Goal: Task Accomplishment & Management: Complete application form

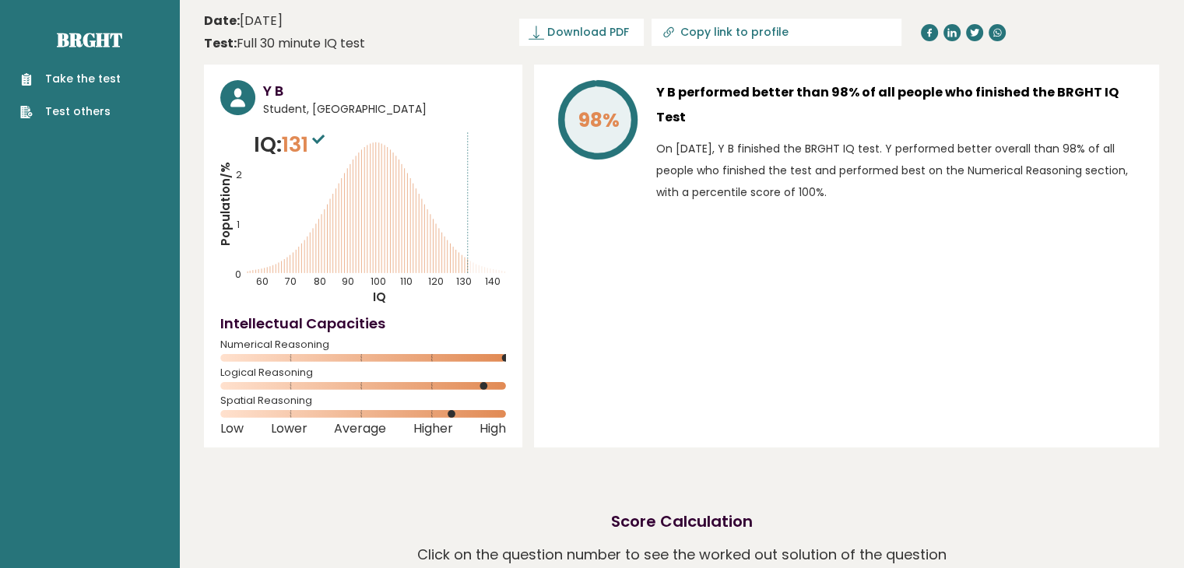
click at [76, 76] on link "Take the test" at bounding box center [70, 79] width 100 height 16
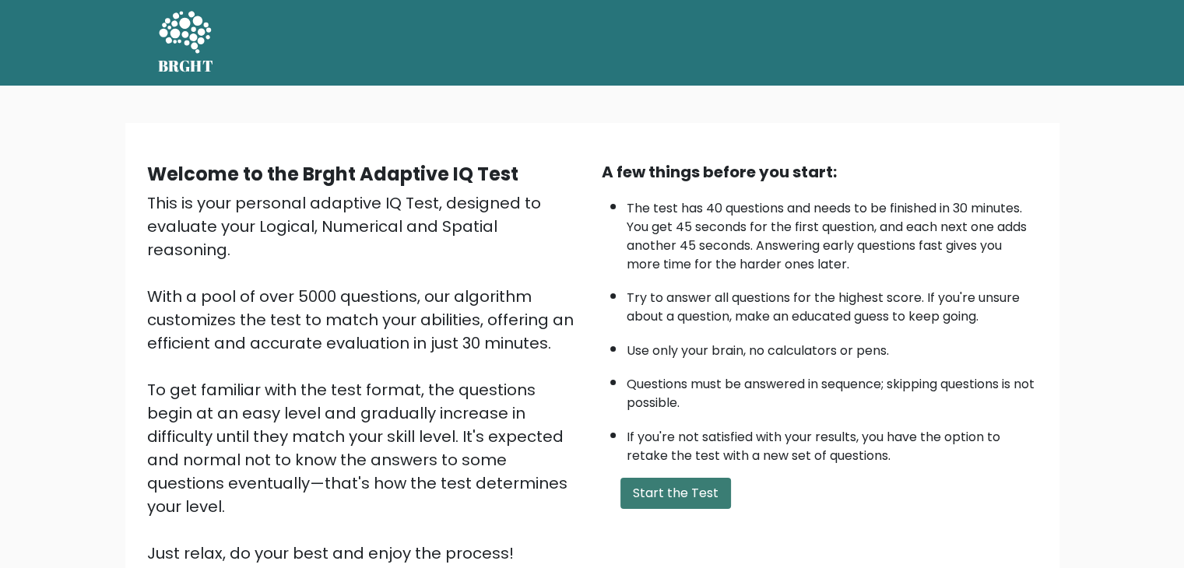
click at [704, 488] on button "Start the Test" at bounding box center [675, 493] width 111 height 31
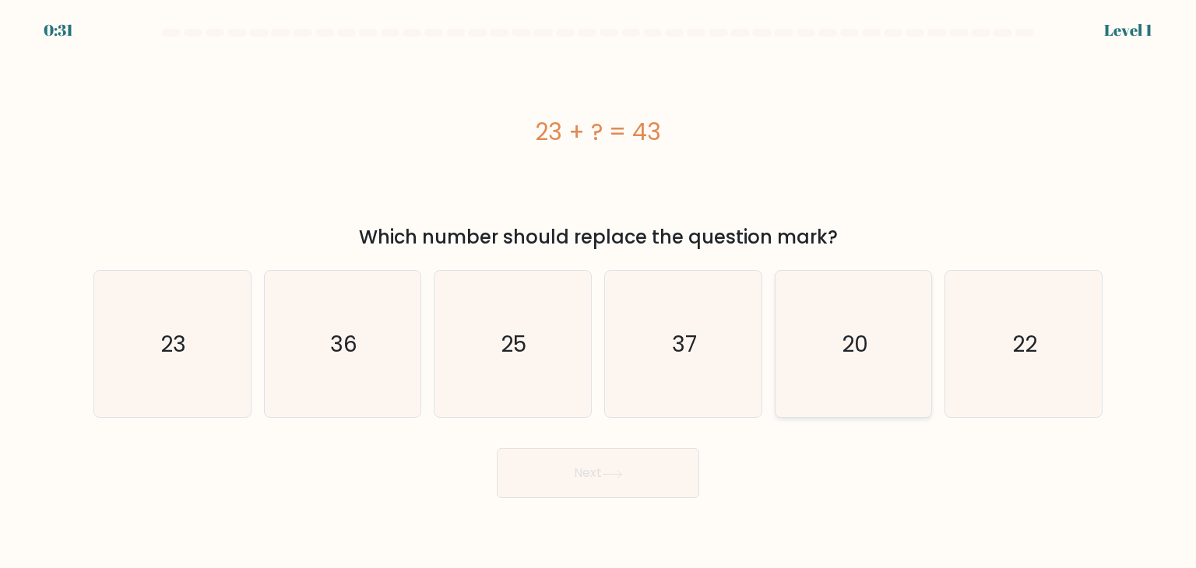
click at [853, 382] on icon "20" at bounding box center [853, 344] width 146 height 146
click at [599, 292] on input "e. 20" at bounding box center [598, 288] width 1 height 8
radio input "true"
click at [626, 490] on button "Next" at bounding box center [598, 473] width 202 height 50
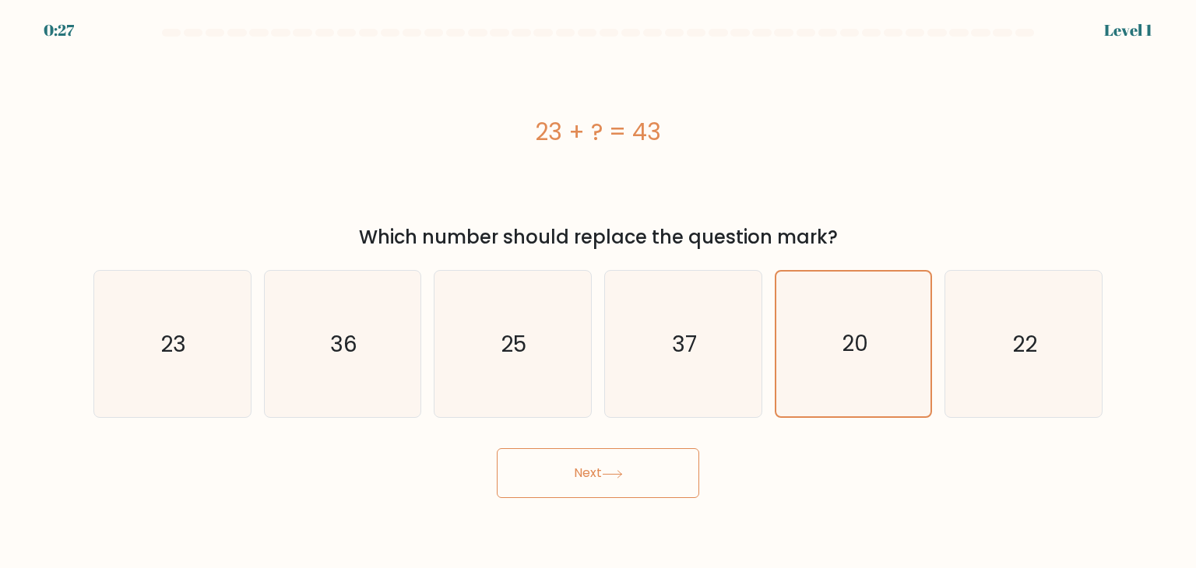
click at [630, 468] on button "Next" at bounding box center [598, 473] width 202 height 50
click at [578, 473] on button "Next" at bounding box center [598, 473] width 202 height 50
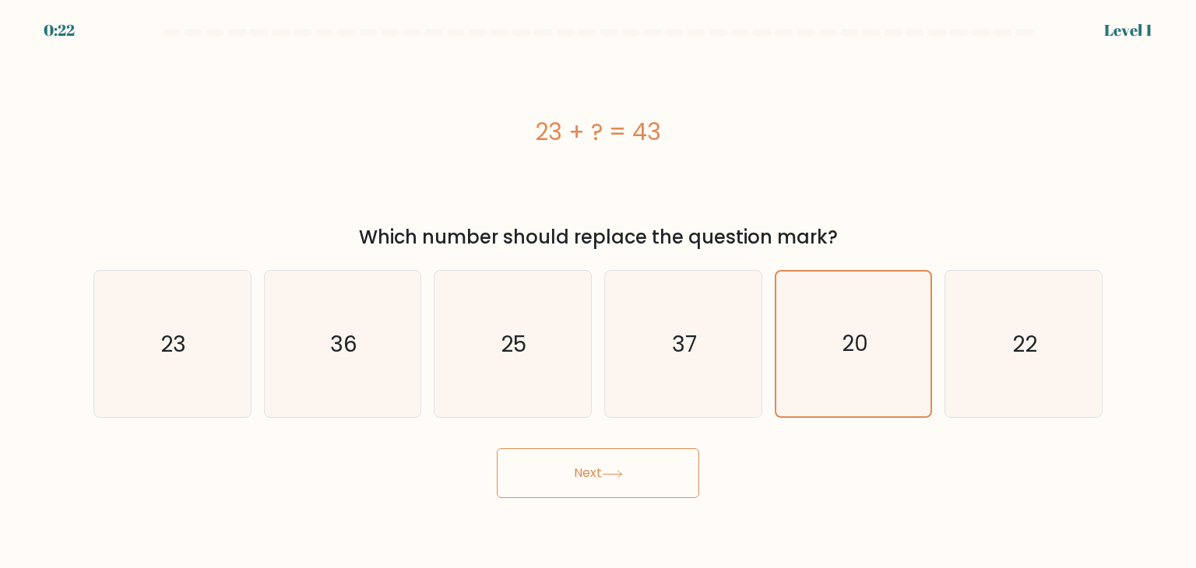
click at [581, 473] on button "Next" at bounding box center [598, 473] width 202 height 50
click at [592, 469] on button "Next" at bounding box center [598, 473] width 202 height 50
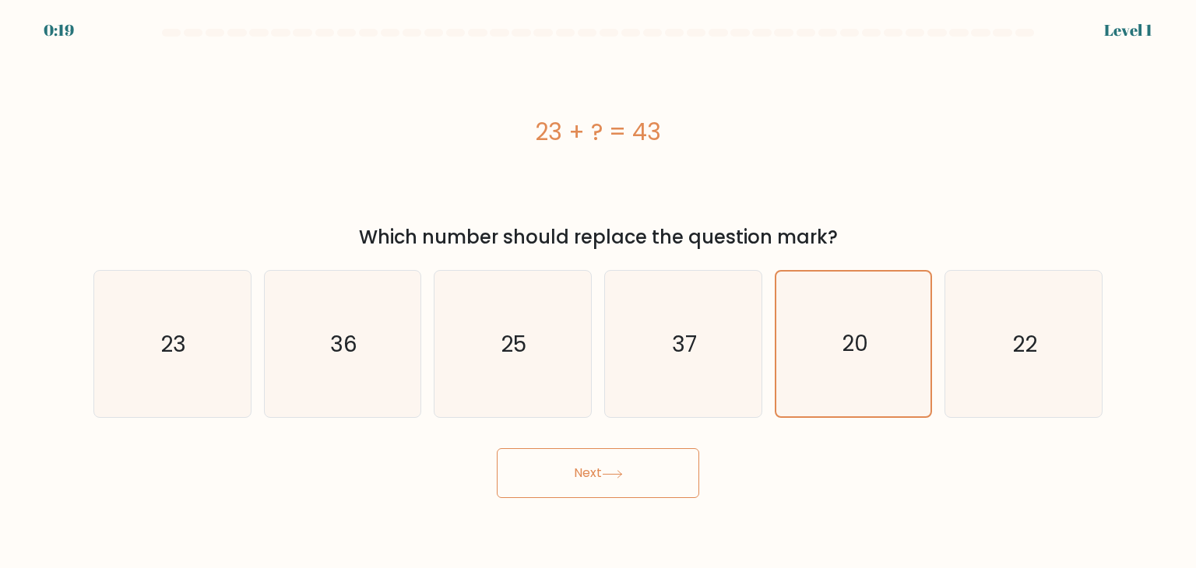
click at [592, 469] on button "Next" at bounding box center [598, 473] width 202 height 50
click at [821, 343] on icon "20" at bounding box center [853, 344] width 145 height 145
click at [599, 292] on input "e. 20" at bounding box center [598, 288] width 1 height 8
click at [692, 383] on icon "37" at bounding box center [682, 344] width 146 height 146
click at [599, 292] on input "d. 37" at bounding box center [598, 288] width 1 height 8
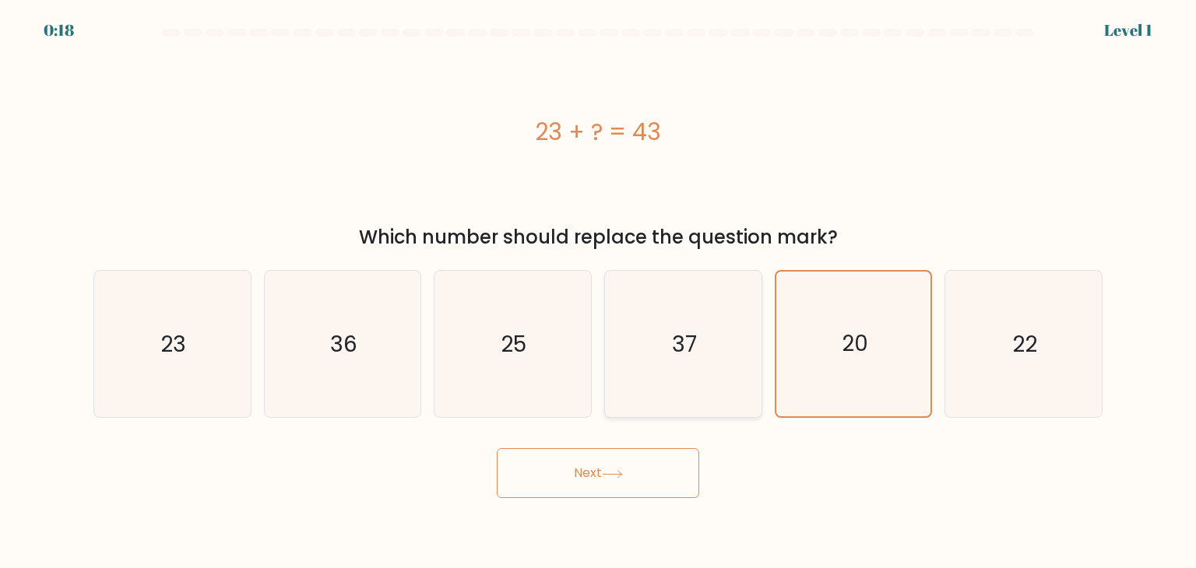
radio input "true"
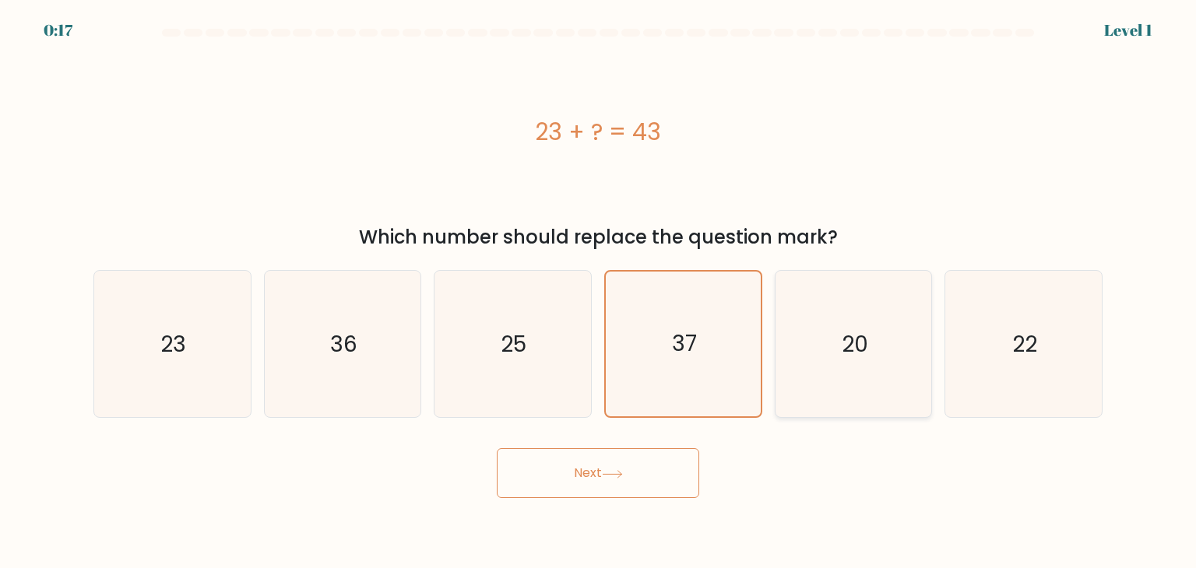
click at [813, 371] on icon "20" at bounding box center [853, 344] width 146 height 146
click at [599, 292] on input "e. 20" at bounding box center [598, 288] width 1 height 8
radio input "true"
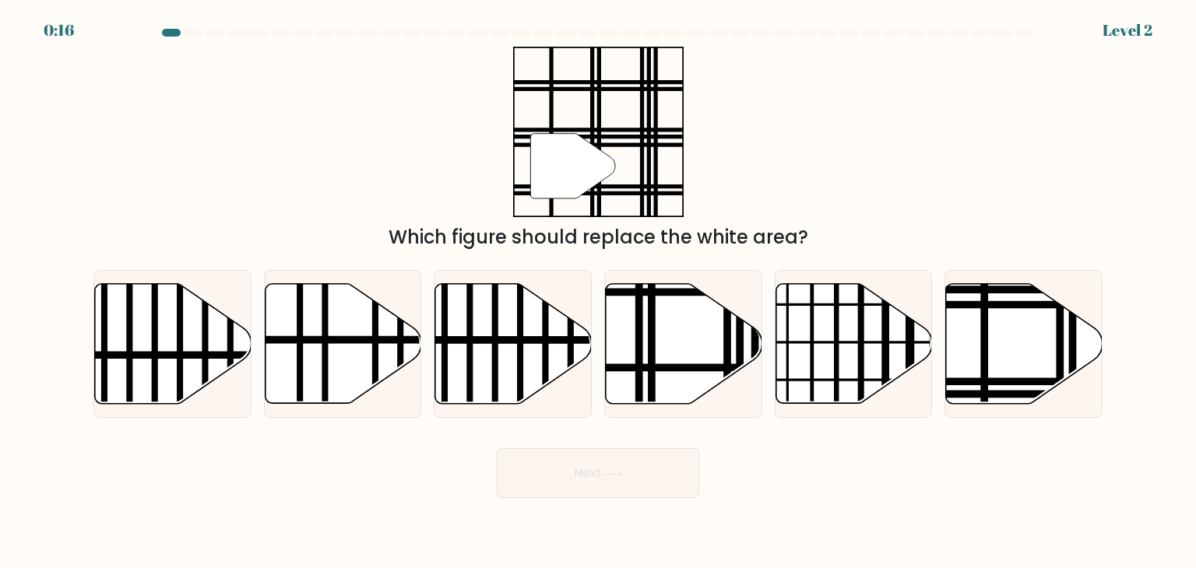
click at [615, 479] on button "Next" at bounding box center [598, 473] width 202 height 50
click at [1013, 367] on icon at bounding box center [1024, 344] width 156 height 120
click at [599, 292] on input "f." at bounding box center [598, 288] width 1 height 8
radio input "true"
click at [654, 480] on button "Next" at bounding box center [598, 473] width 202 height 50
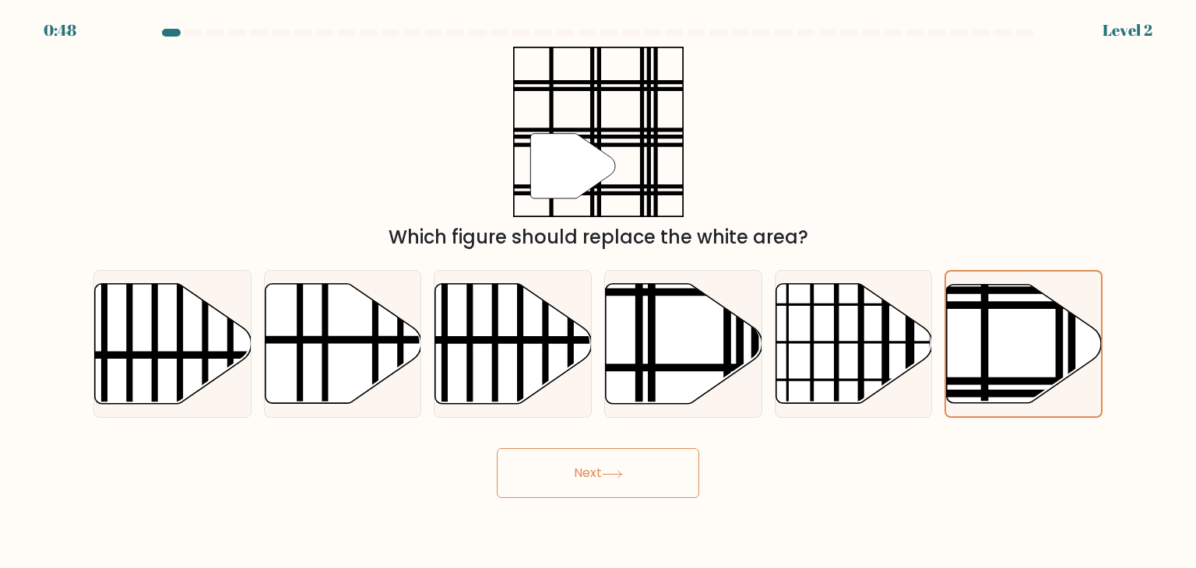
click at [654, 480] on button "Next" at bounding box center [598, 473] width 202 height 50
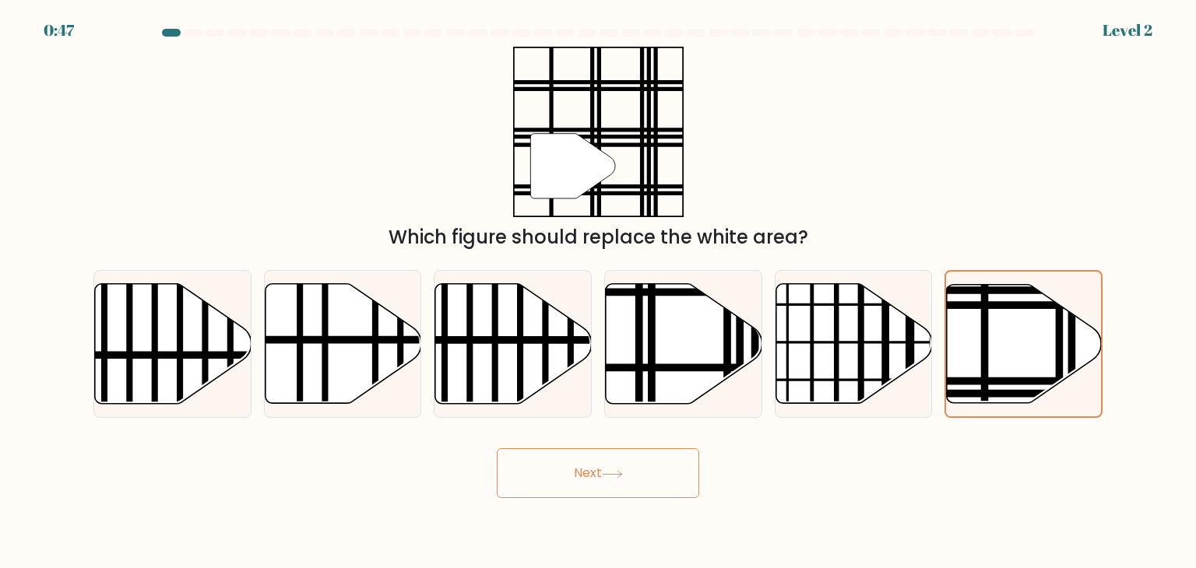
click at [654, 479] on button "Next" at bounding box center [598, 473] width 202 height 50
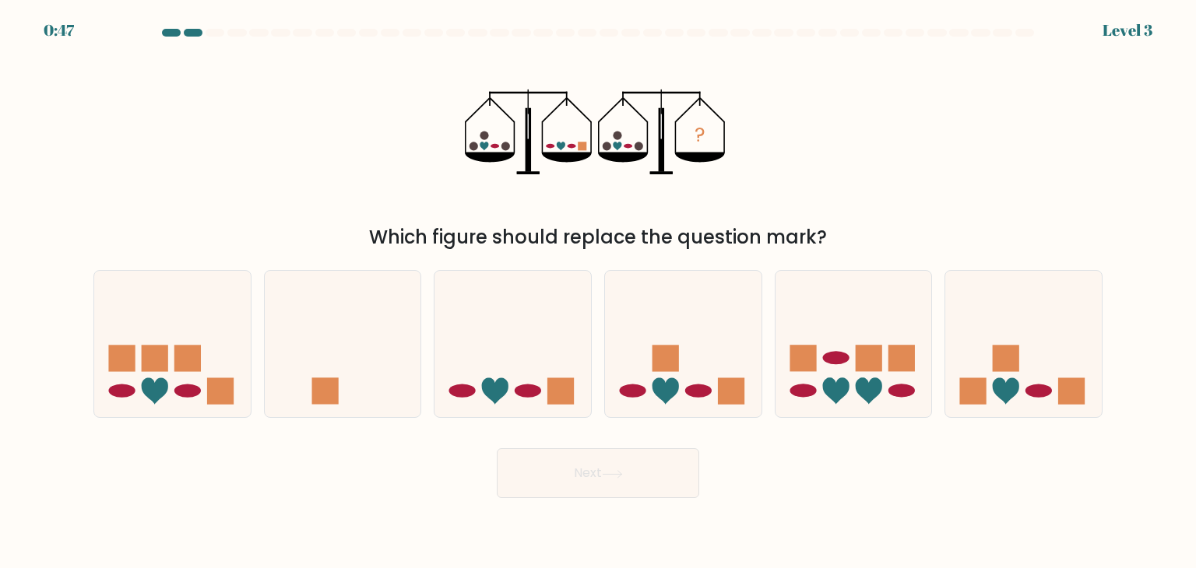
click at [654, 476] on button "Next" at bounding box center [598, 473] width 202 height 50
click at [567, 400] on rect at bounding box center [561, 391] width 26 height 26
click at [598, 292] on input "c." at bounding box center [598, 288] width 1 height 8
radio input "true"
click at [581, 460] on button "Next" at bounding box center [598, 473] width 202 height 50
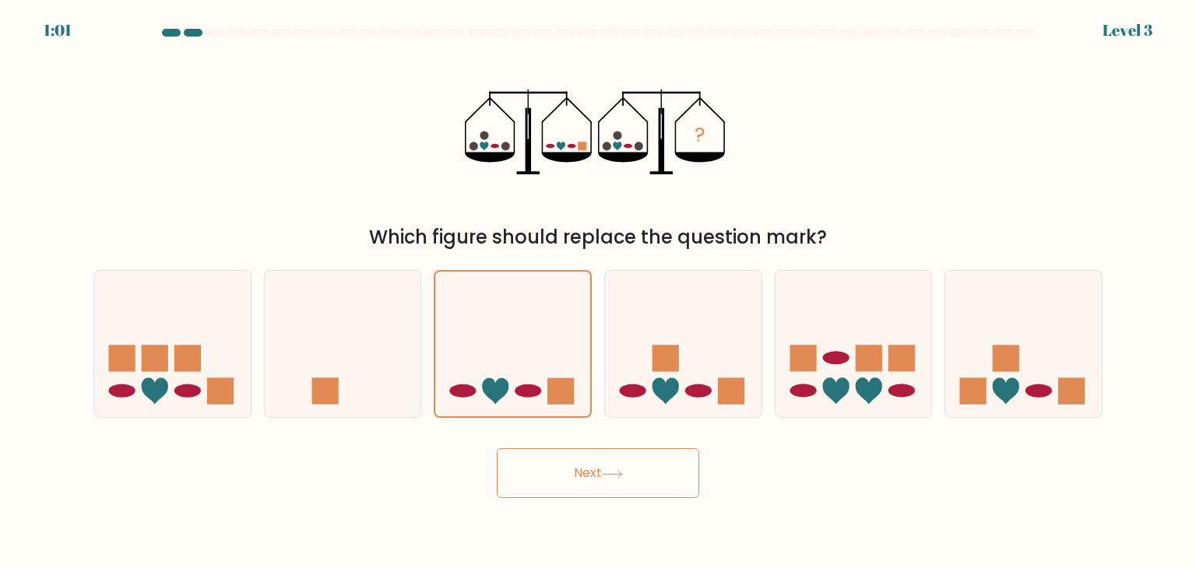
click at [581, 460] on button "Next" at bounding box center [598, 473] width 202 height 50
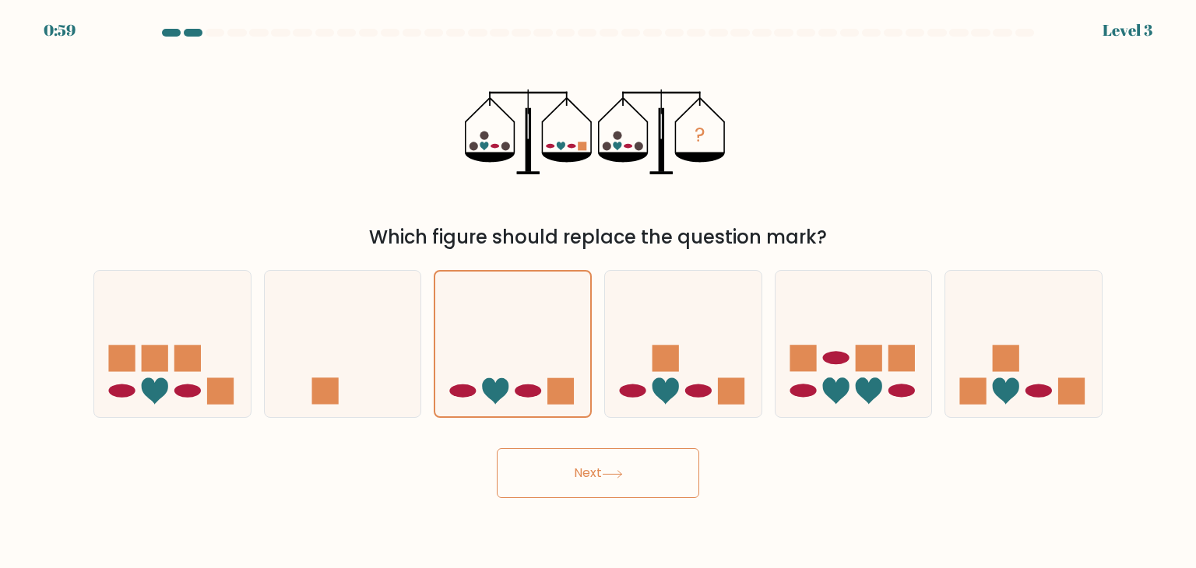
click at [581, 460] on button "Next" at bounding box center [598, 473] width 202 height 50
click at [582, 462] on button "Next" at bounding box center [598, 473] width 202 height 50
drag, startPoint x: 572, startPoint y: 471, endPoint x: 563, endPoint y: 474, distance: 9.8
click at [566, 474] on button "Next" at bounding box center [598, 473] width 202 height 50
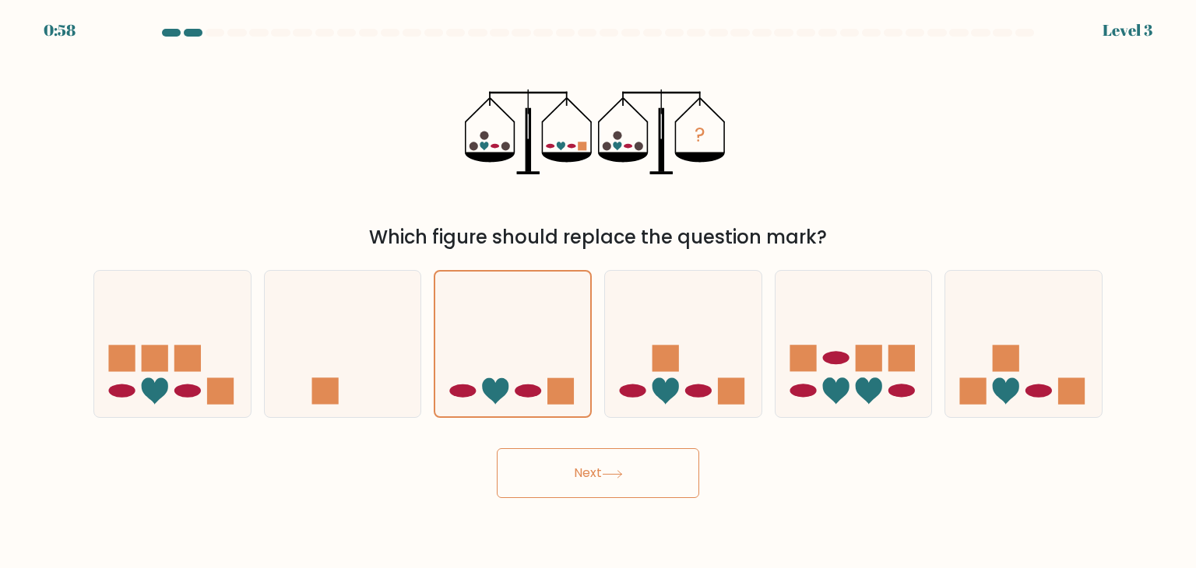
click at [560, 471] on button "Next" at bounding box center [598, 473] width 202 height 50
click at [560, 469] on button "Next" at bounding box center [598, 473] width 202 height 50
click at [559, 466] on button "Next" at bounding box center [598, 473] width 202 height 50
click at [557, 465] on button "Next" at bounding box center [598, 473] width 202 height 50
click at [542, 455] on button "Next" at bounding box center [598, 473] width 202 height 50
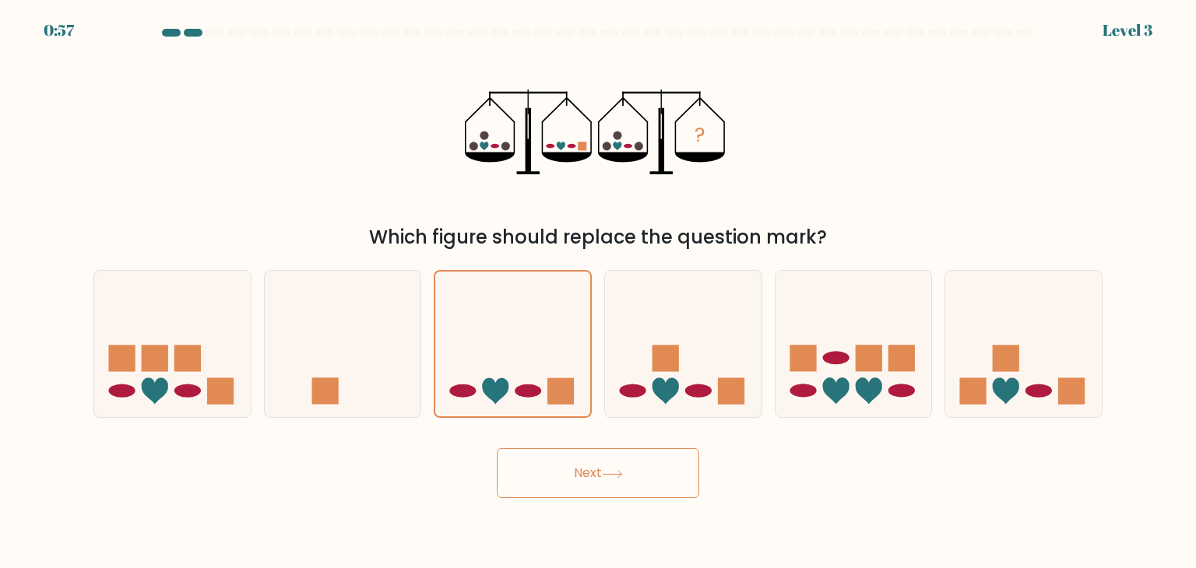
click at [539, 454] on button "Next" at bounding box center [598, 473] width 202 height 50
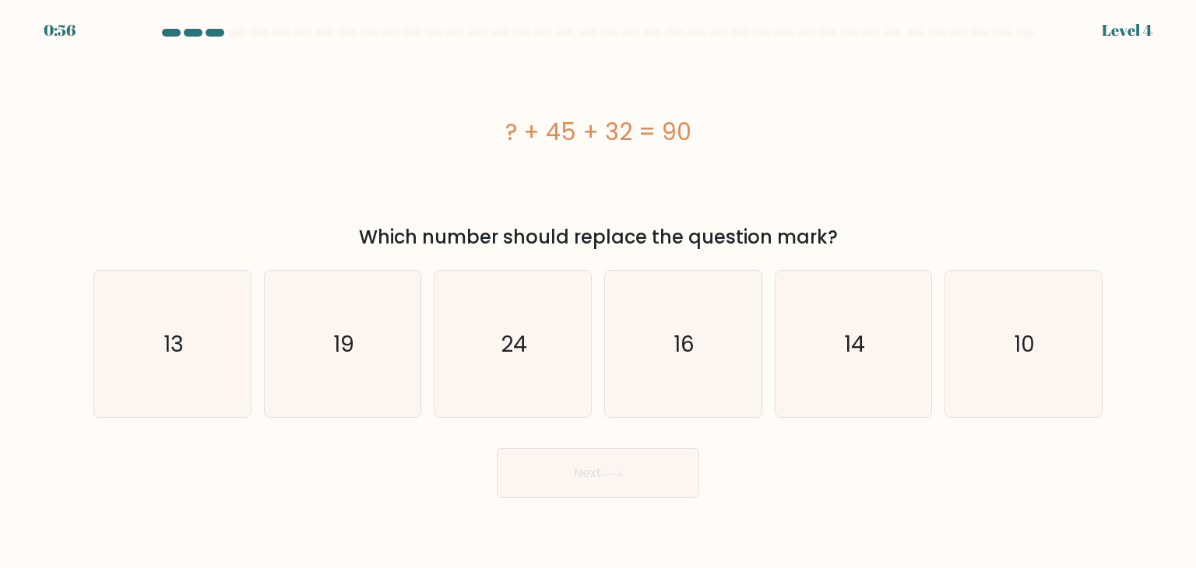
click at [655, 390] on icon "16" at bounding box center [682, 344] width 146 height 146
click at [599, 292] on input "d. 16" at bounding box center [598, 288] width 1 height 8
radio input "true"
click at [199, 353] on icon "13" at bounding box center [172, 344] width 146 height 146
click at [598, 292] on input "a. 13" at bounding box center [598, 288] width 1 height 8
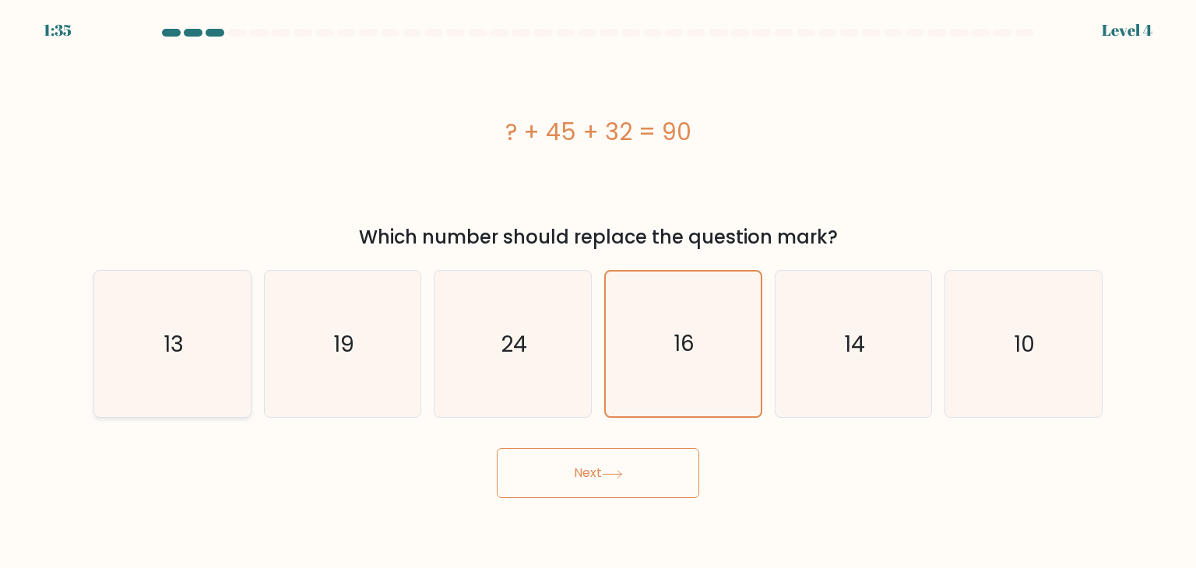
radio input "true"
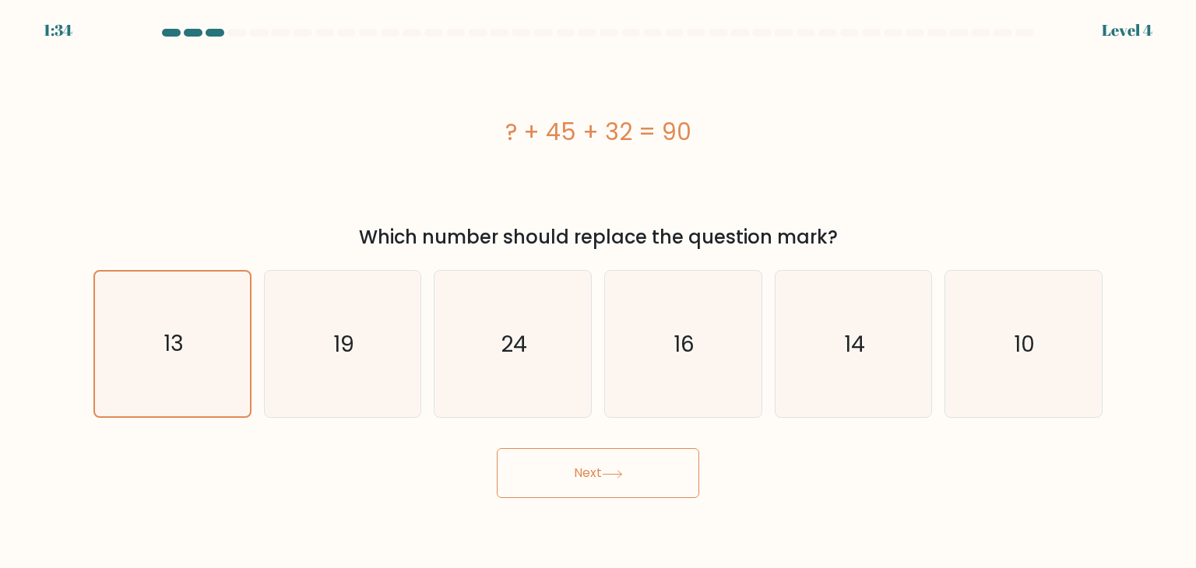
click at [627, 464] on button "Next" at bounding box center [598, 473] width 202 height 50
click at [626, 464] on button "Next" at bounding box center [598, 473] width 202 height 50
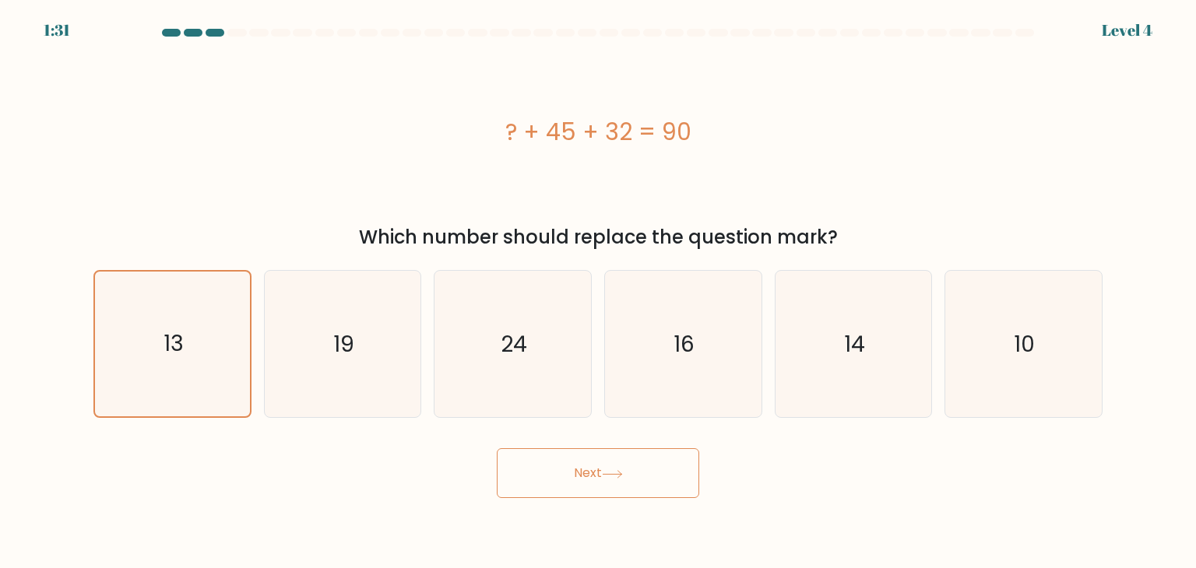
click at [623, 464] on button "Next" at bounding box center [598, 473] width 202 height 50
click at [623, 465] on button "Next" at bounding box center [598, 473] width 202 height 50
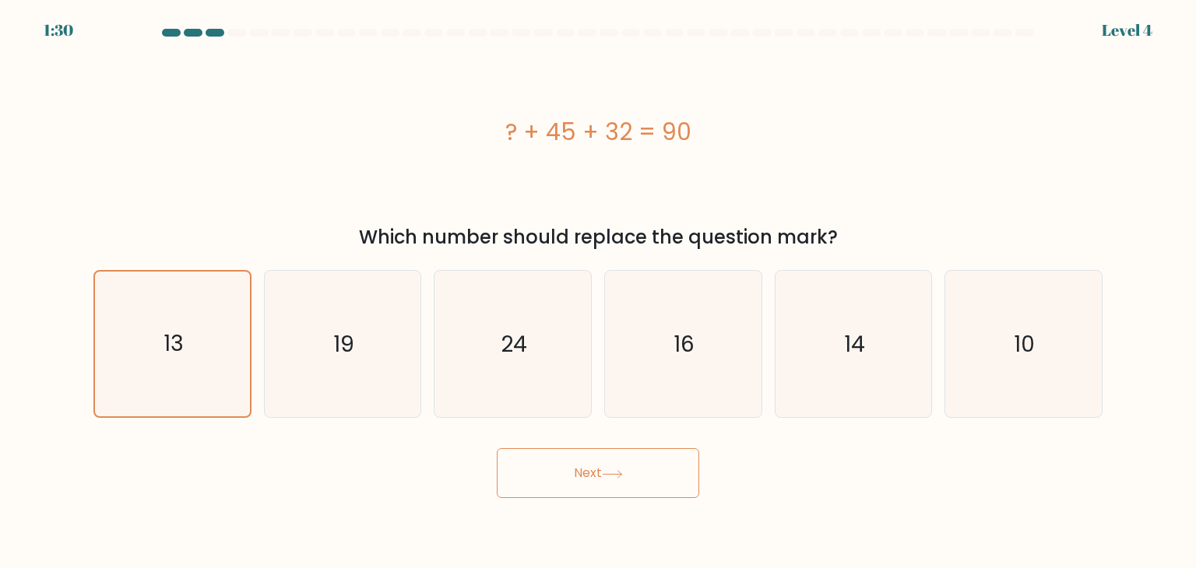
drag, startPoint x: 623, startPoint y: 465, endPoint x: 613, endPoint y: 479, distance: 16.8
click at [613, 479] on button "Next" at bounding box center [598, 473] width 202 height 50
click at [612, 477] on icon at bounding box center [612, 474] width 21 height 9
drag, startPoint x: 612, startPoint y: 477, endPoint x: 618, endPoint y: 453, distance: 24.9
click at [613, 476] on icon at bounding box center [612, 474] width 21 height 9
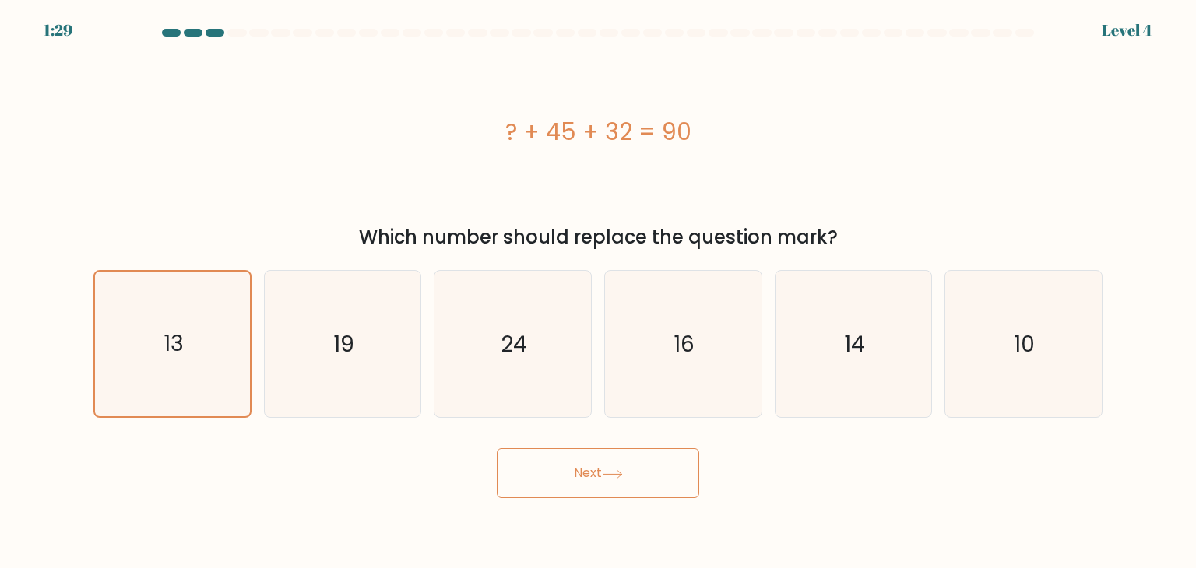
click at [616, 452] on button "Next" at bounding box center [598, 473] width 202 height 50
click at [581, 483] on button "Next" at bounding box center [598, 473] width 202 height 50
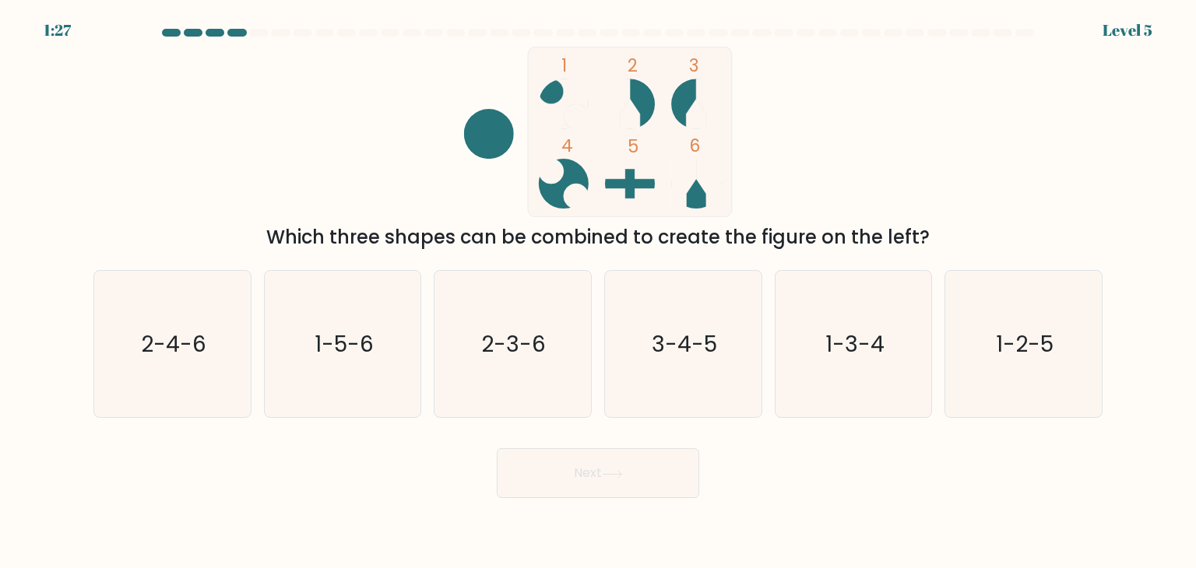
click at [581, 483] on button "Next" at bounding box center [598, 473] width 202 height 50
click at [519, 386] on icon "2-3-6" at bounding box center [512, 344] width 146 height 146
click at [598, 292] on input "c. 2-3-6" at bounding box center [598, 288] width 1 height 8
radio input "true"
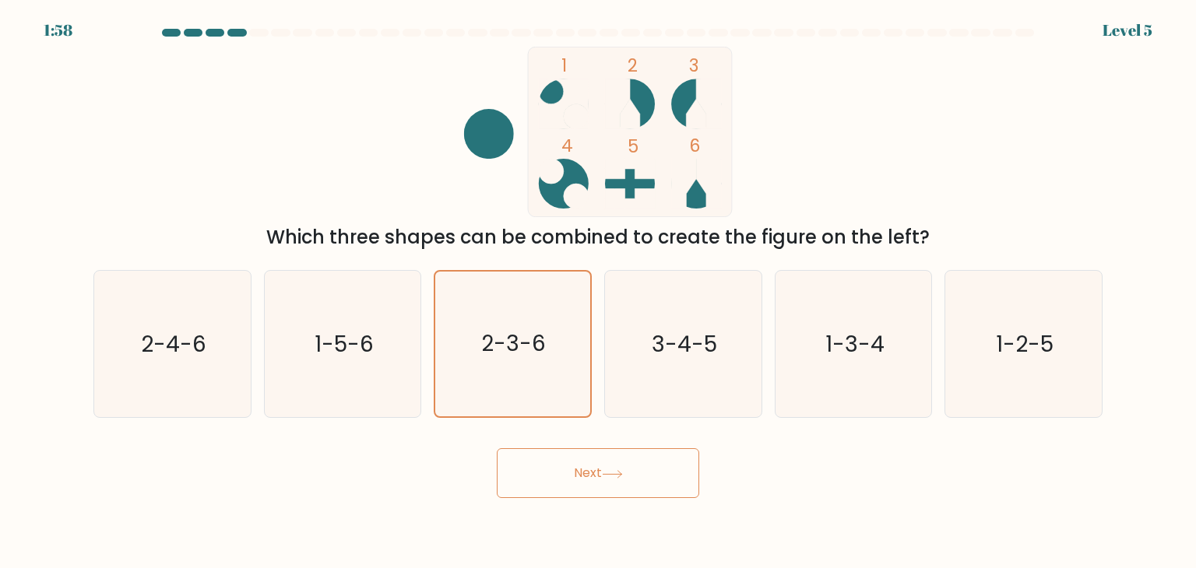
click at [602, 455] on button "Next" at bounding box center [598, 473] width 202 height 50
click at [602, 465] on button "Next" at bounding box center [598, 473] width 202 height 50
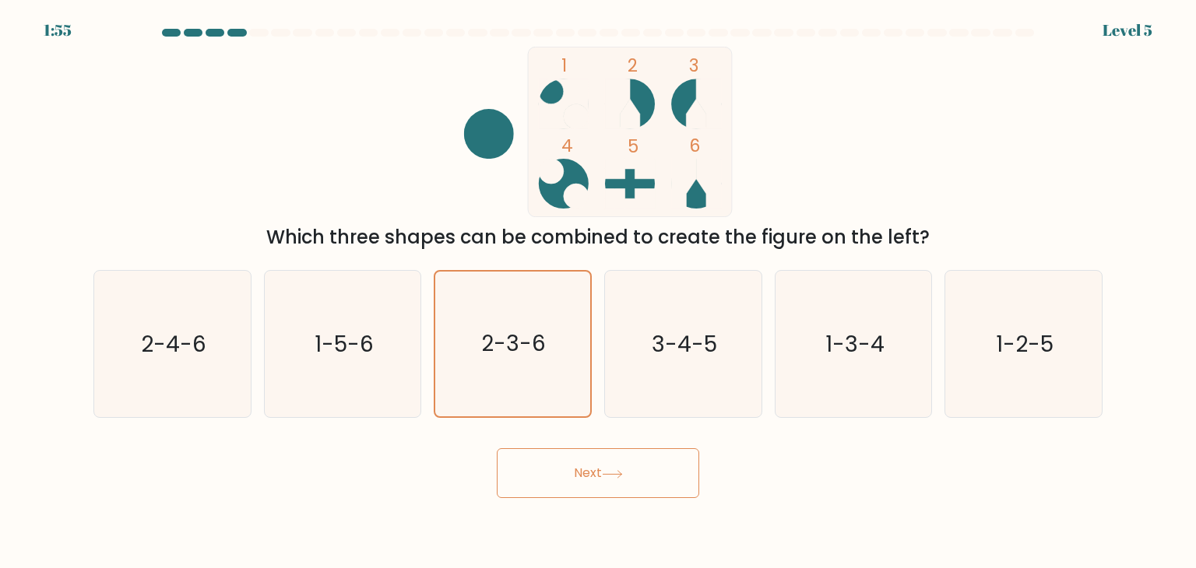
click at [602, 465] on button "Next" at bounding box center [598, 473] width 202 height 50
click at [606, 465] on button "Next" at bounding box center [598, 473] width 202 height 50
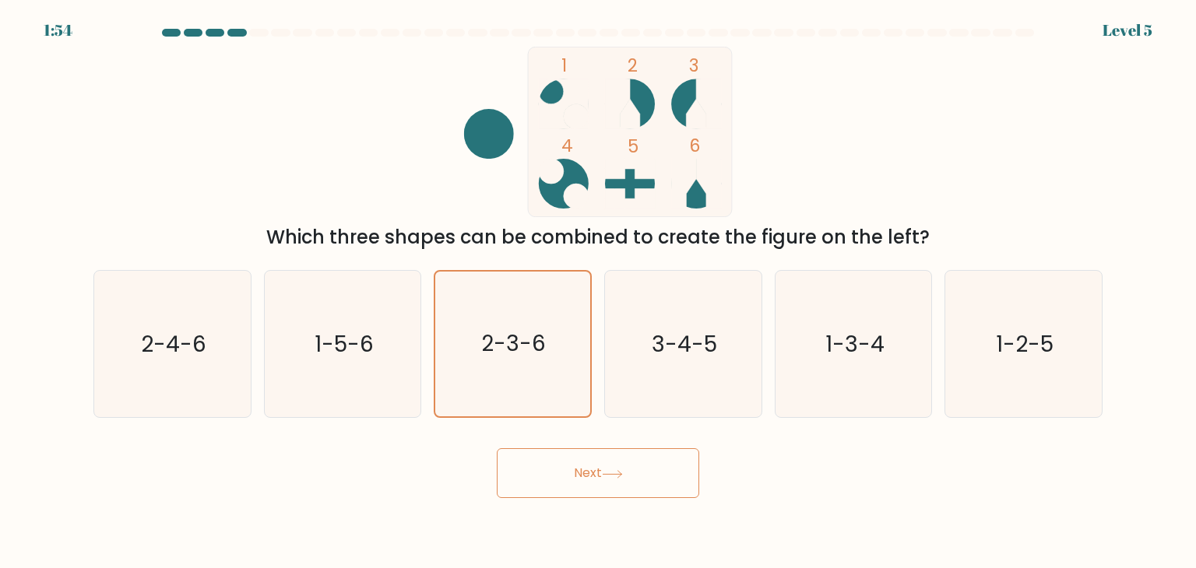
click at [606, 467] on button "Next" at bounding box center [598, 473] width 202 height 50
click at [606, 466] on button "Next" at bounding box center [598, 473] width 202 height 50
click at [821, 347] on icon "1-3-4" at bounding box center [853, 344] width 146 height 146
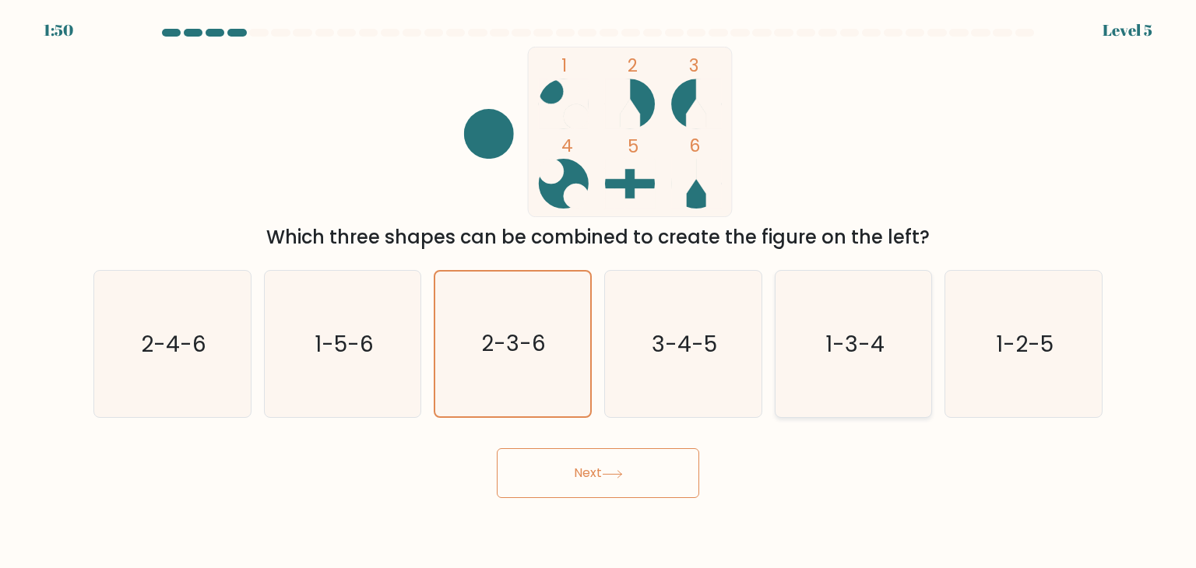
click at [599, 292] on input "e. 1-3-4" at bounding box center [598, 288] width 1 height 8
radio input "true"
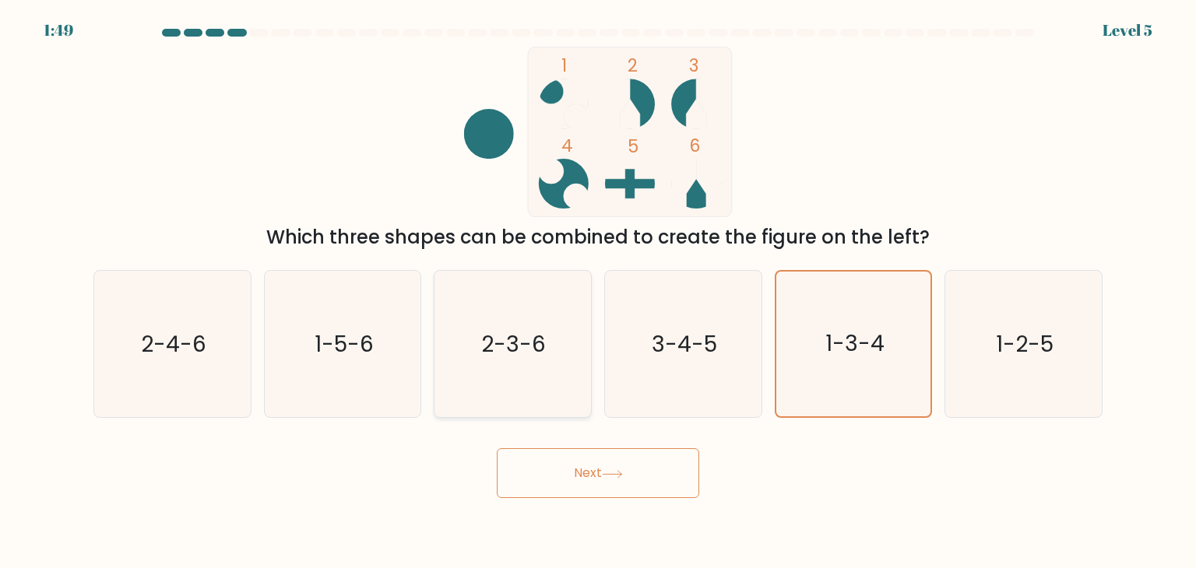
click at [485, 354] on text "2-3-6" at bounding box center [514, 343] width 65 height 31
click at [598, 292] on input "c. 2-3-6" at bounding box center [598, 288] width 1 height 8
radio input "true"
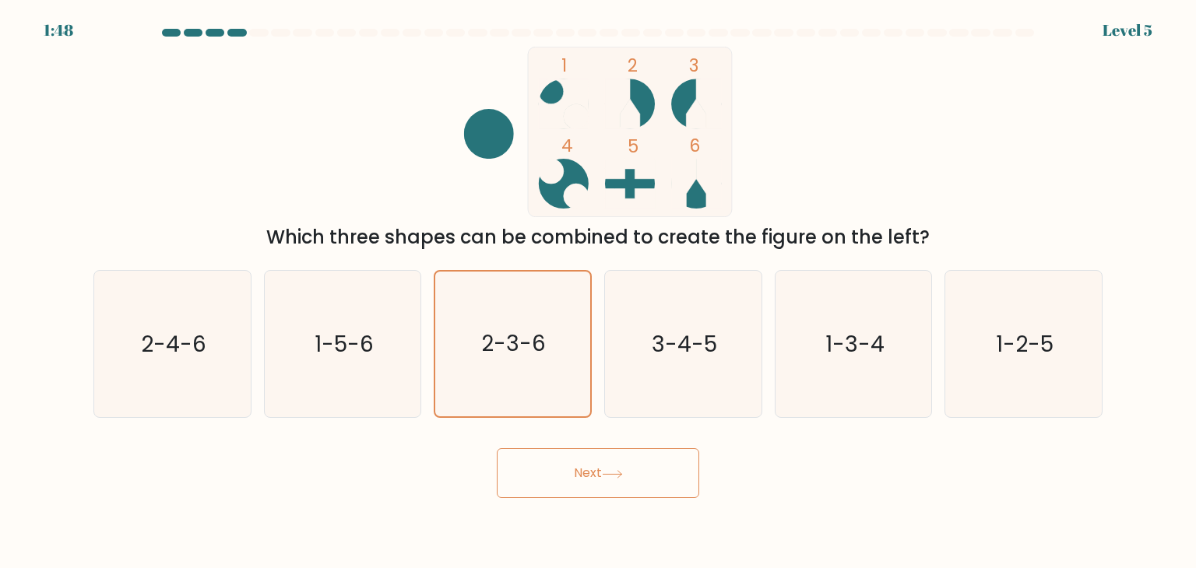
click at [592, 464] on button "Next" at bounding box center [598, 473] width 202 height 50
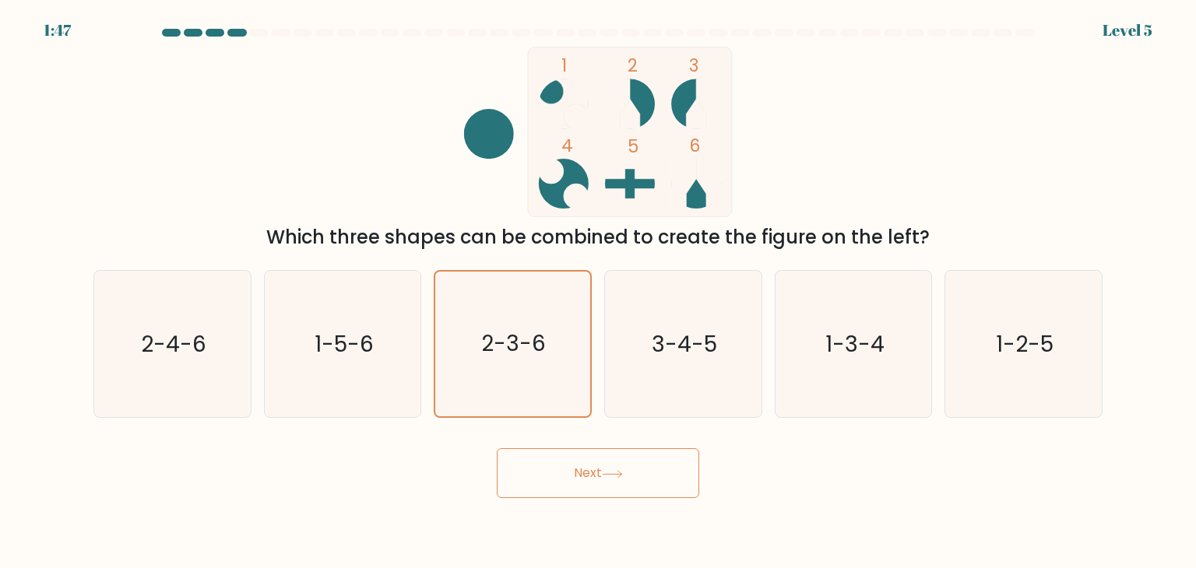
click at [592, 463] on button "Next" at bounding box center [598, 473] width 202 height 50
click at [595, 463] on button "Next" at bounding box center [598, 473] width 202 height 50
click at [599, 462] on button "Next" at bounding box center [598, 473] width 202 height 50
click at [600, 462] on button "Next" at bounding box center [598, 473] width 202 height 50
click at [606, 462] on button "Next" at bounding box center [598, 473] width 202 height 50
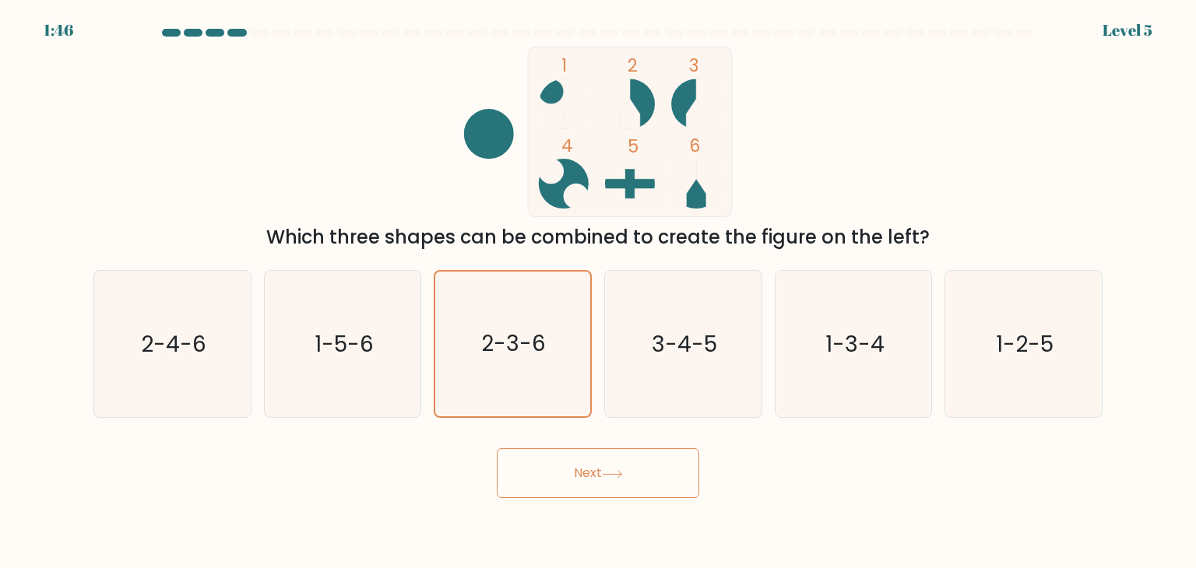
click at [606, 462] on button "Next" at bounding box center [598, 473] width 202 height 50
click at [609, 462] on button "Next" at bounding box center [598, 473] width 202 height 50
click at [611, 463] on button "Next" at bounding box center [598, 473] width 202 height 50
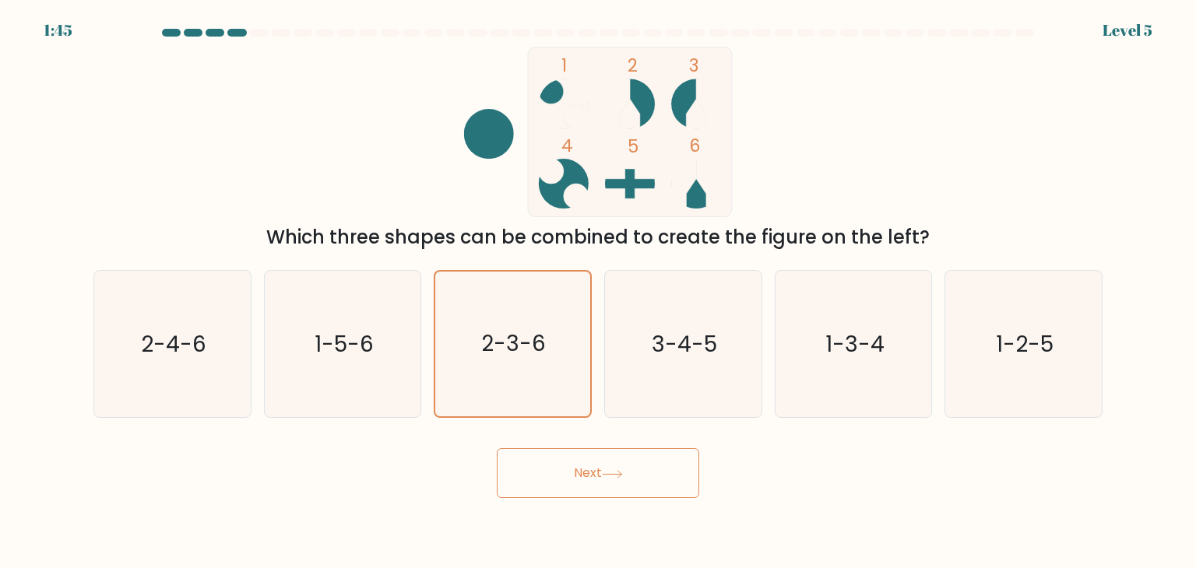
click at [611, 462] on button "Next" at bounding box center [598, 473] width 202 height 50
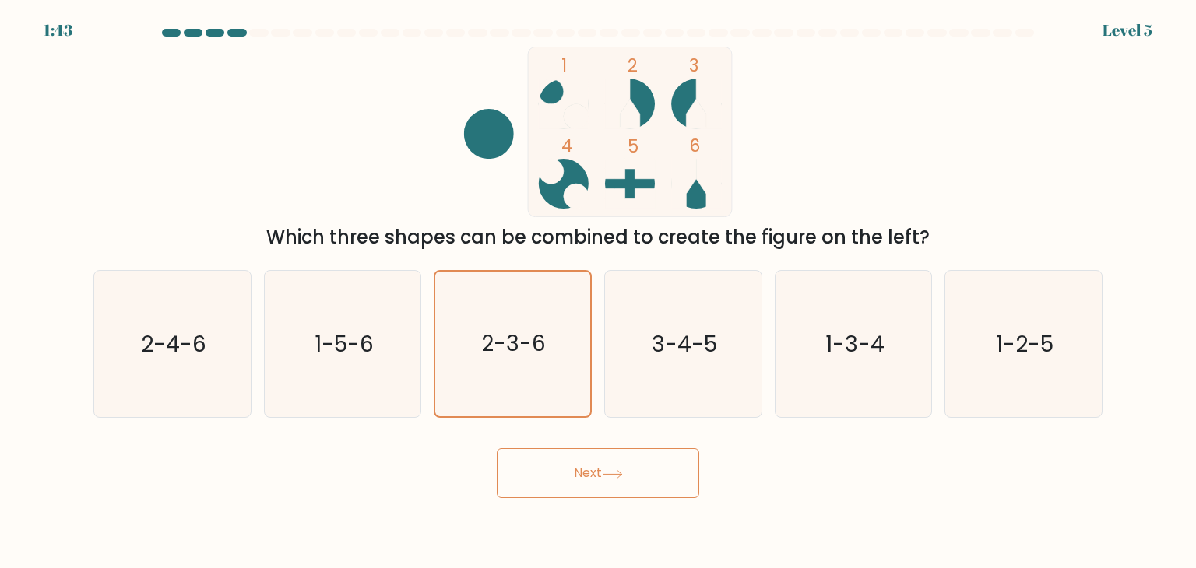
click at [611, 462] on button "Next" at bounding box center [598, 473] width 202 height 50
click at [611, 463] on button "Next" at bounding box center [598, 473] width 202 height 50
click at [611, 464] on button "Next" at bounding box center [598, 473] width 202 height 50
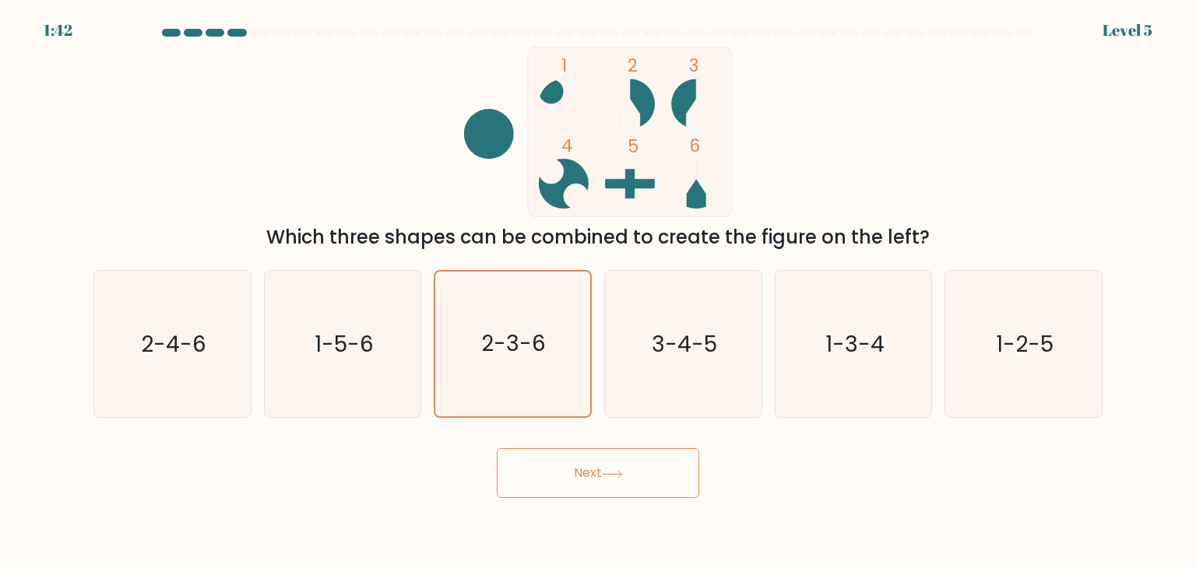
click at [611, 464] on button "Next" at bounding box center [598, 473] width 202 height 50
click at [682, 359] on icon "3-4-5" at bounding box center [682, 344] width 146 height 146
click at [599, 292] on input "d. 3-4-5" at bounding box center [598, 288] width 1 height 8
radio input "true"
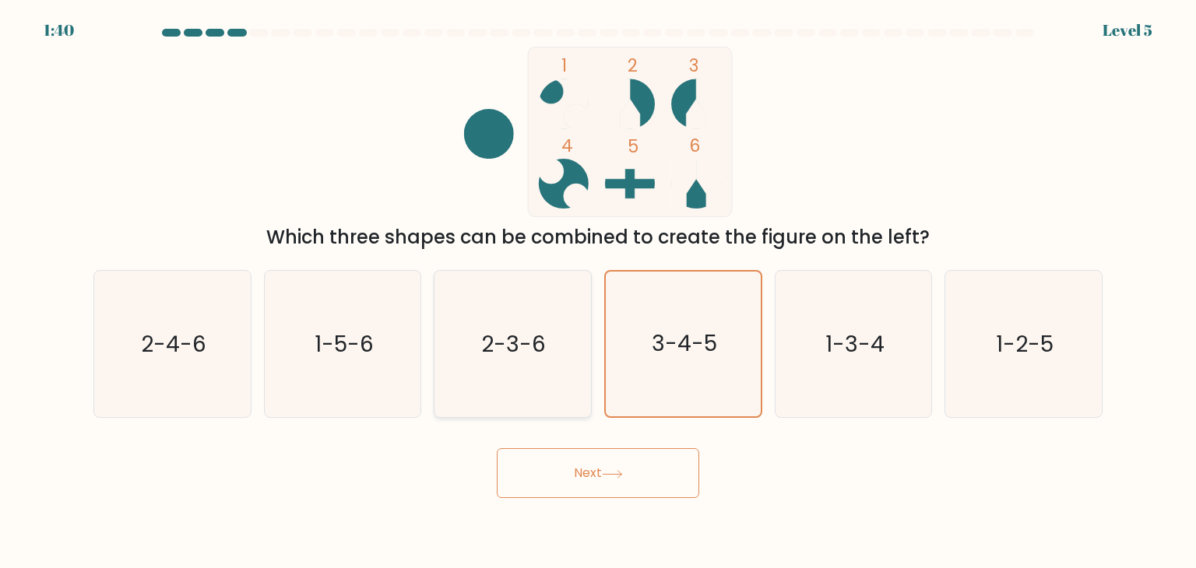
click at [539, 384] on icon "2-3-6" at bounding box center [512, 344] width 146 height 146
click at [598, 292] on input "c. 2-3-6" at bounding box center [598, 288] width 1 height 8
radio input "true"
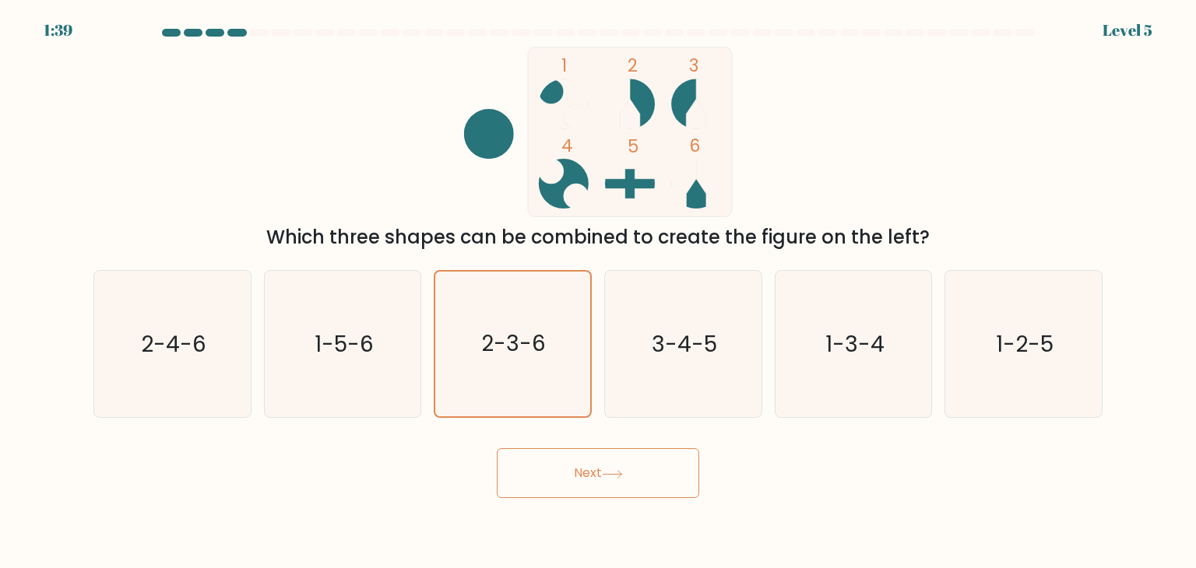
click at [607, 468] on button "Next" at bounding box center [598, 473] width 202 height 50
click at [607, 466] on button "Next" at bounding box center [598, 473] width 202 height 50
click at [607, 465] on button "Next" at bounding box center [598, 473] width 202 height 50
click at [609, 462] on button "Next" at bounding box center [598, 473] width 202 height 50
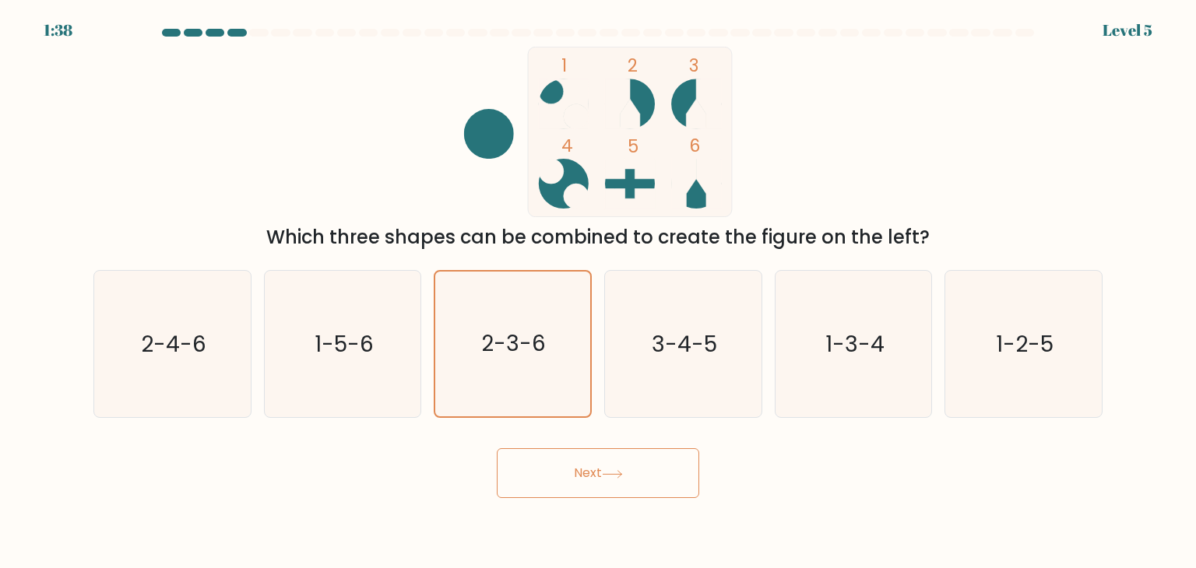
click at [615, 461] on button "Next" at bounding box center [598, 473] width 202 height 50
click at [616, 458] on button "Next" at bounding box center [598, 473] width 202 height 50
click at [616, 457] on button "Next" at bounding box center [598, 473] width 202 height 50
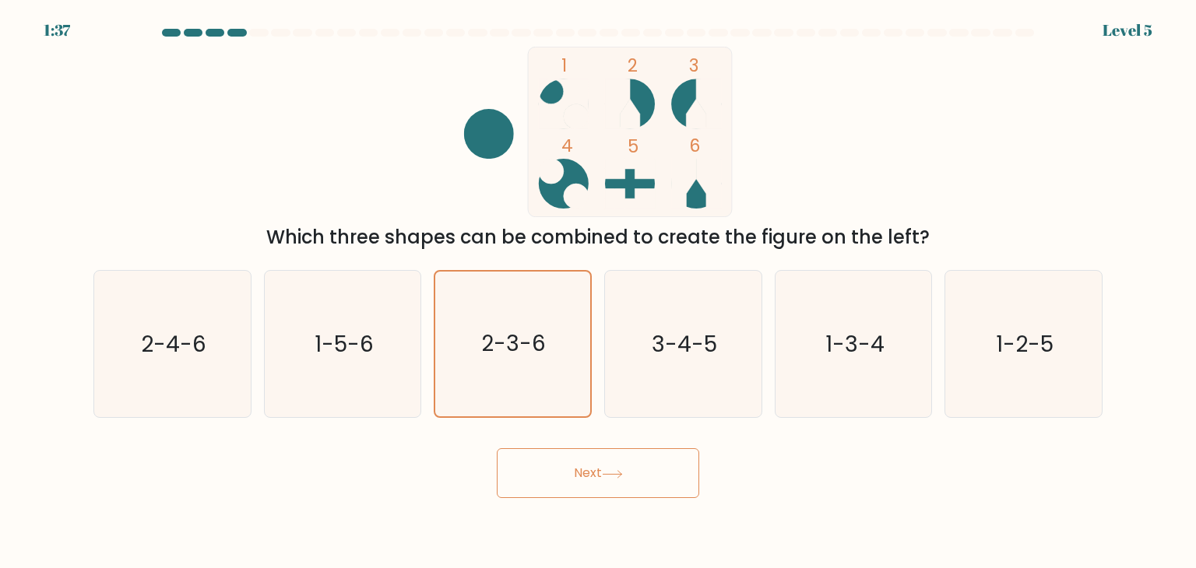
drag, startPoint x: 616, startPoint y: 456, endPoint x: 759, endPoint y: 427, distance: 146.2
click at [620, 452] on button "Next" at bounding box center [598, 473] width 202 height 50
click at [1001, 325] on icon "1-2-5" at bounding box center [1023, 344] width 146 height 146
click at [599, 292] on input "f. 1-2-5" at bounding box center [598, 288] width 1 height 8
radio input "true"
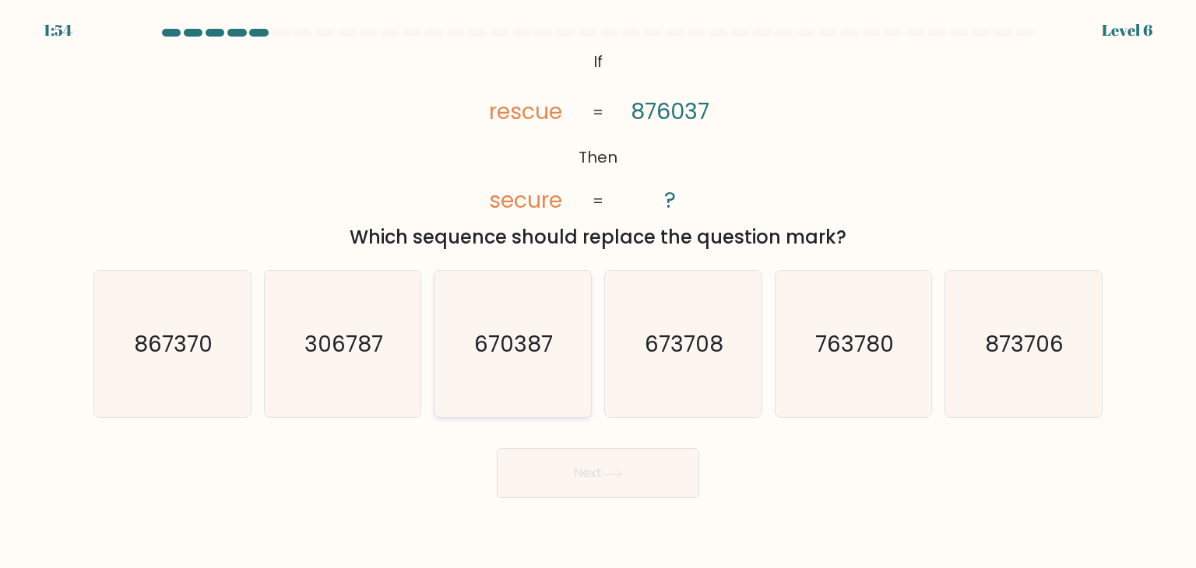
click at [502, 375] on icon "670387" at bounding box center [512, 344] width 146 height 146
click at [598, 292] on input "c. 670387" at bounding box center [598, 288] width 1 height 8
radio input "true"
click at [644, 472] on button "Next" at bounding box center [598, 473] width 202 height 50
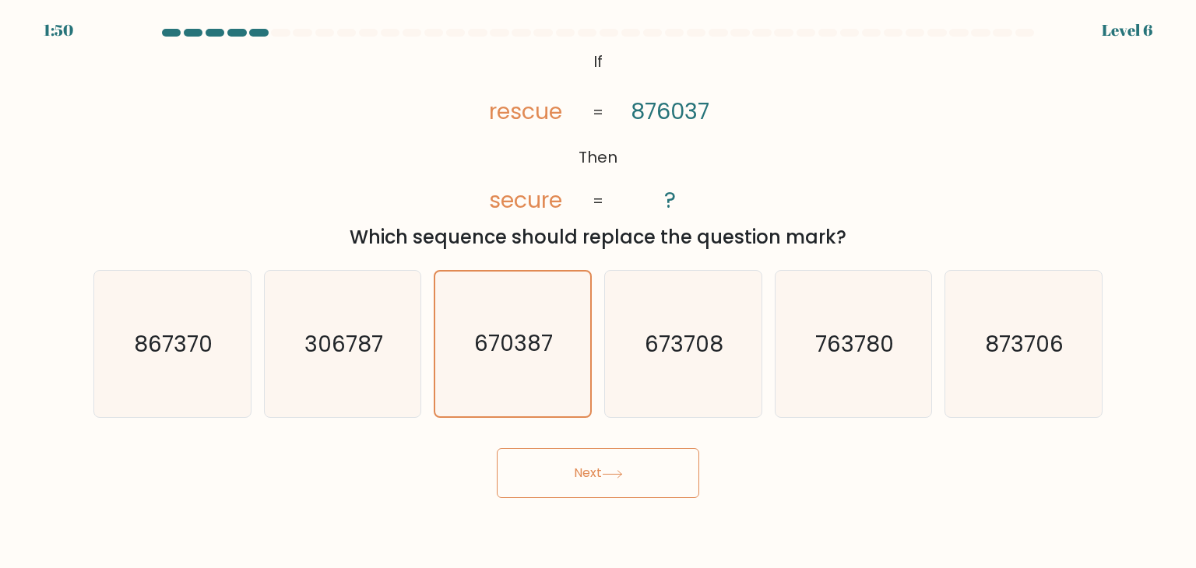
click at [644, 465] on button "Next" at bounding box center [598, 473] width 202 height 50
click at [649, 458] on button "Next" at bounding box center [598, 473] width 202 height 50
click at [655, 461] on button "Next" at bounding box center [598, 473] width 202 height 50
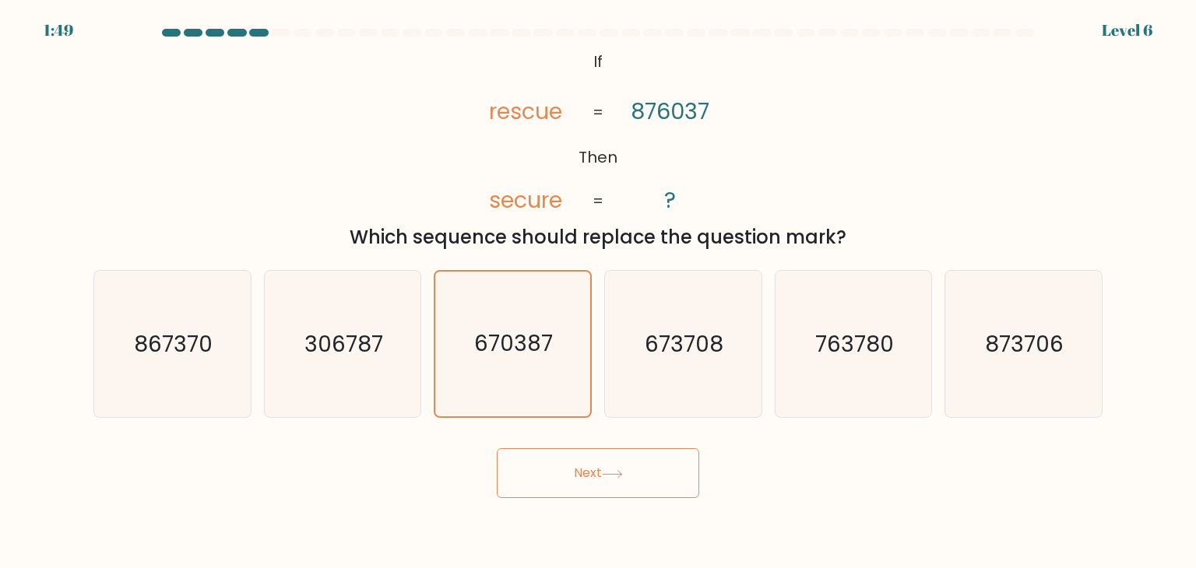
click at [655, 460] on button "Next" at bounding box center [598, 473] width 202 height 50
click at [654, 459] on button "Next" at bounding box center [598, 473] width 202 height 50
click at [652, 460] on button "Next" at bounding box center [598, 473] width 202 height 50
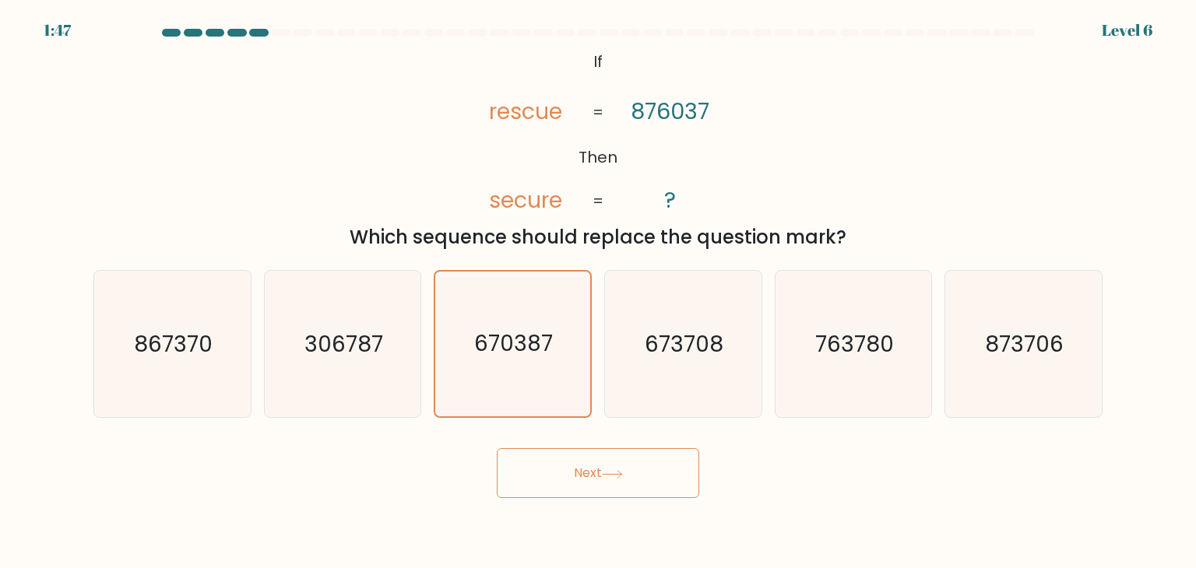
click at [652, 462] on button "Next" at bounding box center [598, 473] width 202 height 50
click at [656, 463] on button "Next" at bounding box center [598, 473] width 202 height 50
click at [657, 463] on button "Next" at bounding box center [598, 473] width 202 height 50
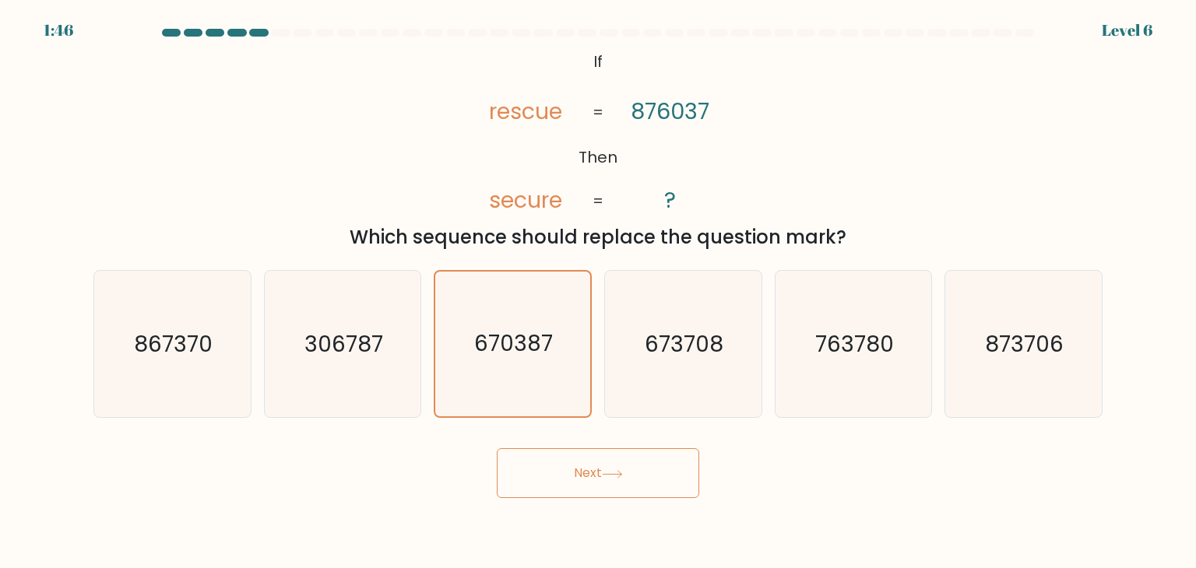
click at [657, 465] on button "Next" at bounding box center [598, 473] width 202 height 50
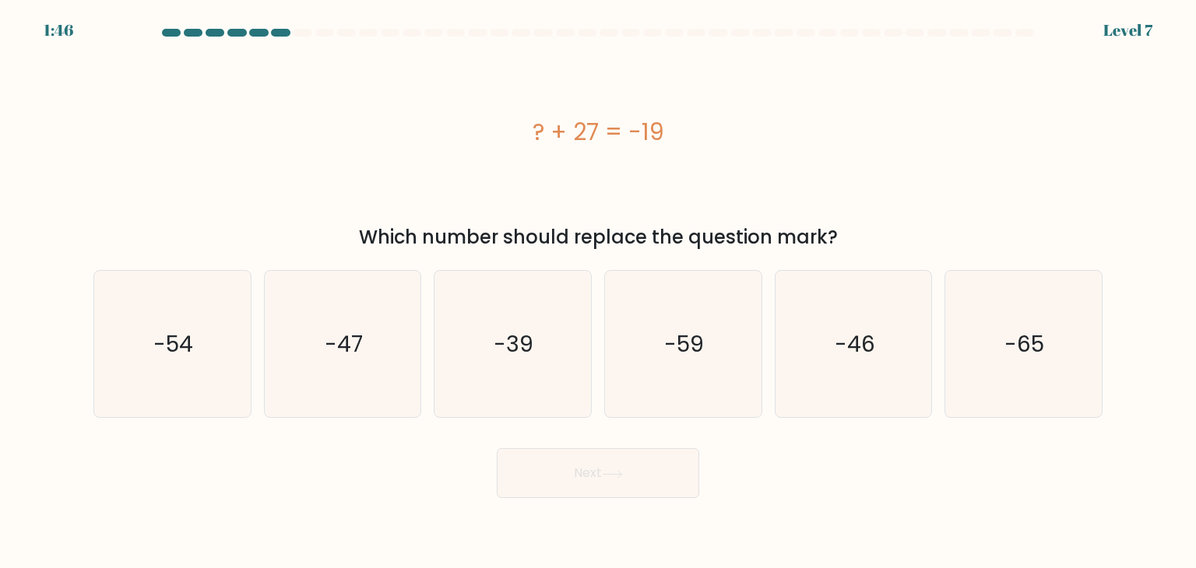
click at [655, 465] on button "Next" at bounding box center [598, 473] width 202 height 50
click at [869, 381] on icon "-46" at bounding box center [853, 344] width 146 height 146
click at [599, 292] on input "e. -46" at bounding box center [598, 288] width 1 height 8
radio input "true"
click at [629, 471] on button "Next" at bounding box center [598, 473] width 202 height 50
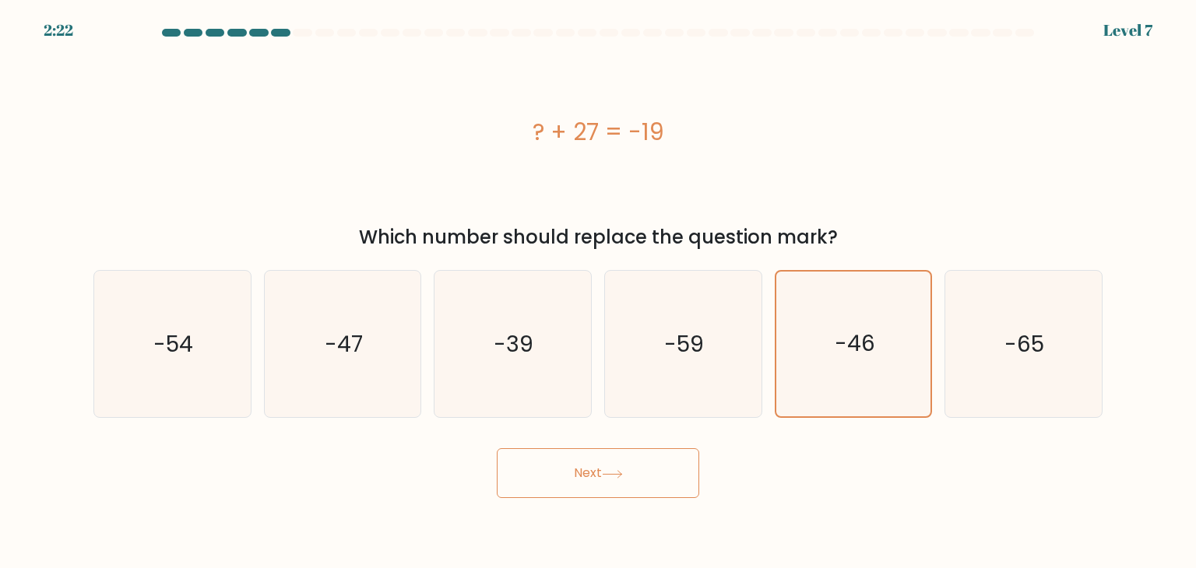
click at [629, 471] on button "Next" at bounding box center [598, 473] width 202 height 50
click at [623, 472] on icon at bounding box center [612, 474] width 21 height 9
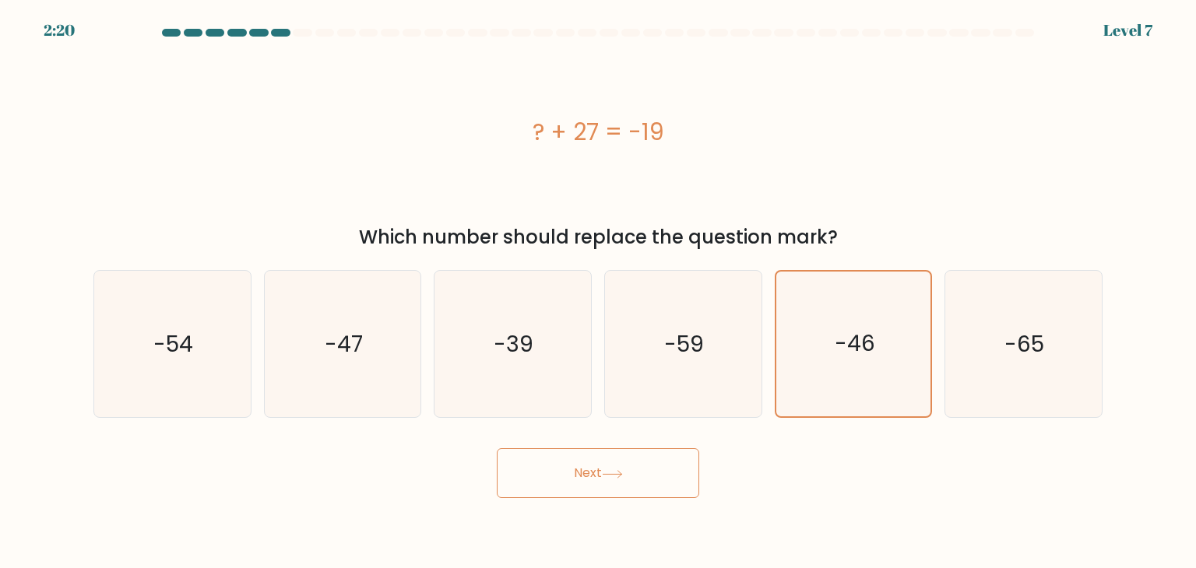
click at [623, 472] on icon at bounding box center [612, 474] width 21 height 9
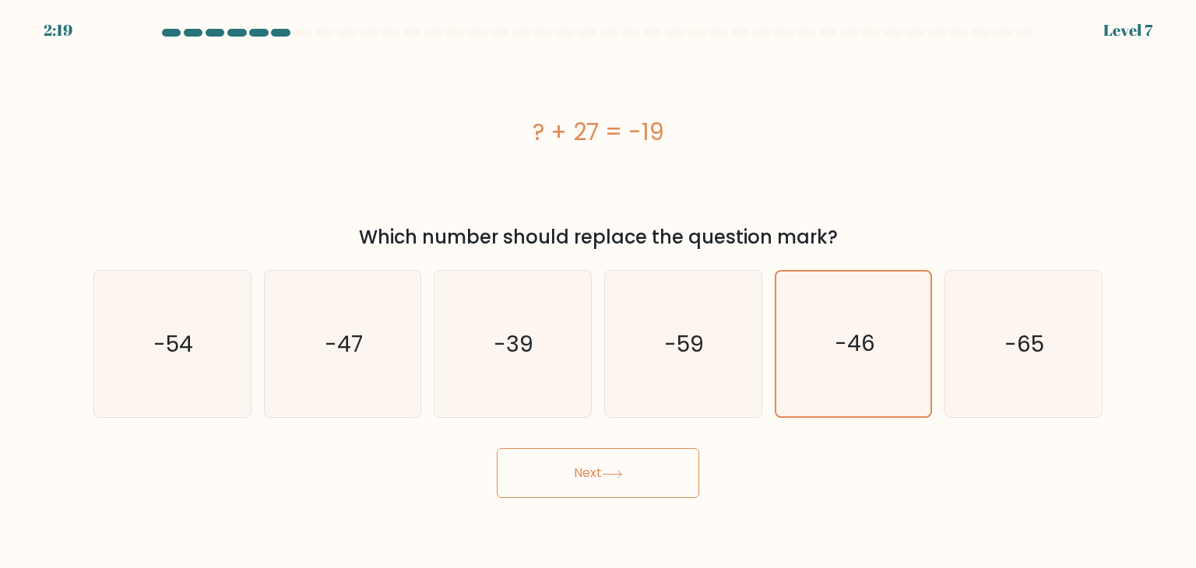
click at [623, 472] on icon at bounding box center [612, 474] width 21 height 9
click at [640, 474] on button "Next" at bounding box center [598, 473] width 202 height 50
click at [641, 474] on button "Next" at bounding box center [598, 473] width 202 height 50
click at [647, 476] on button "Next" at bounding box center [598, 473] width 202 height 50
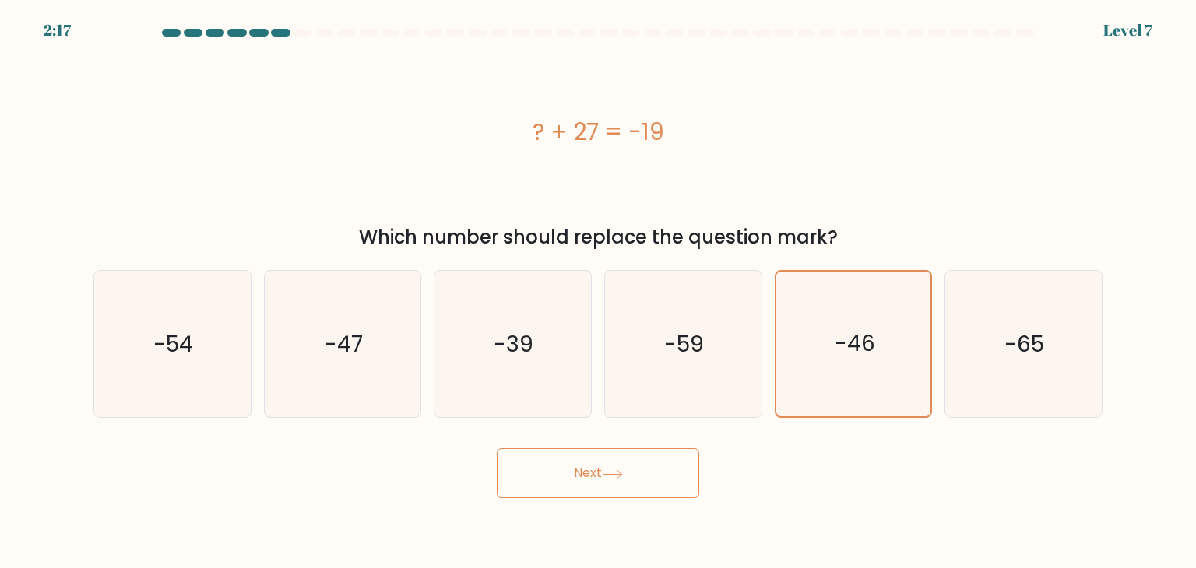
click at [648, 474] on button "Next" at bounding box center [598, 473] width 202 height 50
click at [651, 473] on button "Next" at bounding box center [598, 473] width 202 height 50
click at [387, 346] on icon "-47" at bounding box center [342, 344] width 146 height 146
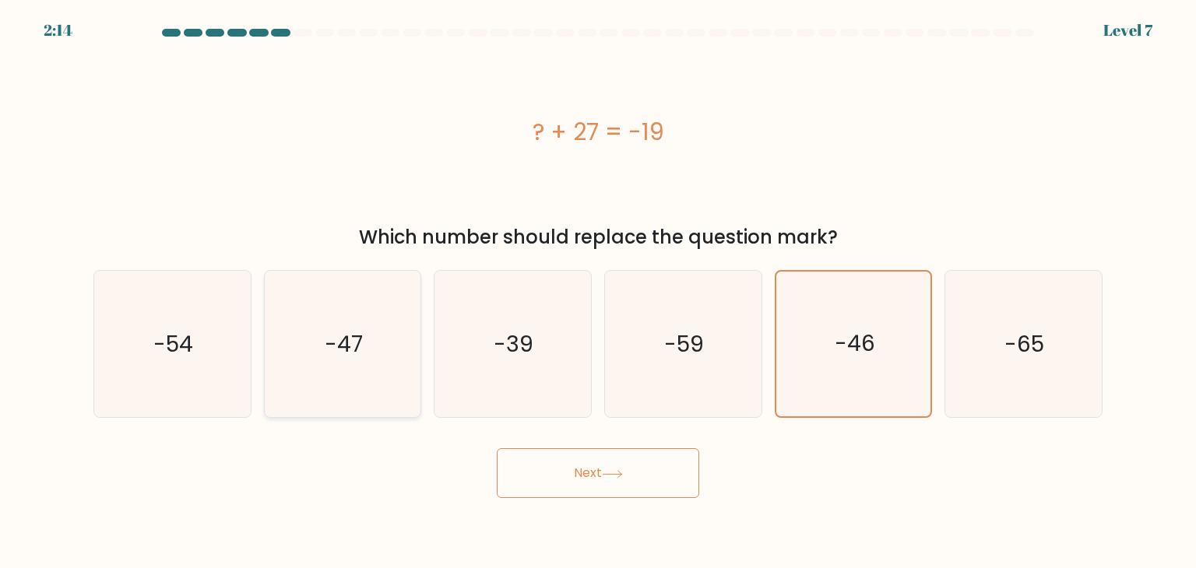
click at [598, 292] on input "b. -47" at bounding box center [598, 288] width 1 height 8
radio input "true"
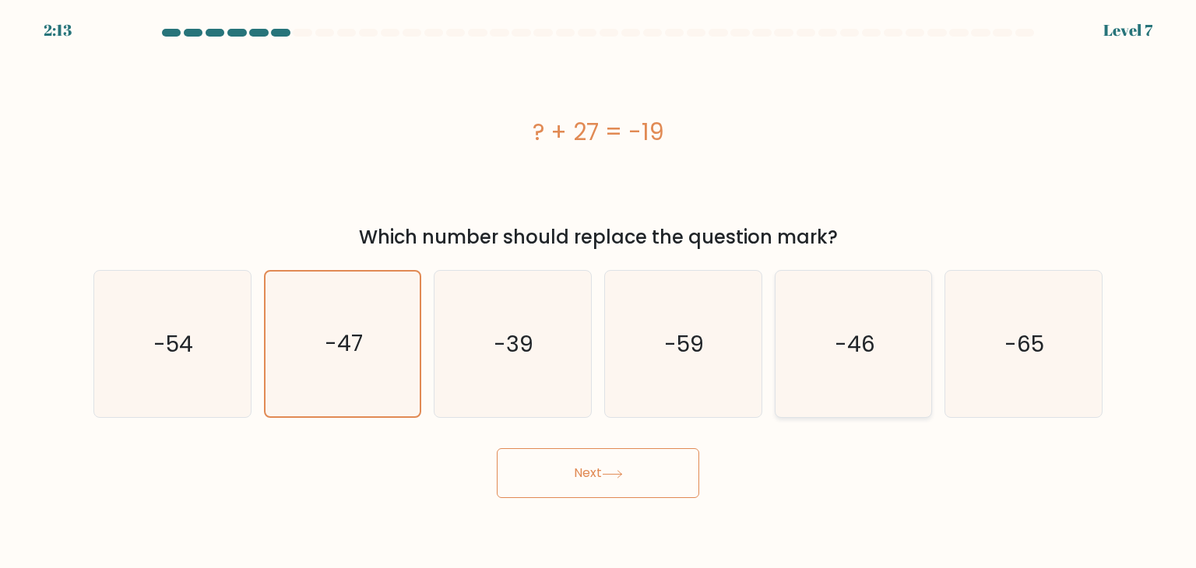
click at [785, 314] on icon "-46" at bounding box center [853, 344] width 146 height 146
click at [599, 292] on input "e. -46" at bounding box center [598, 288] width 1 height 8
radio input "true"
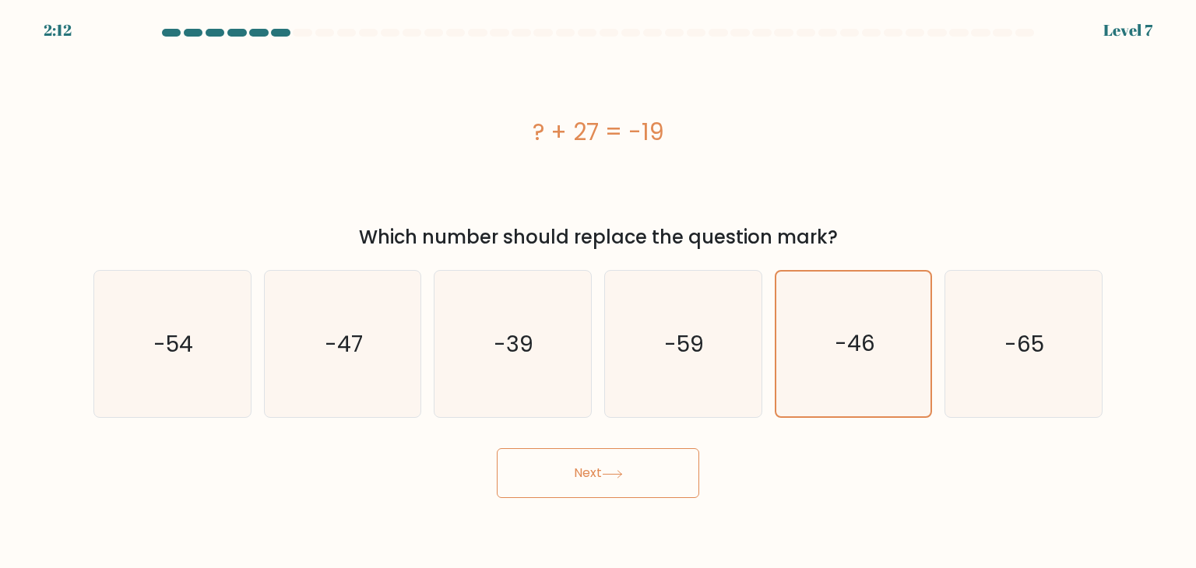
click at [630, 470] on button "Next" at bounding box center [598, 473] width 202 height 50
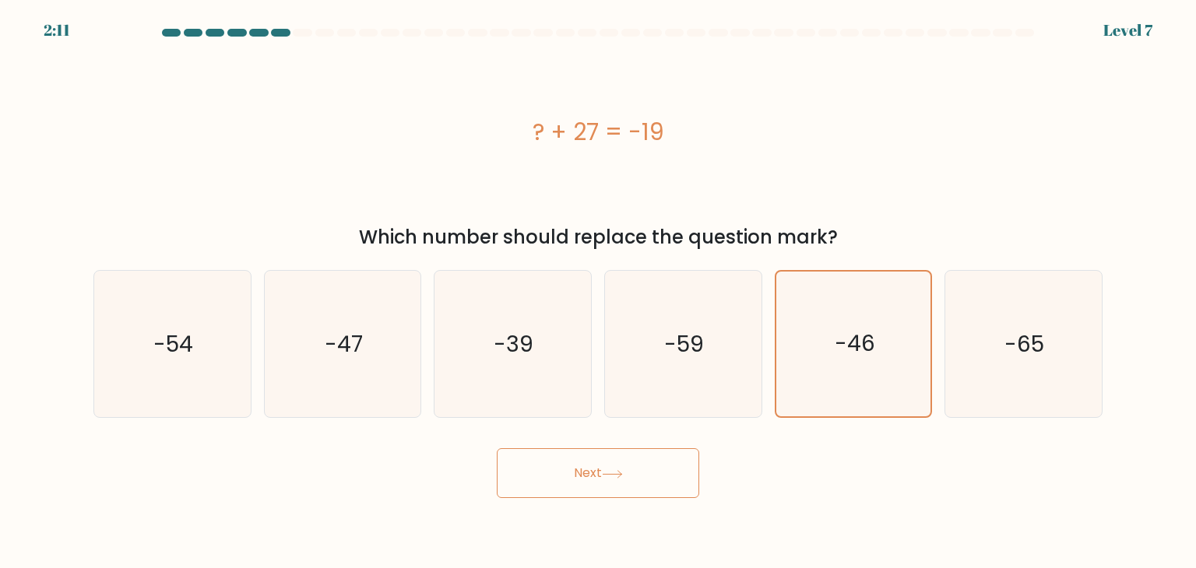
click at [631, 471] on button "Next" at bounding box center [598, 473] width 202 height 50
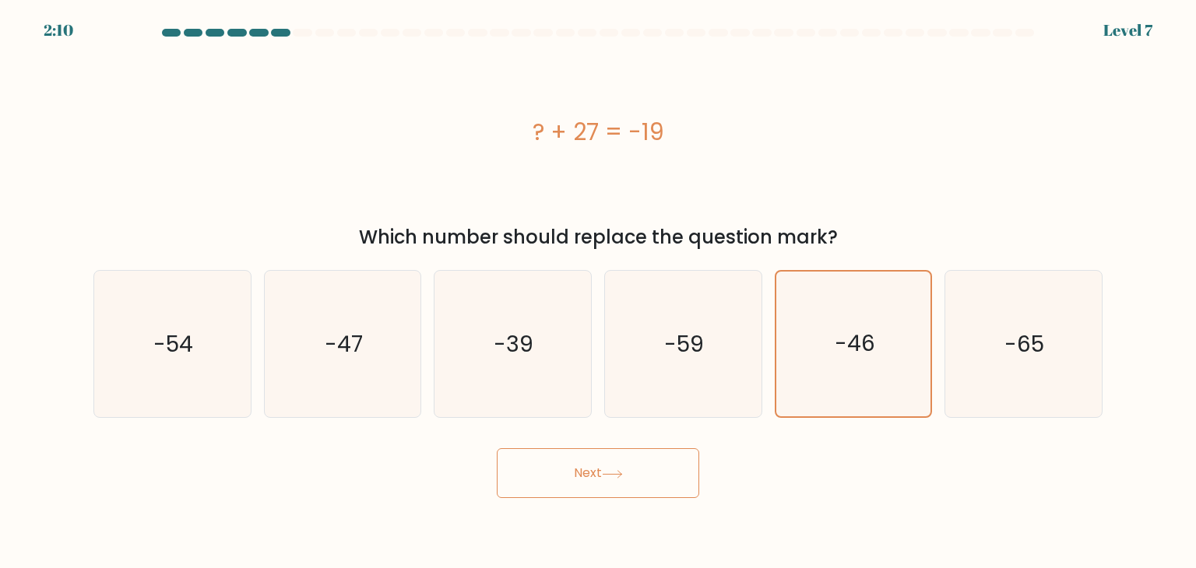
click at [631, 471] on button "Next" at bounding box center [598, 473] width 202 height 50
click at [631, 472] on button "Next" at bounding box center [598, 473] width 202 height 50
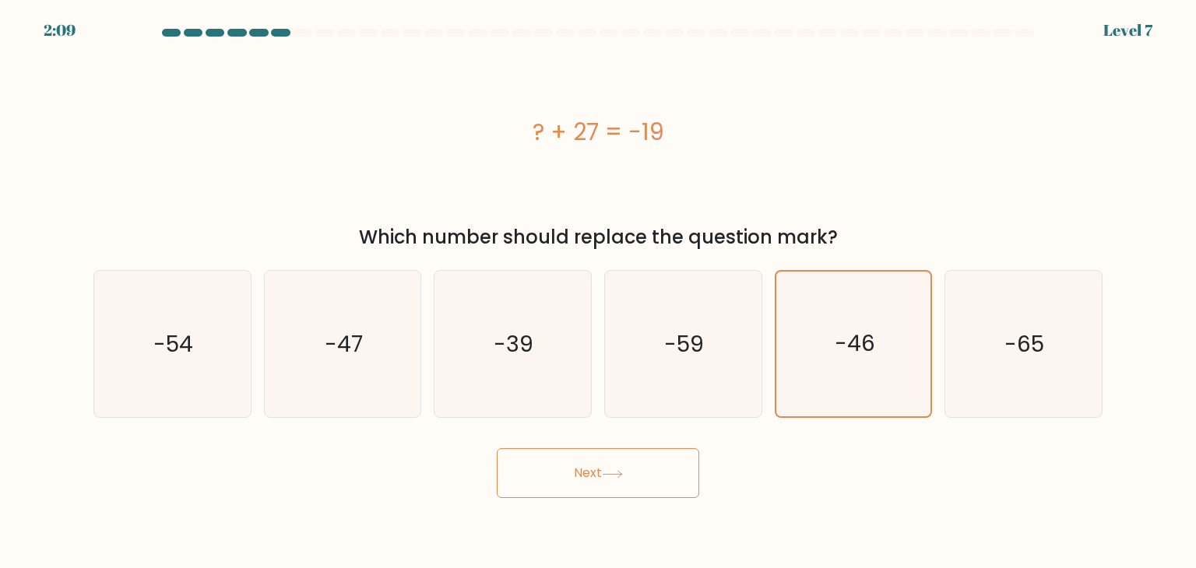
click at [631, 473] on button "Next" at bounding box center [598, 473] width 202 height 50
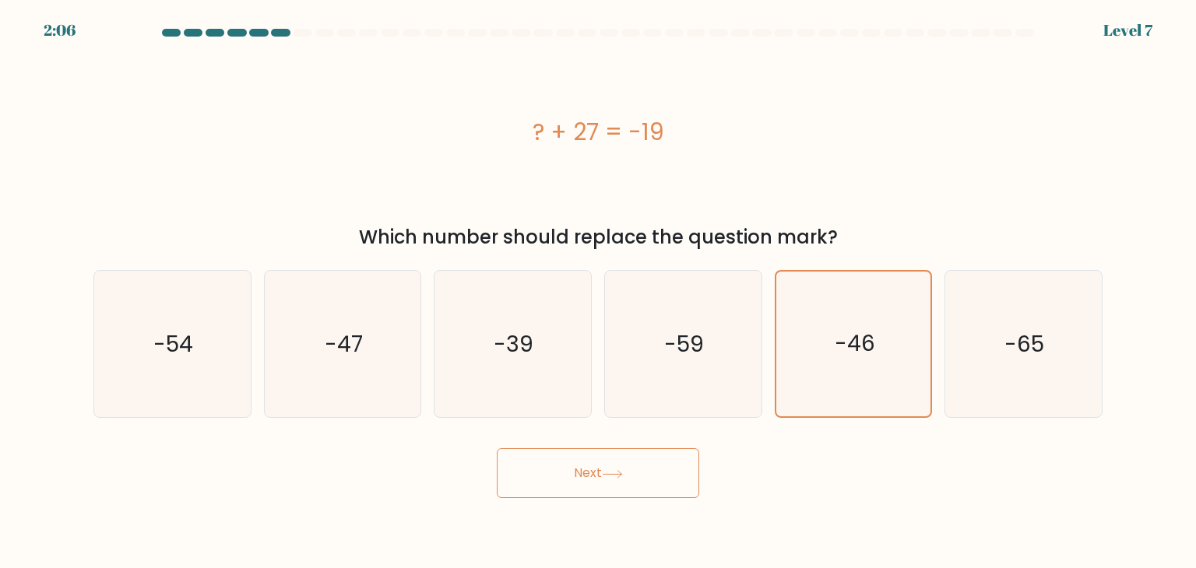
click at [631, 473] on button "Next" at bounding box center [598, 473] width 202 height 50
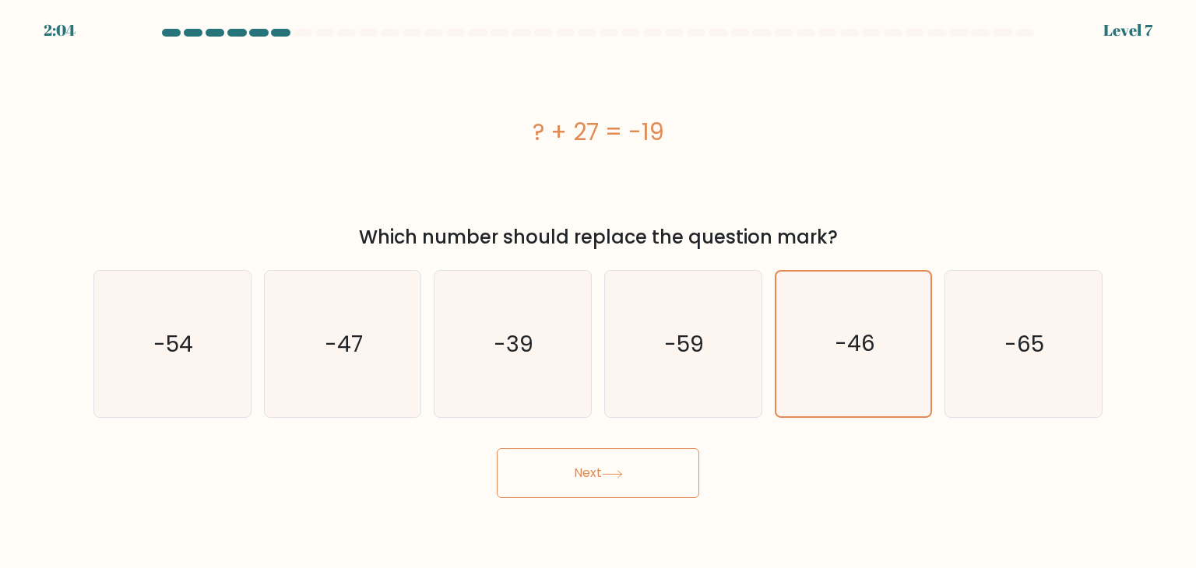
click at [532, 476] on button "Next" at bounding box center [598, 473] width 202 height 50
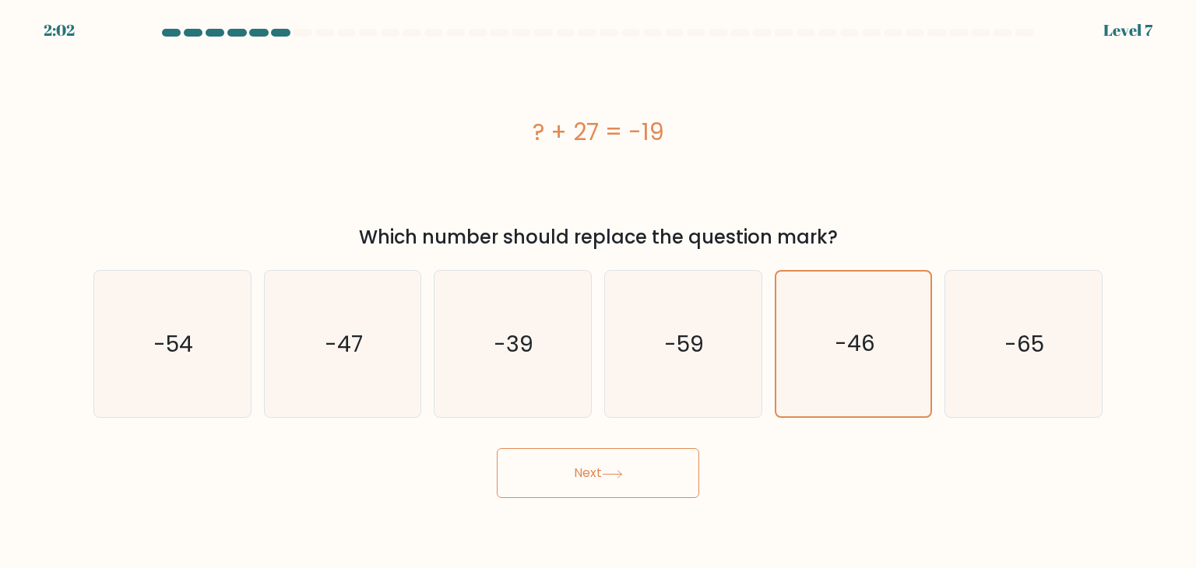
click at [532, 476] on button "Next" at bounding box center [598, 473] width 202 height 50
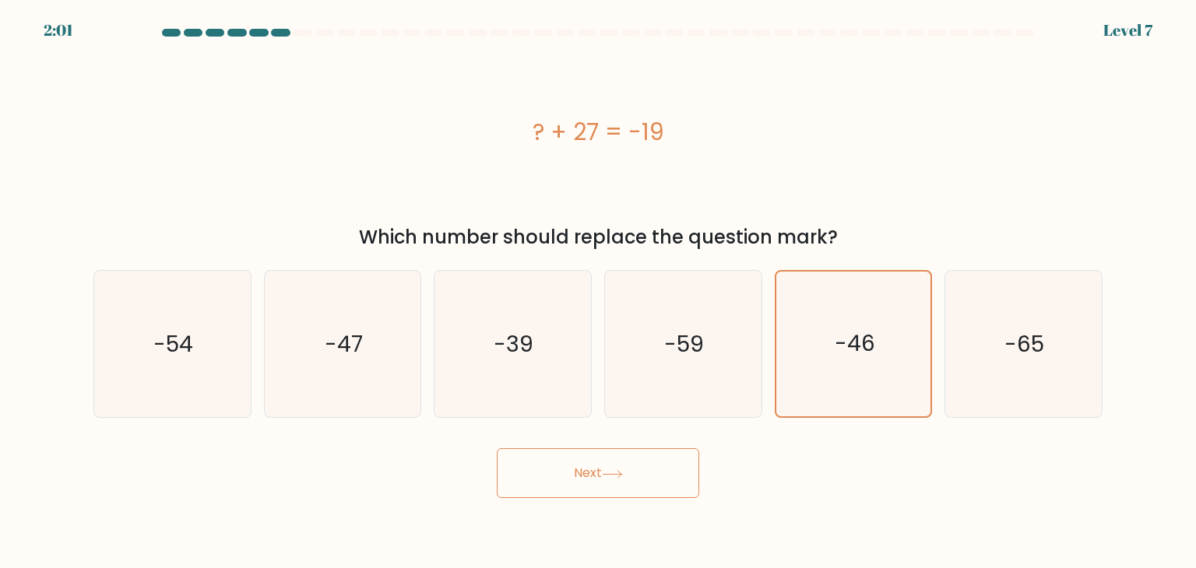
click at [532, 476] on button "Next" at bounding box center [598, 473] width 202 height 50
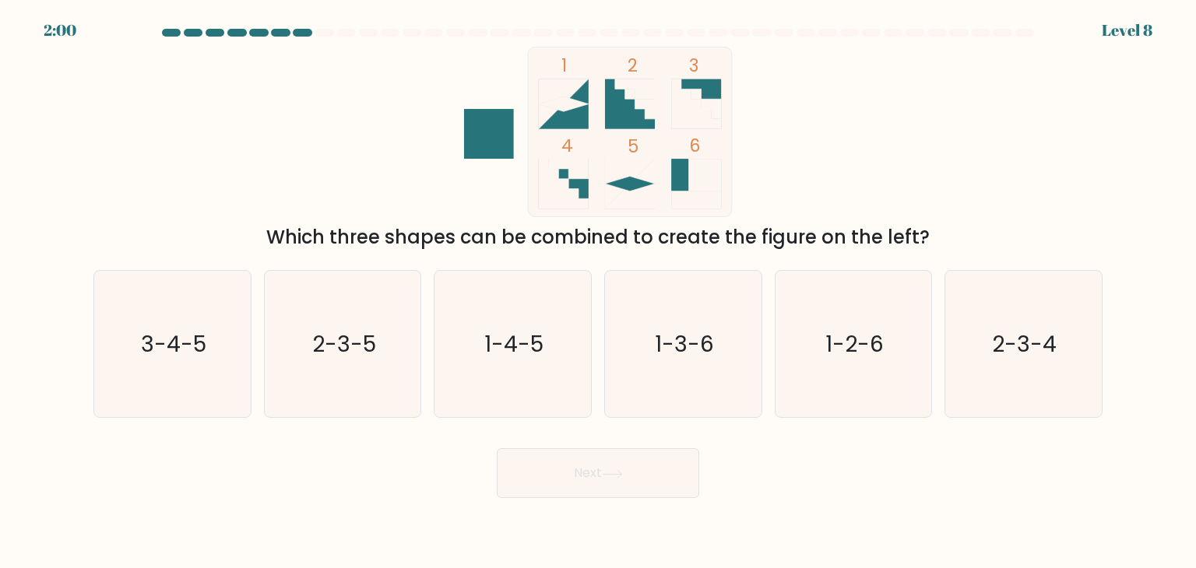
click at [532, 476] on button "Next" at bounding box center [598, 473] width 202 height 50
click at [985, 346] on icon "2-3-4" at bounding box center [1023, 344] width 146 height 146
click at [599, 292] on input "f. 2-3-4" at bounding box center [598, 288] width 1 height 8
radio input "true"
click at [605, 465] on button "Next" at bounding box center [598, 473] width 202 height 50
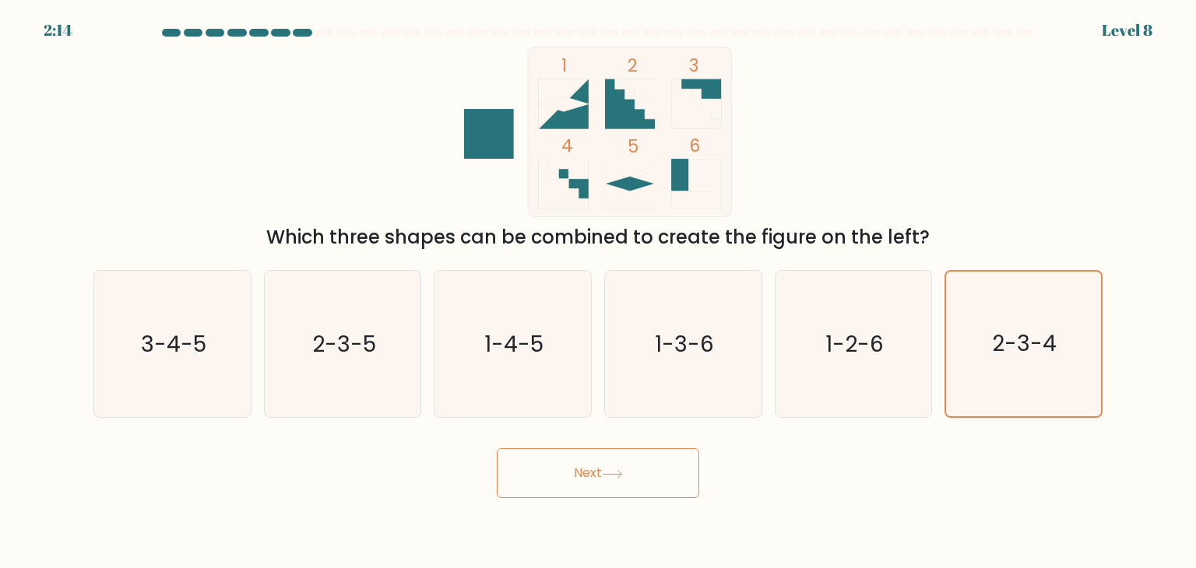
click at [597, 471] on button "Next" at bounding box center [598, 473] width 202 height 50
click at [596, 471] on button "Next" at bounding box center [598, 473] width 202 height 50
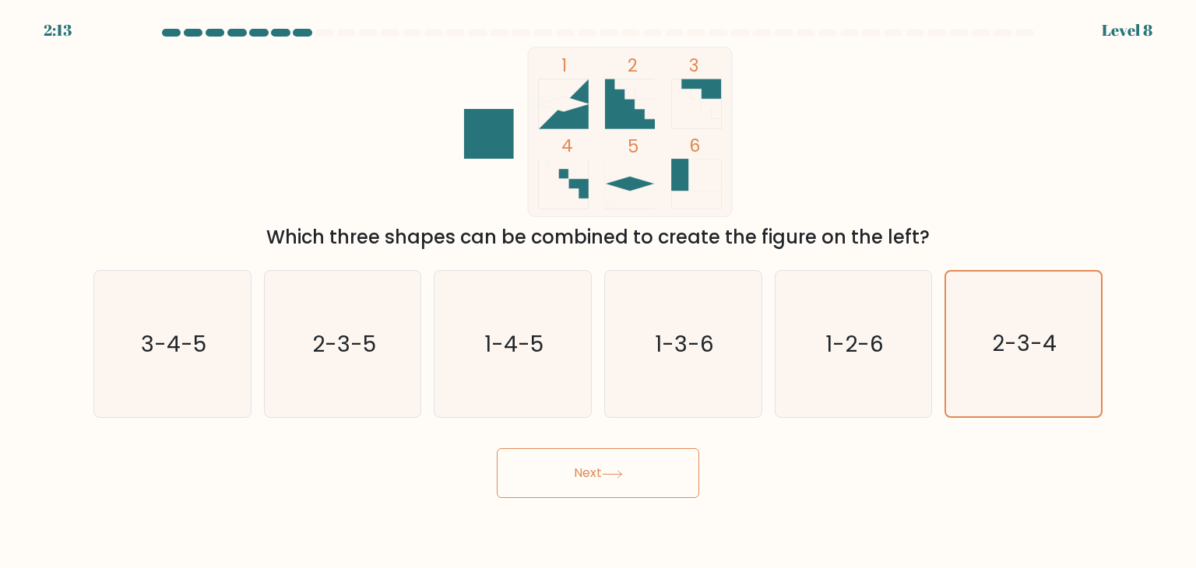
click at [596, 471] on button "Next" at bounding box center [598, 473] width 202 height 50
click at [595, 471] on button "Next" at bounding box center [598, 473] width 202 height 50
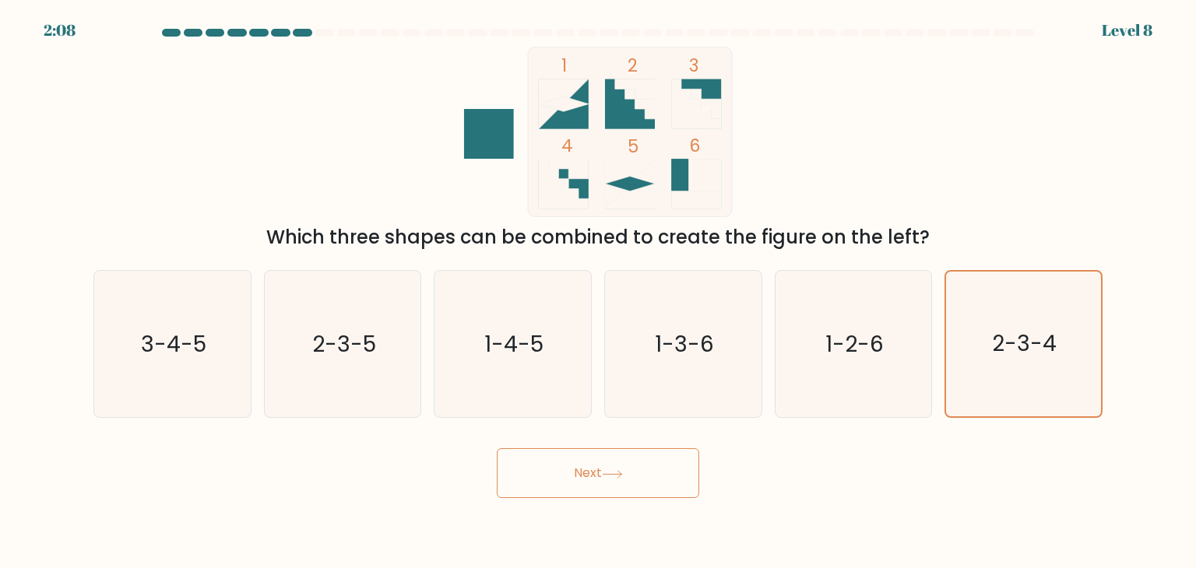
click at [595, 471] on button "Next" at bounding box center [598, 473] width 202 height 50
click at [595, 472] on button "Next" at bounding box center [598, 473] width 202 height 50
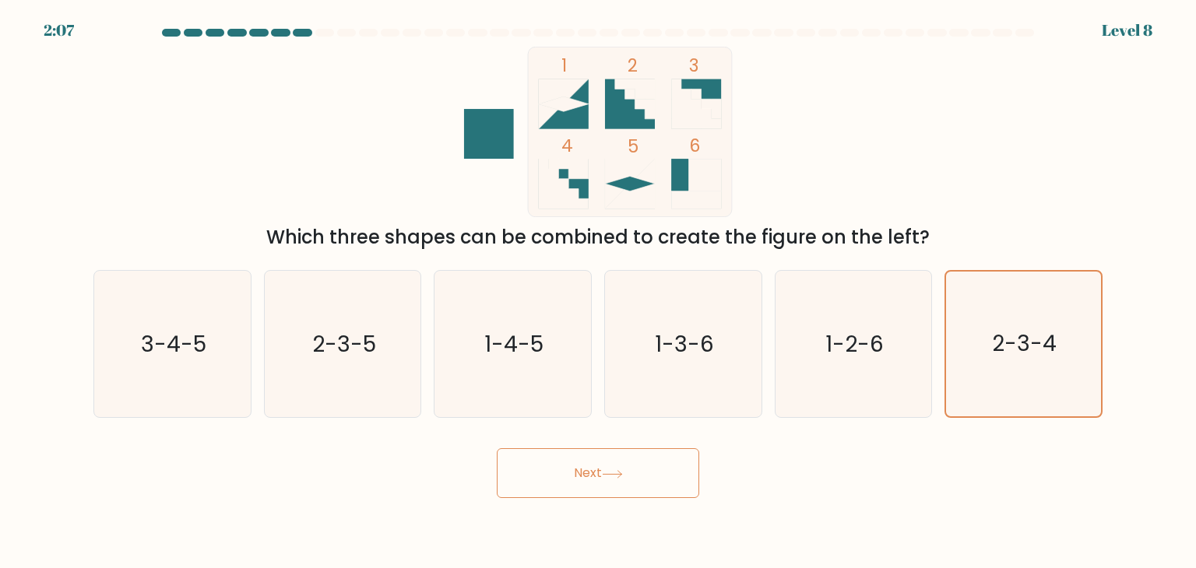
click at [595, 472] on button "Next" at bounding box center [598, 473] width 202 height 50
click at [593, 473] on button "Next" at bounding box center [598, 473] width 202 height 50
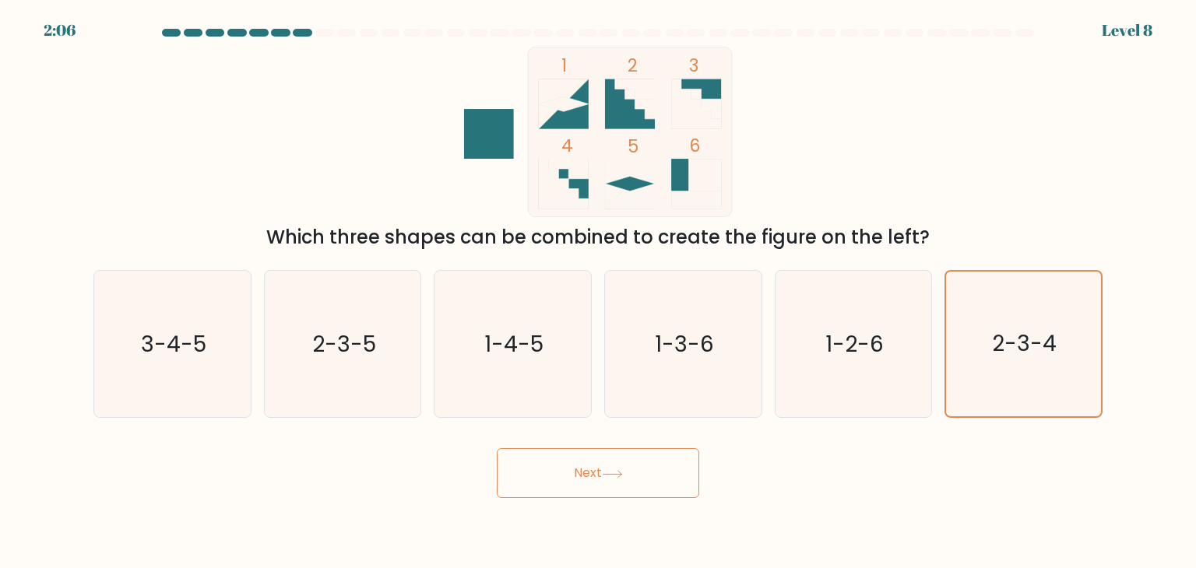
click at [598, 473] on button "Next" at bounding box center [598, 473] width 202 height 50
click at [596, 473] on button "Next" at bounding box center [598, 473] width 202 height 50
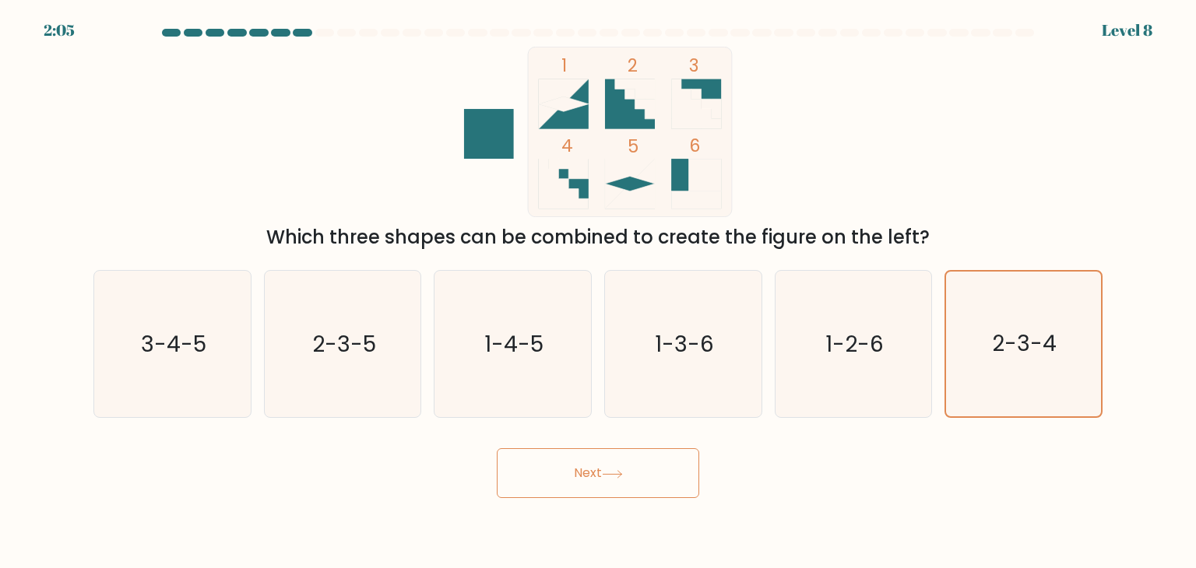
click at [596, 473] on button "Next" at bounding box center [598, 473] width 202 height 50
click at [593, 475] on button "Next" at bounding box center [598, 473] width 202 height 50
click at [593, 476] on button "Next" at bounding box center [598, 473] width 202 height 50
click at [594, 476] on button "Next" at bounding box center [598, 473] width 202 height 50
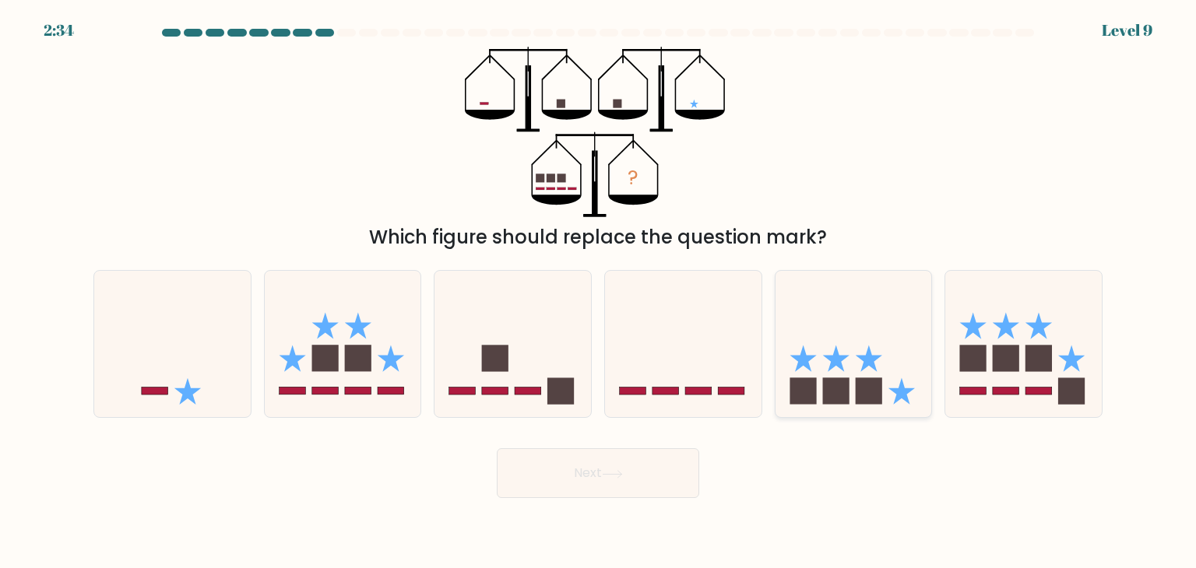
click at [853, 387] on icon at bounding box center [853, 343] width 156 height 129
click at [599, 292] on input "e." at bounding box center [598, 288] width 1 height 8
radio input "true"
click at [641, 463] on button "Next" at bounding box center [598, 473] width 202 height 50
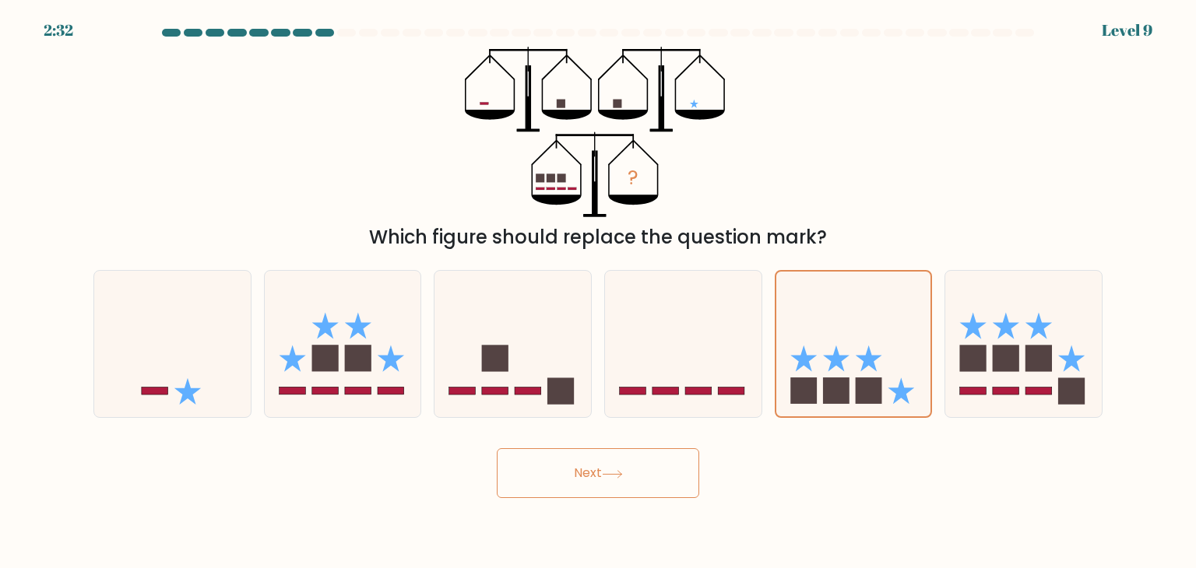
click at [637, 463] on button "Next" at bounding box center [598, 473] width 202 height 50
click at [631, 463] on button "Next" at bounding box center [598, 473] width 202 height 50
click at [630, 463] on button "Next" at bounding box center [598, 473] width 202 height 50
click at [627, 463] on button "Next" at bounding box center [598, 473] width 202 height 50
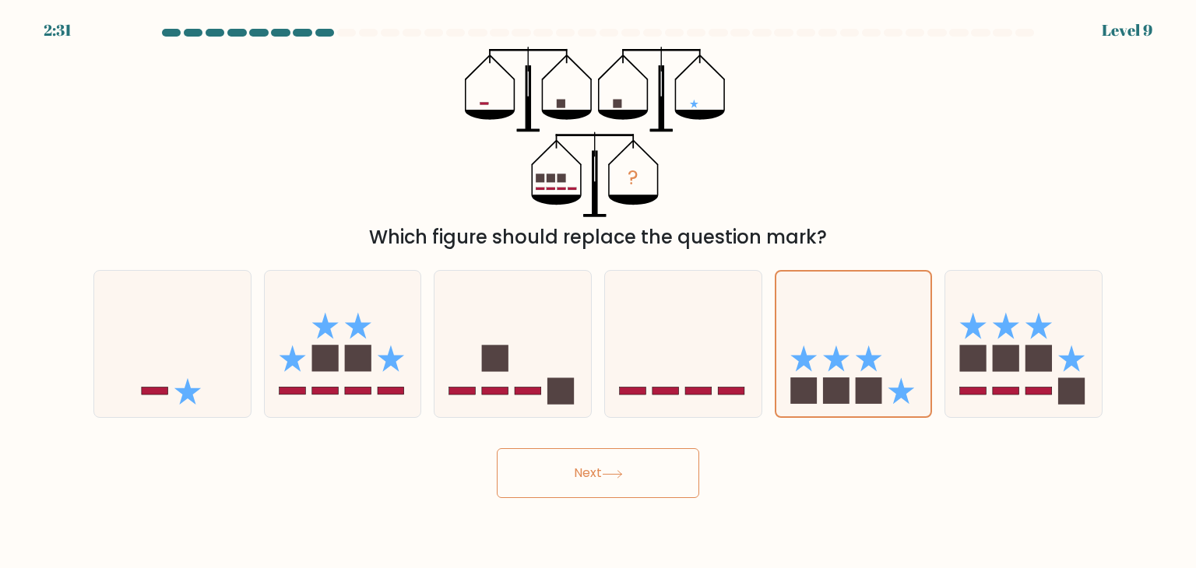
click at [627, 463] on button "Next" at bounding box center [598, 473] width 202 height 50
click at [624, 462] on button "Next" at bounding box center [598, 473] width 202 height 50
drag, startPoint x: 624, startPoint y: 462, endPoint x: 621, endPoint y: 470, distance: 8.4
click at [621, 470] on button "Next" at bounding box center [598, 473] width 202 height 50
click at [621, 470] on icon at bounding box center [612, 474] width 21 height 9
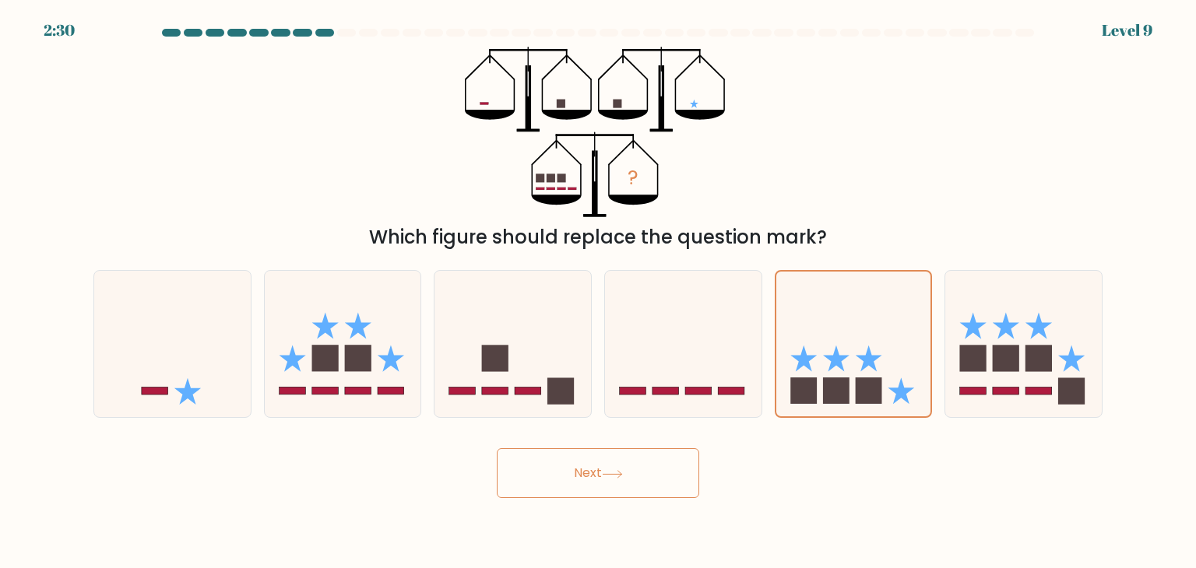
click at [619, 471] on icon at bounding box center [612, 474] width 21 height 9
click at [619, 470] on icon at bounding box center [612, 474] width 21 height 9
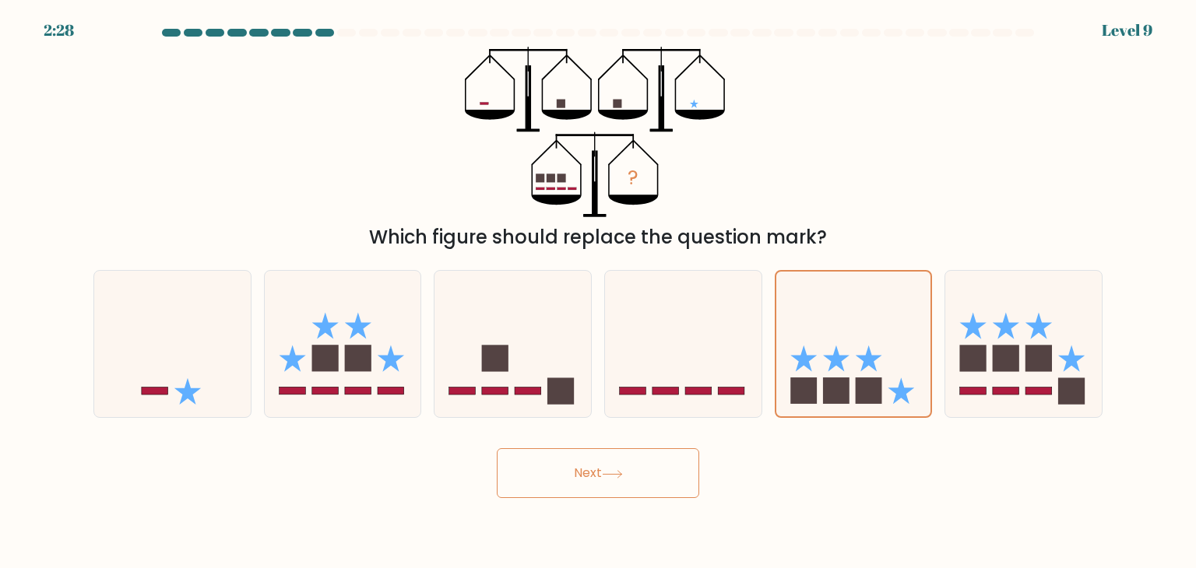
click at [619, 469] on button "Next" at bounding box center [598, 473] width 202 height 50
click at [617, 462] on button "Next" at bounding box center [598, 473] width 202 height 50
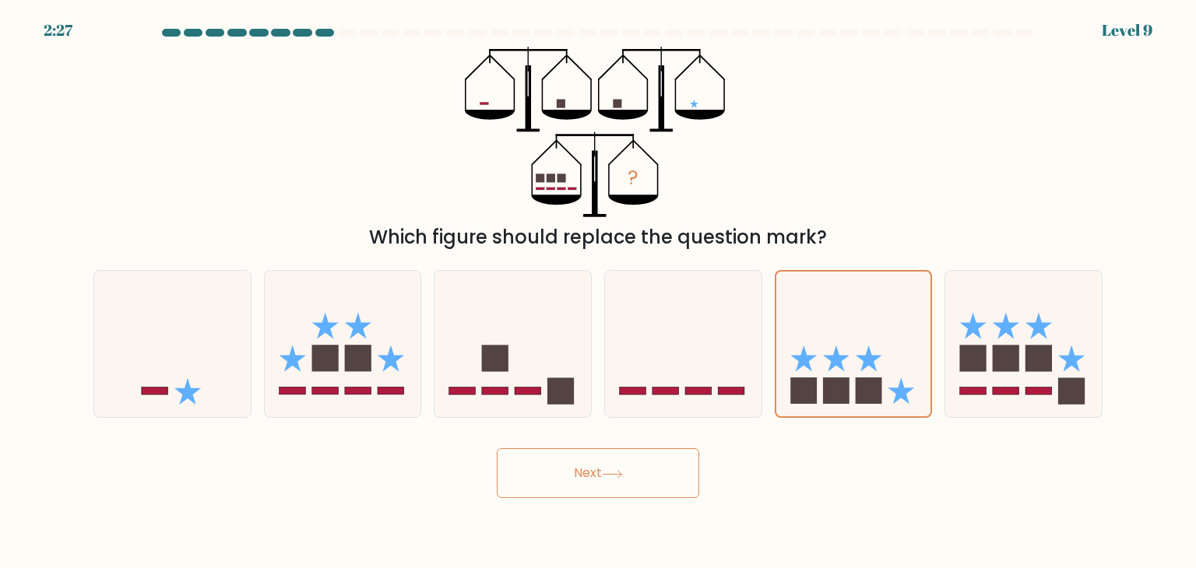
click at [617, 462] on button "Next" at bounding box center [598, 473] width 202 height 50
click at [618, 462] on button "Next" at bounding box center [598, 473] width 202 height 50
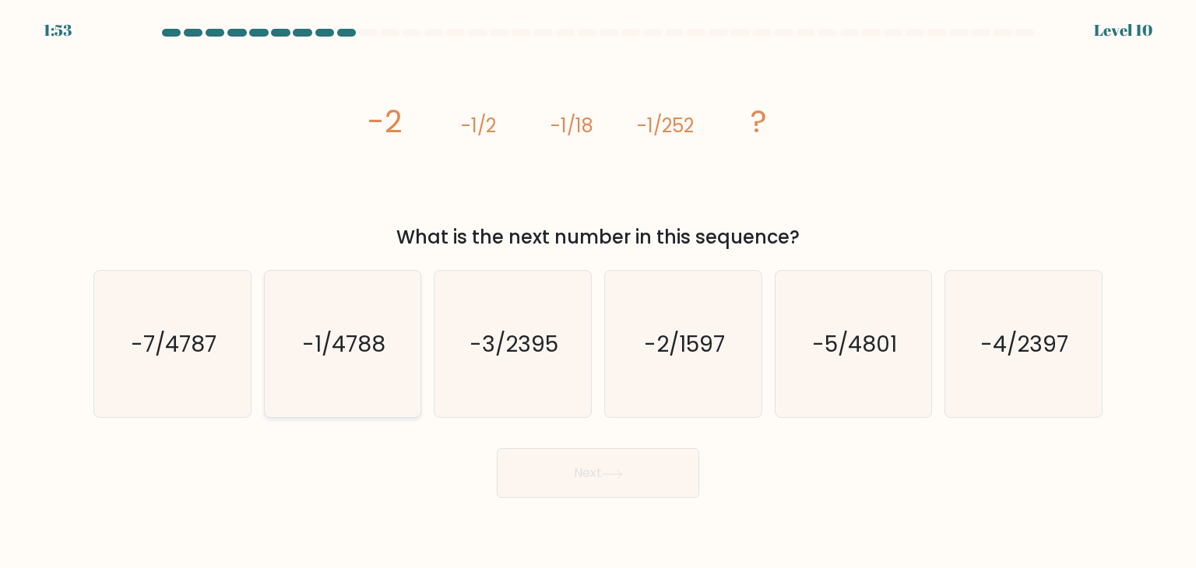
click at [297, 349] on icon "-1/4788" at bounding box center [342, 344] width 146 height 146
click at [598, 292] on input "b. -1/4788" at bounding box center [598, 288] width 1 height 8
radio input "true"
click at [527, 465] on button "Next" at bounding box center [598, 473] width 202 height 50
click at [526, 465] on button "Next" at bounding box center [598, 473] width 202 height 50
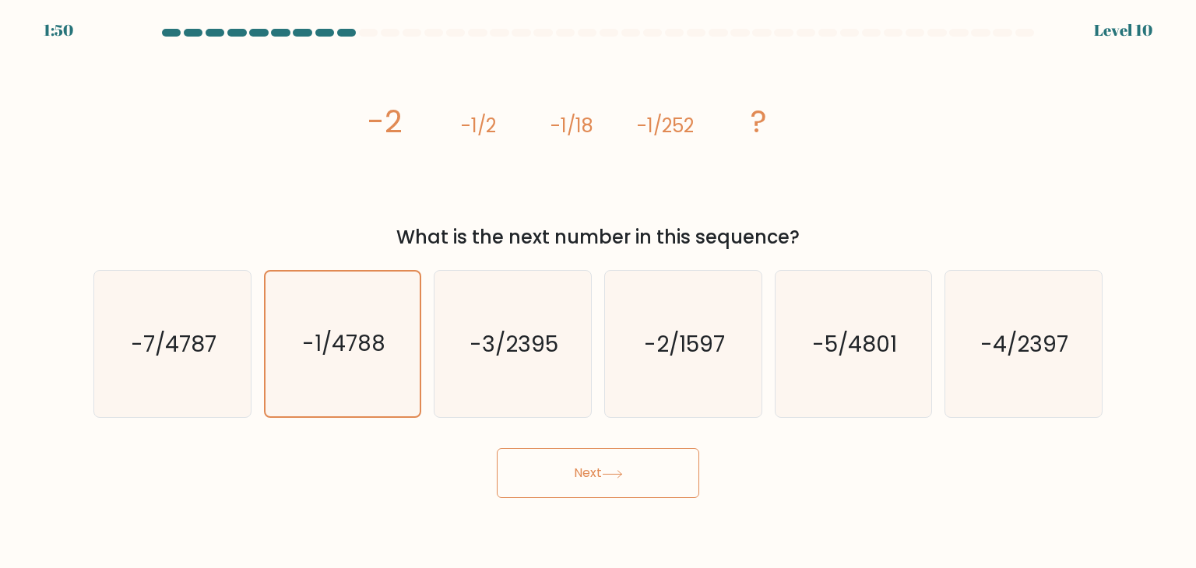
click at [525, 465] on button "Next" at bounding box center [598, 473] width 202 height 50
click at [524, 465] on button "Next" at bounding box center [598, 473] width 202 height 50
click at [523, 465] on button "Next" at bounding box center [598, 473] width 202 height 50
click at [521, 465] on button "Next" at bounding box center [598, 473] width 202 height 50
click at [520, 465] on button "Next" at bounding box center [598, 473] width 202 height 50
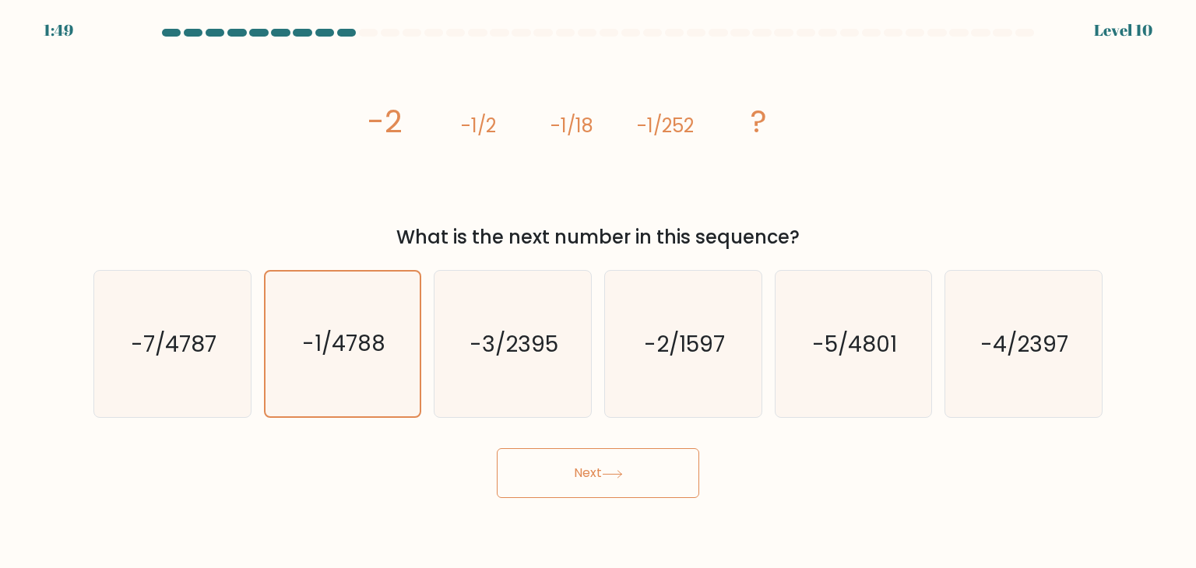
click at [520, 465] on button "Next" at bounding box center [598, 473] width 202 height 50
click at [519, 465] on button "Next" at bounding box center [598, 473] width 202 height 50
click at [518, 465] on button "Next" at bounding box center [598, 473] width 202 height 50
click at [517, 465] on button "Next" at bounding box center [598, 473] width 202 height 50
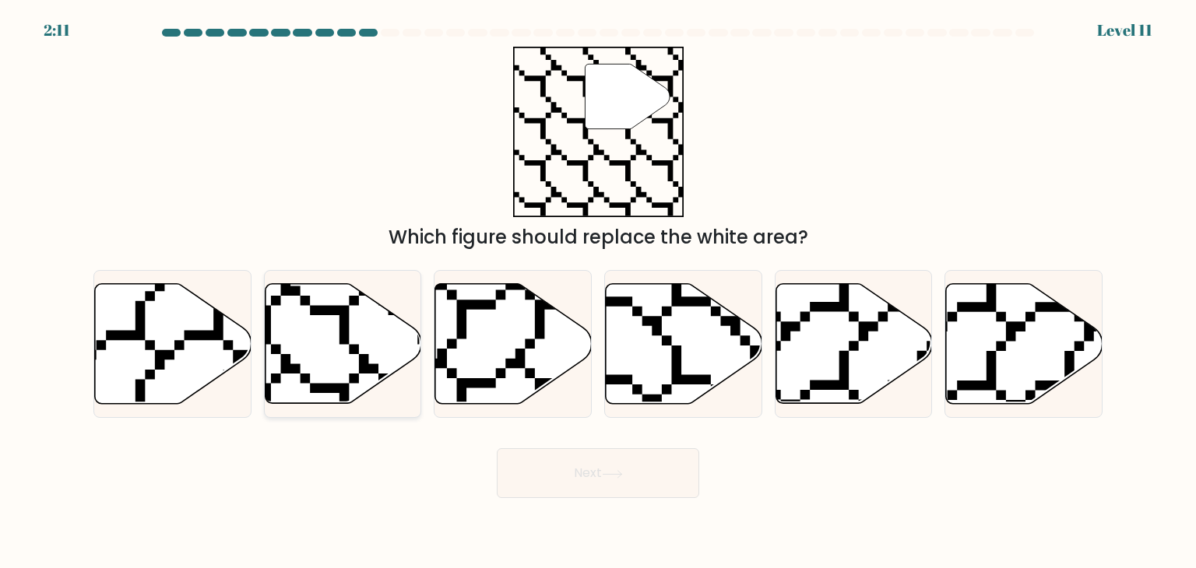
click at [318, 310] on icon at bounding box center [290, 407] width 314 height 312
click at [598, 292] on input "b." at bounding box center [598, 288] width 1 height 8
radio input "true"
click at [633, 465] on button "Next" at bounding box center [598, 473] width 202 height 50
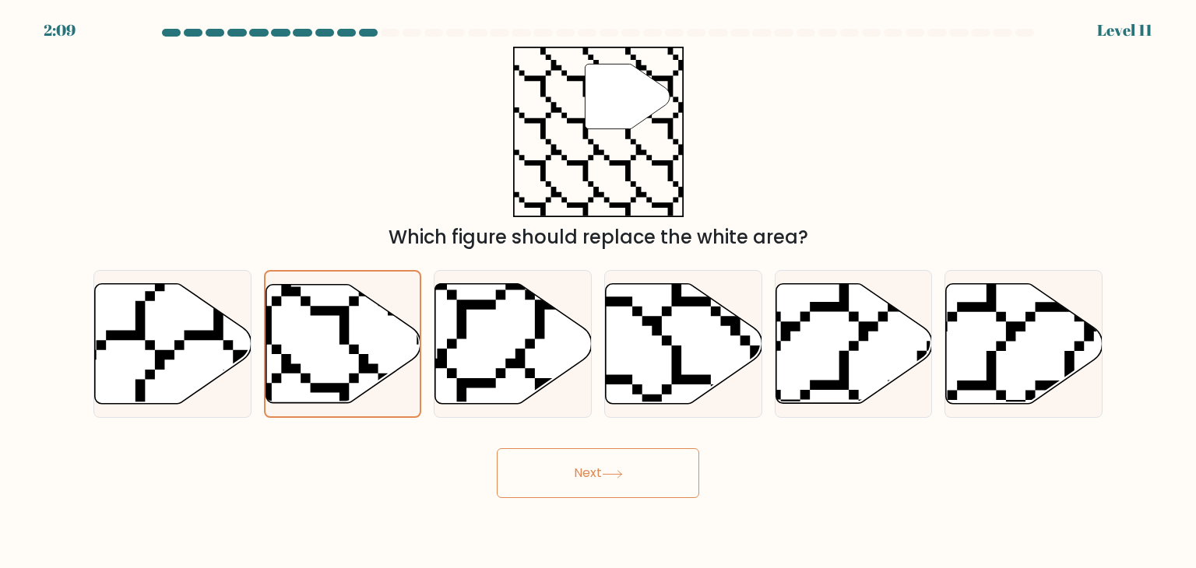
click at [633, 465] on button "Next" at bounding box center [598, 473] width 202 height 50
click at [632, 465] on button "Next" at bounding box center [598, 473] width 202 height 50
click at [630, 465] on button "Next" at bounding box center [598, 473] width 202 height 50
click at [632, 472] on button "Next" at bounding box center [598, 473] width 202 height 50
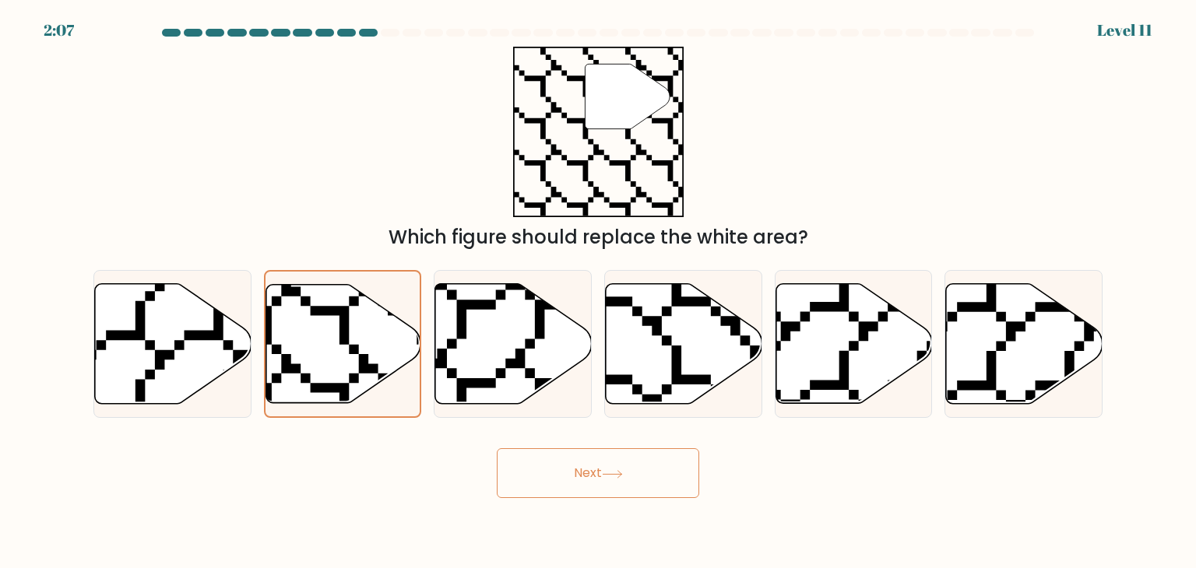
click at [630, 472] on button "Next" at bounding box center [598, 473] width 202 height 50
click at [632, 471] on button "Next" at bounding box center [598, 473] width 202 height 50
click at [640, 479] on button "Next" at bounding box center [598, 473] width 202 height 50
click at [641, 482] on button "Next" at bounding box center [598, 473] width 202 height 50
click at [638, 481] on button "Next" at bounding box center [598, 473] width 202 height 50
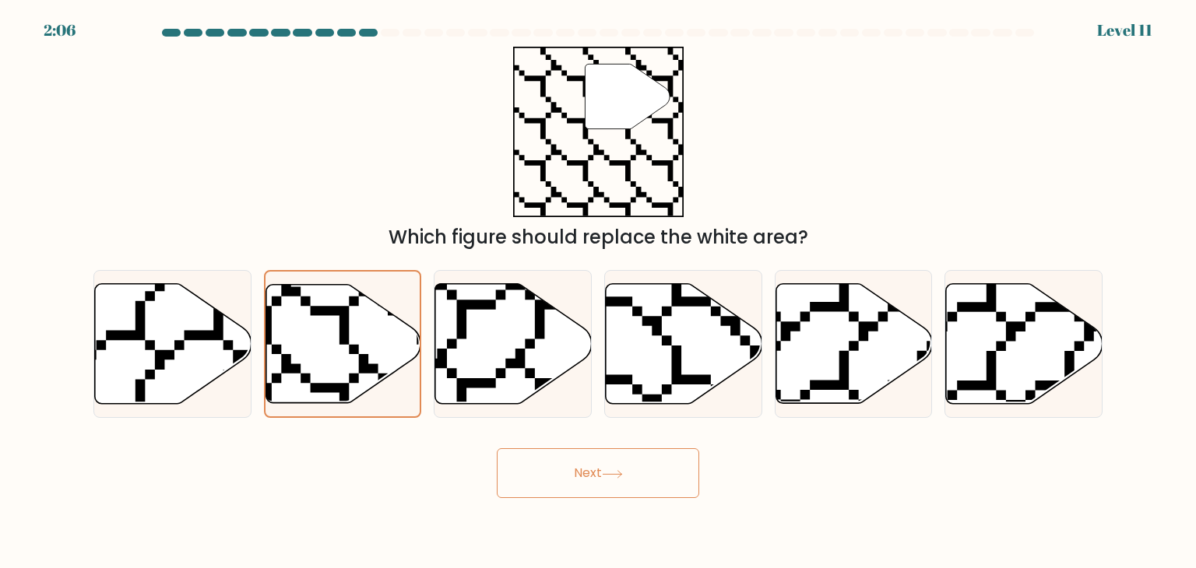
click at [639, 486] on button "Next" at bounding box center [598, 473] width 202 height 50
click at [640, 486] on button "Next" at bounding box center [598, 473] width 202 height 50
click at [640, 485] on button "Next" at bounding box center [598, 473] width 202 height 50
click at [641, 484] on button "Next" at bounding box center [598, 473] width 202 height 50
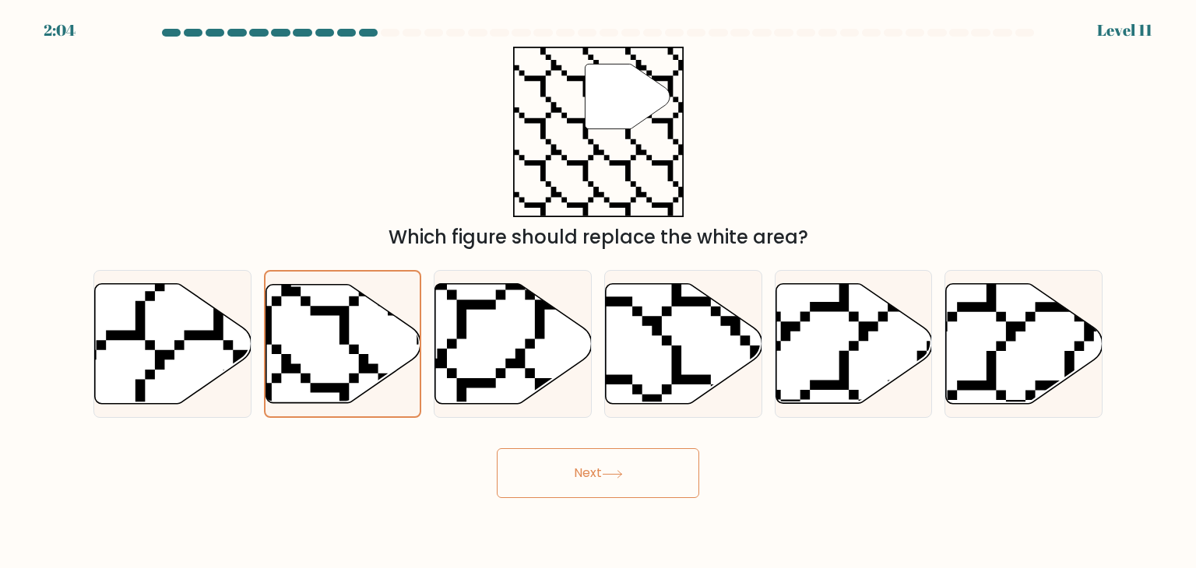
click at [638, 483] on button "Next" at bounding box center [598, 473] width 202 height 50
click at [638, 484] on button "Next" at bounding box center [598, 473] width 202 height 50
click at [640, 484] on button "Next" at bounding box center [598, 473] width 202 height 50
click at [638, 483] on button "Next" at bounding box center [598, 473] width 202 height 50
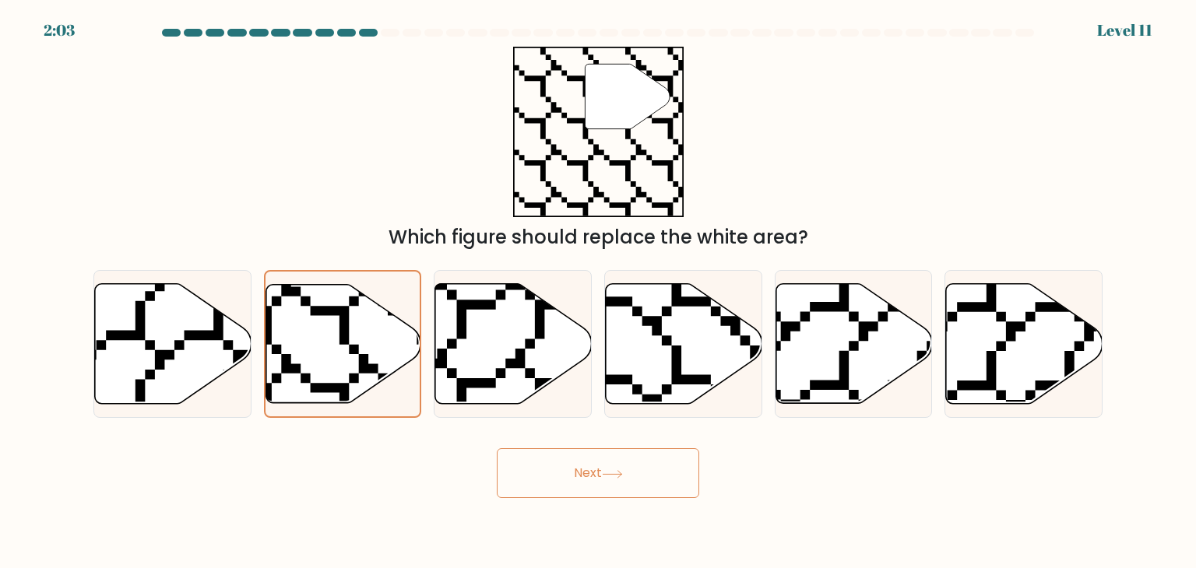
click at [638, 483] on button "Next" at bounding box center [598, 473] width 202 height 50
click at [641, 483] on button "Next" at bounding box center [598, 473] width 202 height 50
click at [650, 483] on button "Next" at bounding box center [598, 473] width 202 height 50
drag, startPoint x: 651, startPoint y: 483, endPoint x: 659, endPoint y: 480, distance: 9.1
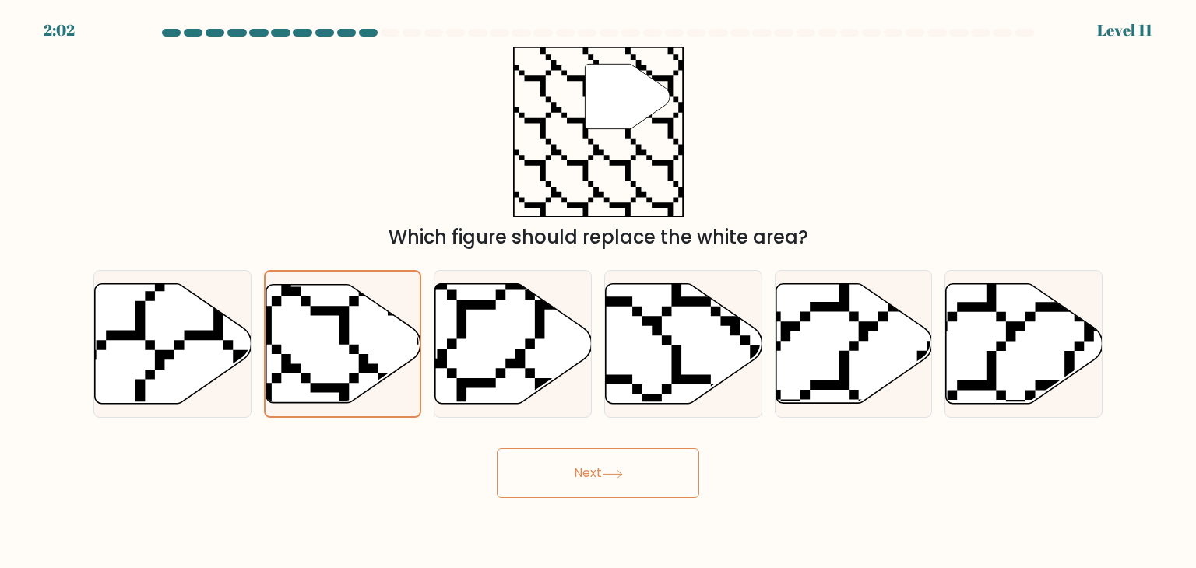
click at [651, 483] on button "Next" at bounding box center [598, 473] width 202 height 50
drag, startPoint x: 659, startPoint y: 480, endPoint x: 666, endPoint y: 473, distance: 9.9
click at [666, 474] on button "Next" at bounding box center [598, 473] width 202 height 50
click at [666, 472] on button "Next" at bounding box center [598, 473] width 202 height 50
click at [671, 472] on button "Next" at bounding box center [598, 473] width 202 height 50
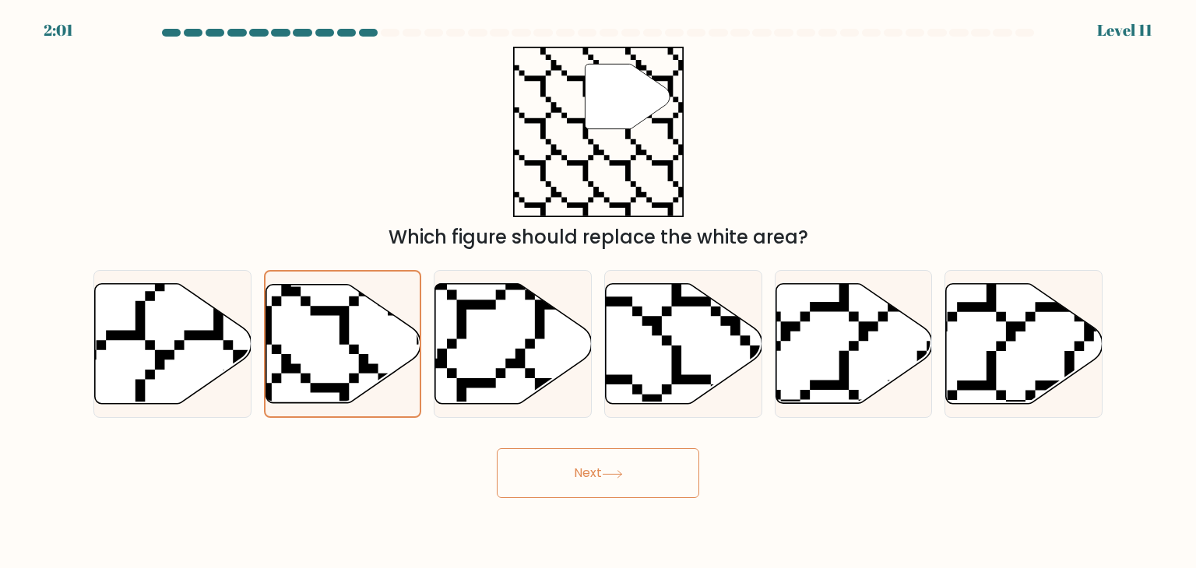
click at [675, 474] on button "Next" at bounding box center [598, 473] width 202 height 50
click at [673, 474] on button "Next" at bounding box center [598, 473] width 202 height 50
click at [672, 476] on button "Next" at bounding box center [598, 473] width 202 height 50
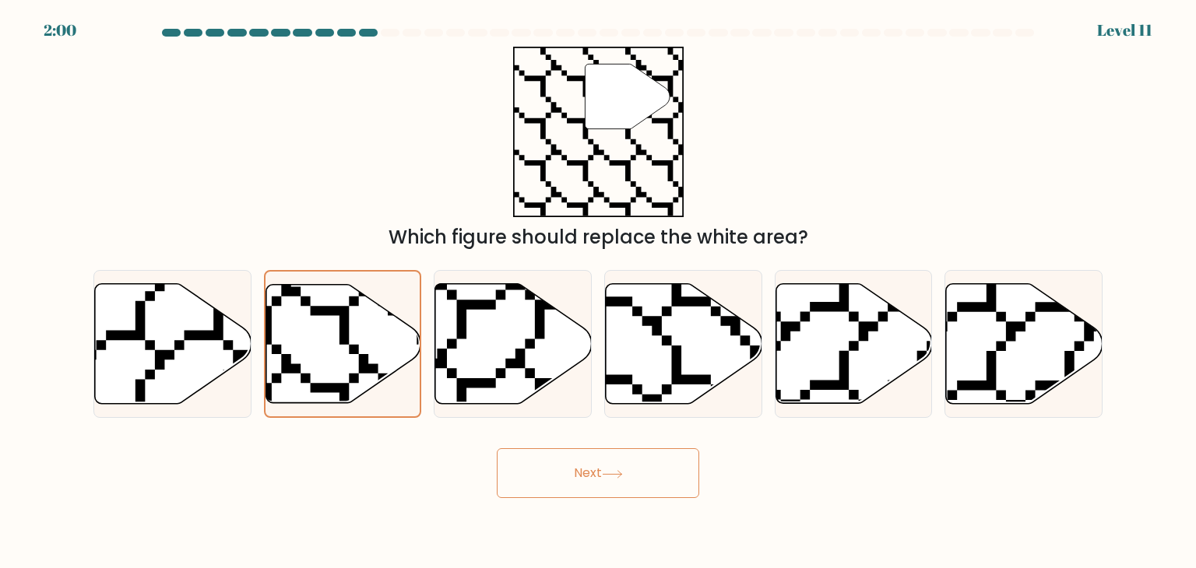
click at [672, 477] on button "Next" at bounding box center [598, 473] width 202 height 50
click at [672, 473] on button "Next" at bounding box center [598, 473] width 202 height 50
click at [677, 467] on button "Next" at bounding box center [598, 473] width 202 height 50
click at [678, 465] on button "Next" at bounding box center [598, 473] width 202 height 50
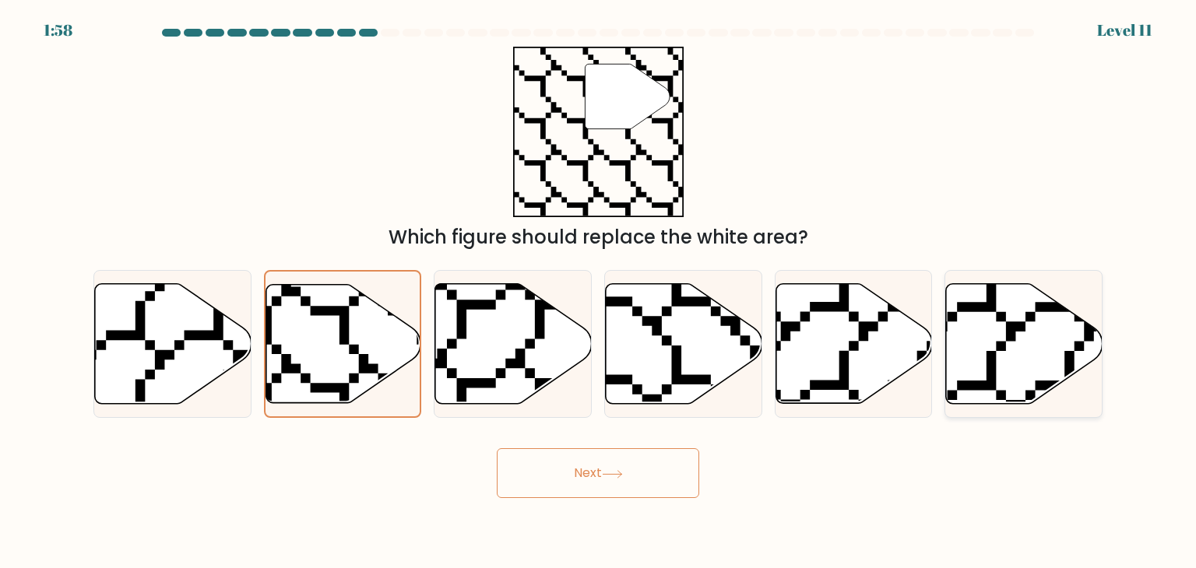
click at [960, 362] on icon at bounding box center [1024, 344] width 156 height 120
click at [599, 292] on input "f." at bounding box center [598, 288] width 1 height 8
radio input "true"
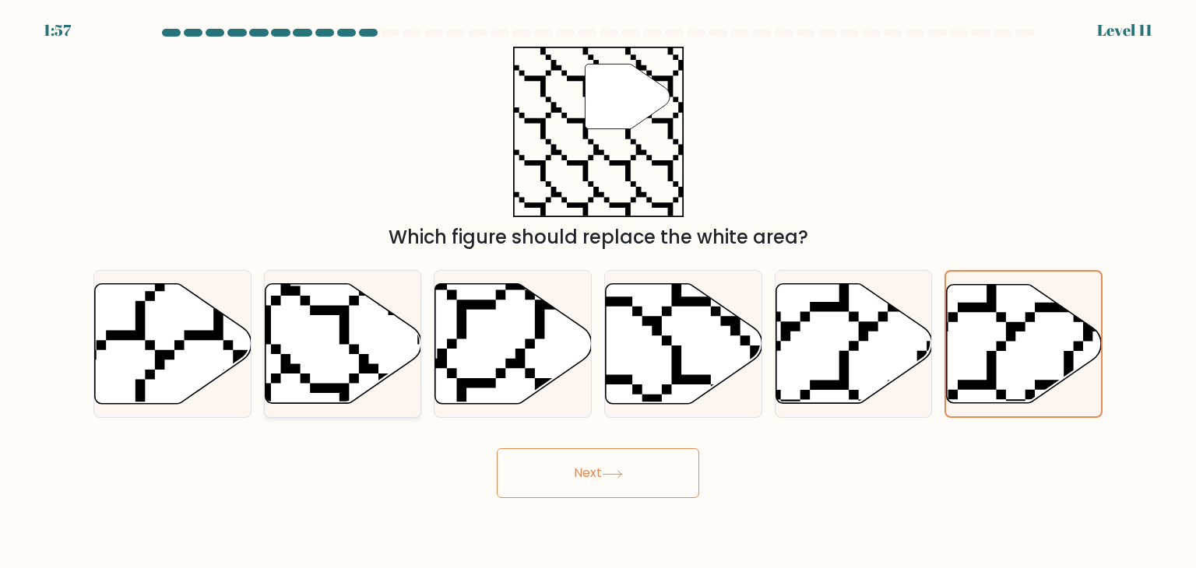
click at [357, 342] on icon at bounding box center [343, 344] width 156 height 120
click at [598, 292] on input "b." at bounding box center [598, 288] width 1 height 8
radio input "true"
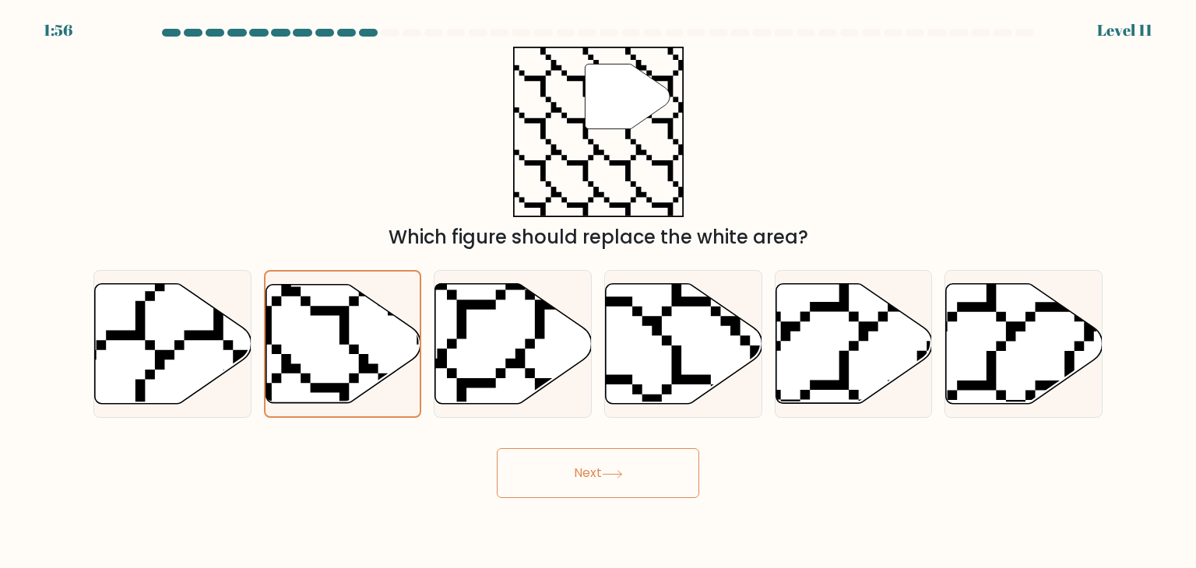
click at [658, 471] on button "Next" at bounding box center [598, 473] width 202 height 50
click at [657, 471] on button "Next" at bounding box center [598, 473] width 202 height 50
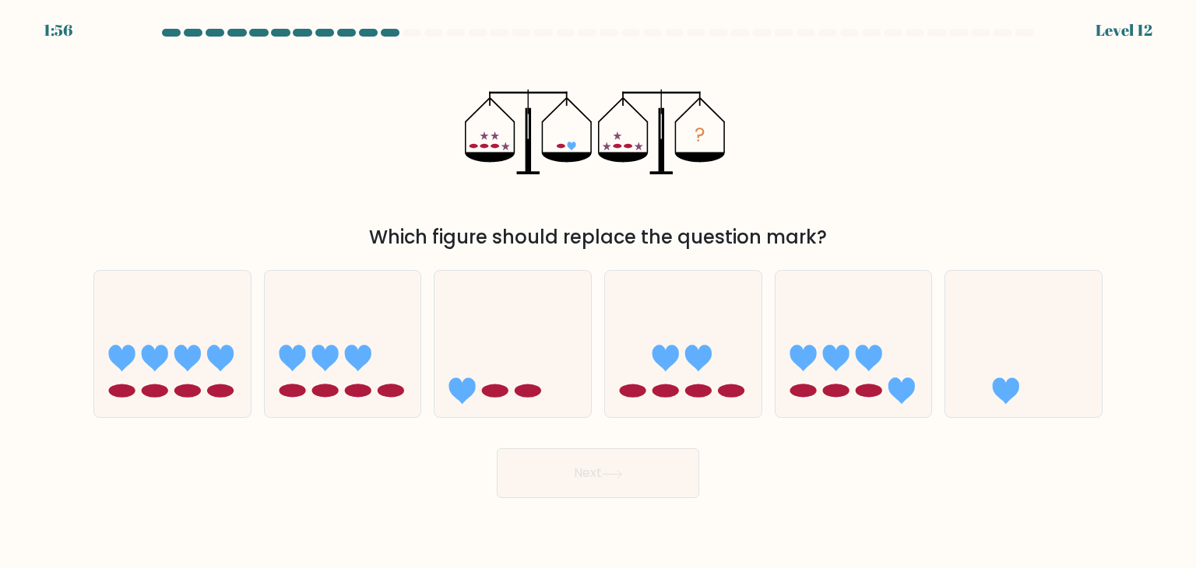
click at [655, 469] on button "Next" at bounding box center [598, 473] width 202 height 50
click at [1118, 392] on form at bounding box center [598, 263] width 1196 height 469
click at [1051, 396] on icon at bounding box center [1023, 343] width 156 height 129
click at [599, 292] on input "f." at bounding box center [598, 288] width 1 height 8
radio input "true"
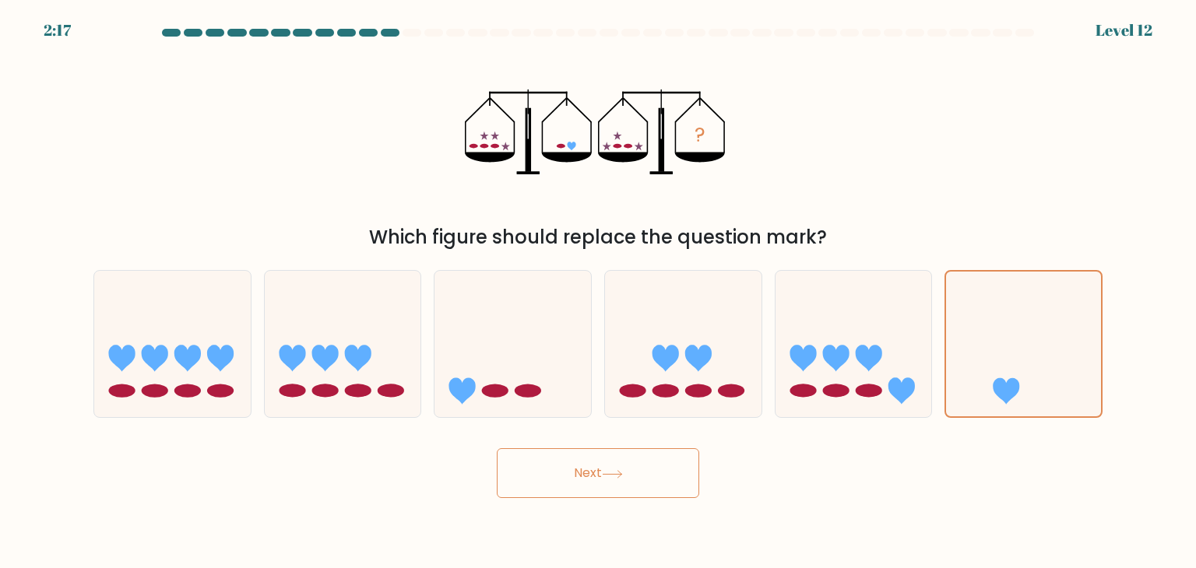
click at [647, 458] on button "Next" at bounding box center [598, 473] width 202 height 50
click at [649, 462] on button "Next" at bounding box center [598, 473] width 202 height 50
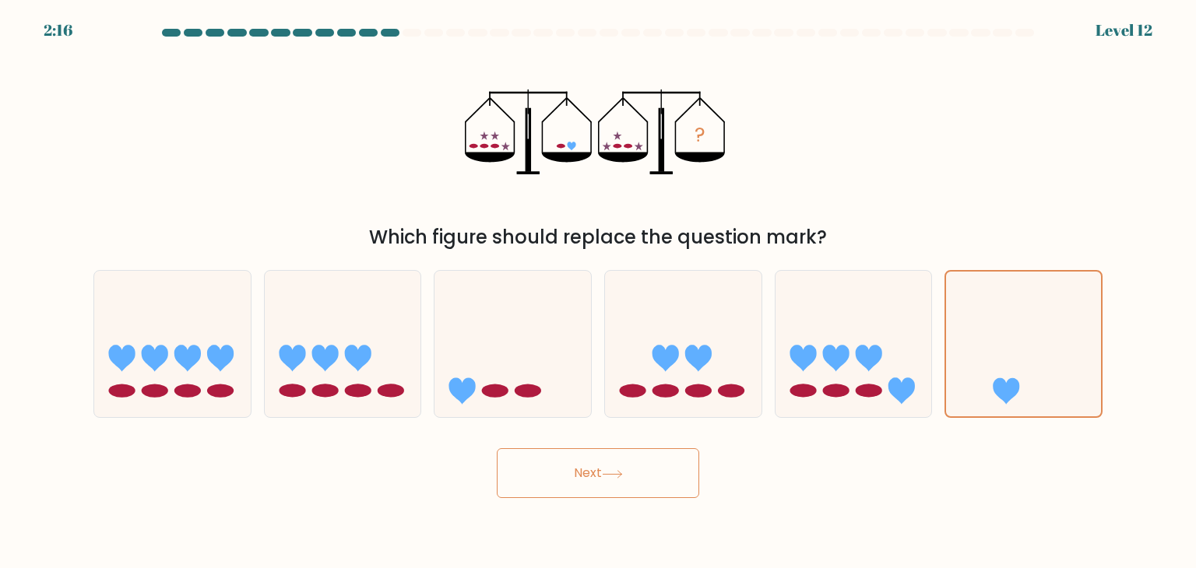
click at [651, 461] on button "Next" at bounding box center [598, 473] width 202 height 50
drag, startPoint x: 654, startPoint y: 474, endPoint x: 651, endPoint y: 464, distance: 10.6
click at [651, 472] on button "Next" at bounding box center [598, 473] width 202 height 50
click at [651, 464] on button "Next" at bounding box center [598, 473] width 202 height 50
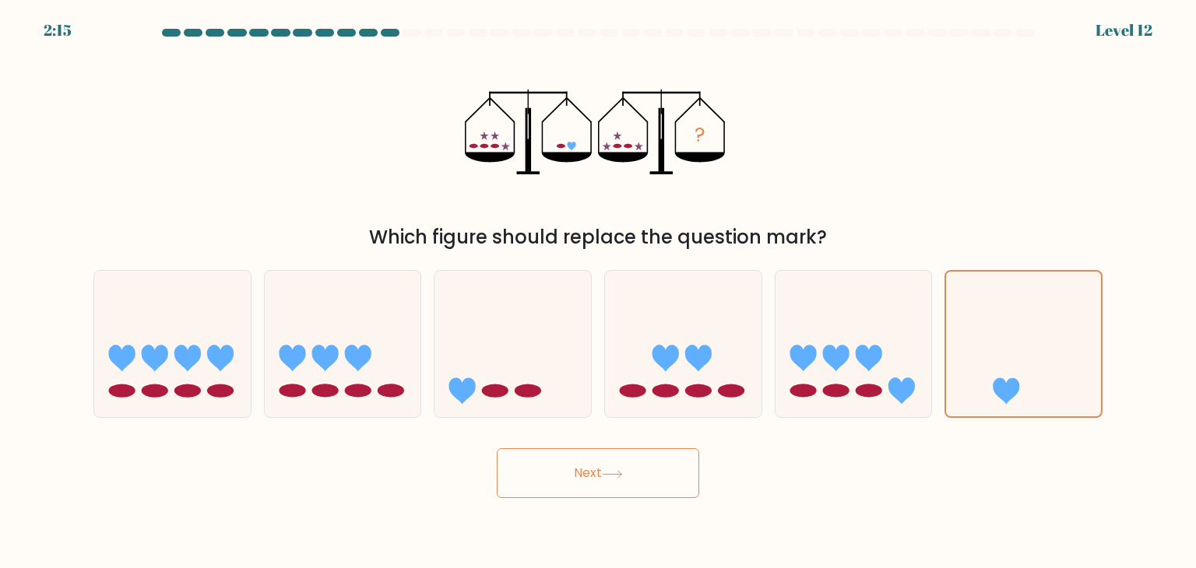
click at [651, 464] on button "Next" at bounding box center [598, 473] width 202 height 50
click at [644, 461] on button "Next" at bounding box center [598, 473] width 202 height 50
click at [641, 459] on button "Next" at bounding box center [598, 473] width 202 height 50
click at [640, 458] on button "Next" at bounding box center [598, 473] width 202 height 50
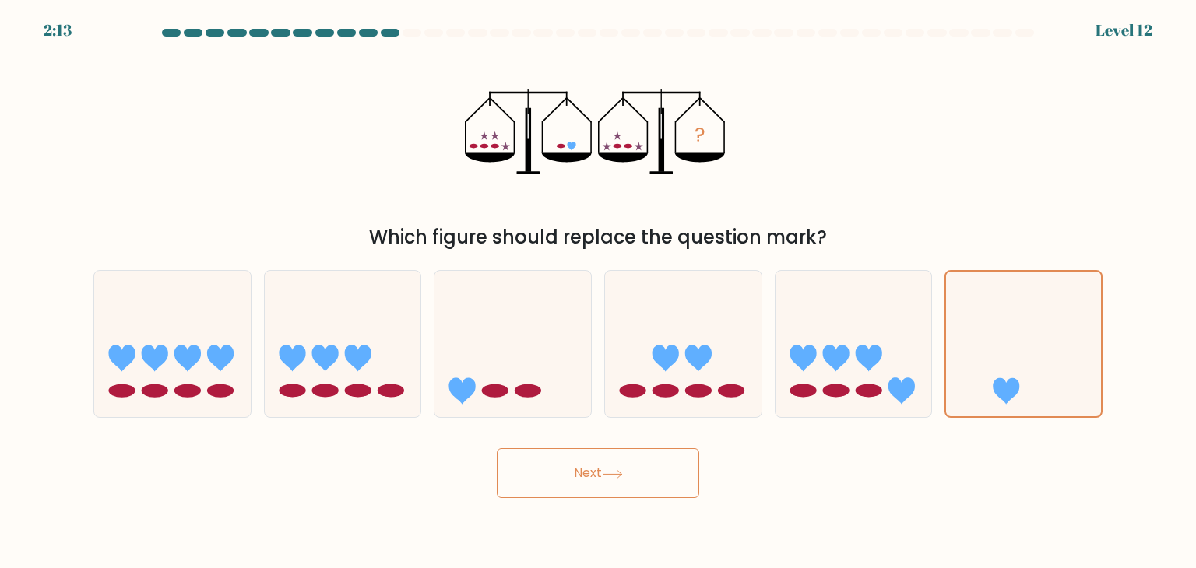
click at [638, 458] on button "Next" at bounding box center [598, 473] width 202 height 50
click at [635, 460] on button "Next" at bounding box center [598, 473] width 202 height 50
drag, startPoint x: 634, startPoint y: 460, endPoint x: 642, endPoint y: 459, distance: 8.6
click at [634, 461] on button "Next" at bounding box center [598, 473] width 202 height 50
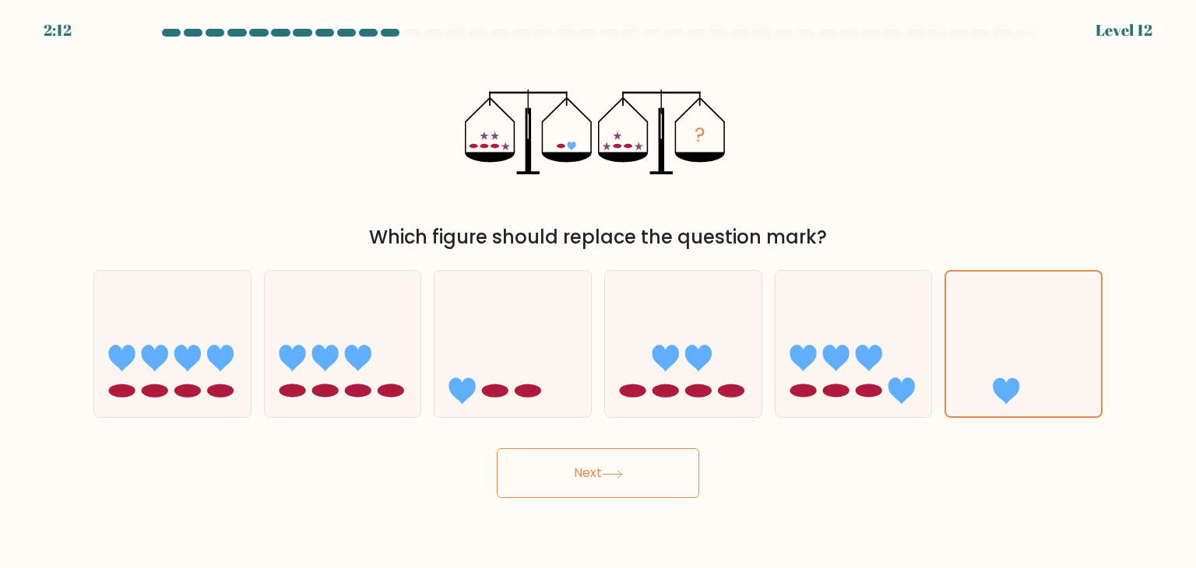
click at [642, 460] on button "Next" at bounding box center [598, 473] width 202 height 50
click at [638, 454] on button "Next" at bounding box center [598, 473] width 202 height 50
click at [630, 454] on button "Next" at bounding box center [598, 473] width 202 height 50
click at [626, 455] on button "Next" at bounding box center [598, 473] width 202 height 50
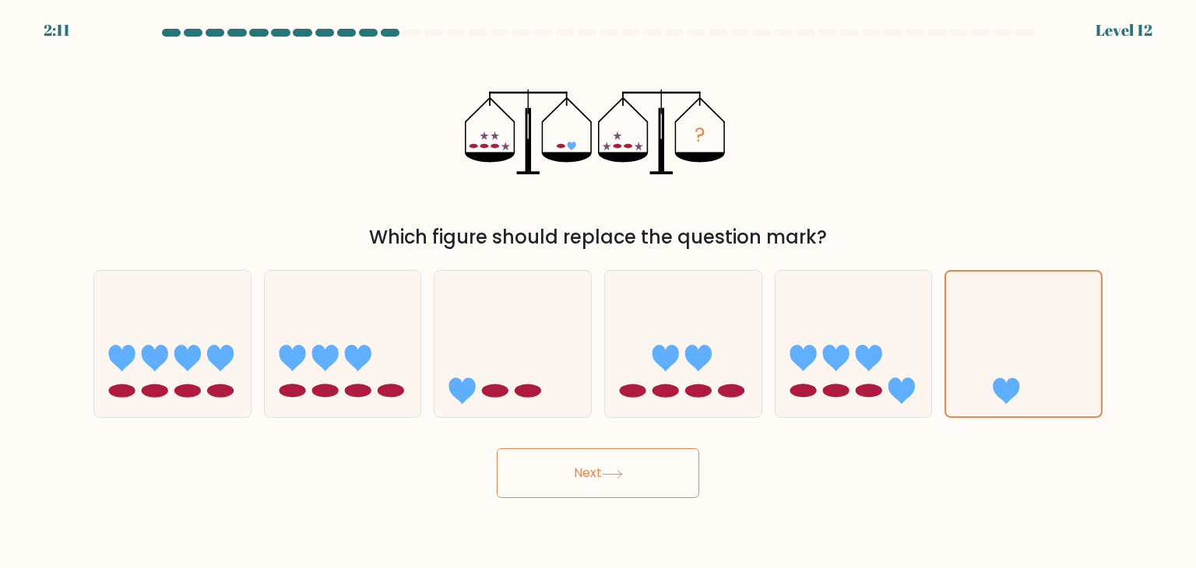
click at [624, 455] on button "Next" at bounding box center [598, 473] width 202 height 50
drag, startPoint x: 624, startPoint y: 455, endPoint x: 615, endPoint y: 462, distance: 11.7
click at [615, 462] on button "Next" at bounding box center [598, 473] width 202 height 50
click at [627, 461] on button "Next" at bounding box center [598, 473] width 202 height 50
click at [627, 462] on button "Next" at bounding box center [598, 473] width 202 height 50
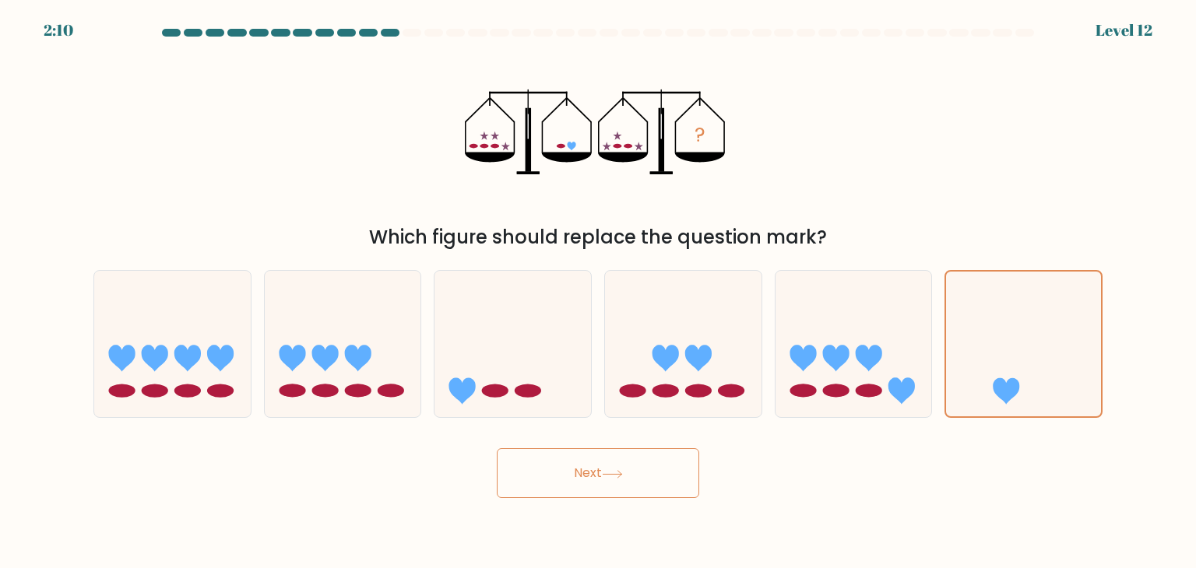
click at [631, 462] on button "Next" at bounding box center [598, 473] width 202 height 50
click at [634, 463] on button "Next" at bounding box center [598, 473] width 202 height 50
click at [638, 462] on button "Next" at bounding box center [598, 473] width 202 height 50
click at [831, 367] on icon at bounding box center [853, 343] width 156 height 129
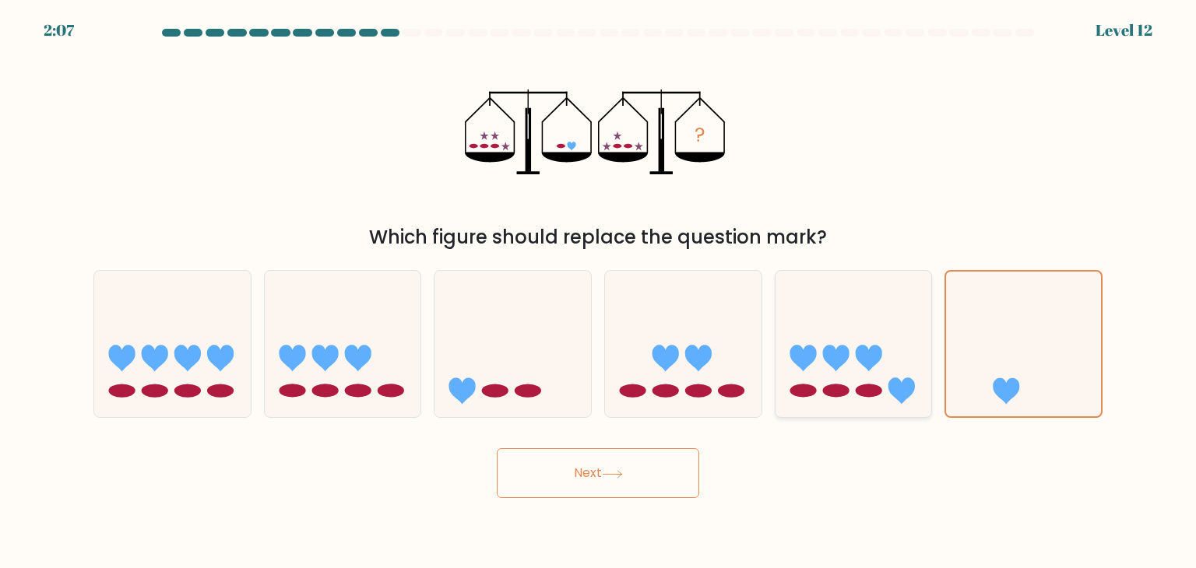
click at [599, 292] on input "e." at bounding box center [598, 288] width 1 height 8
radio input "true"
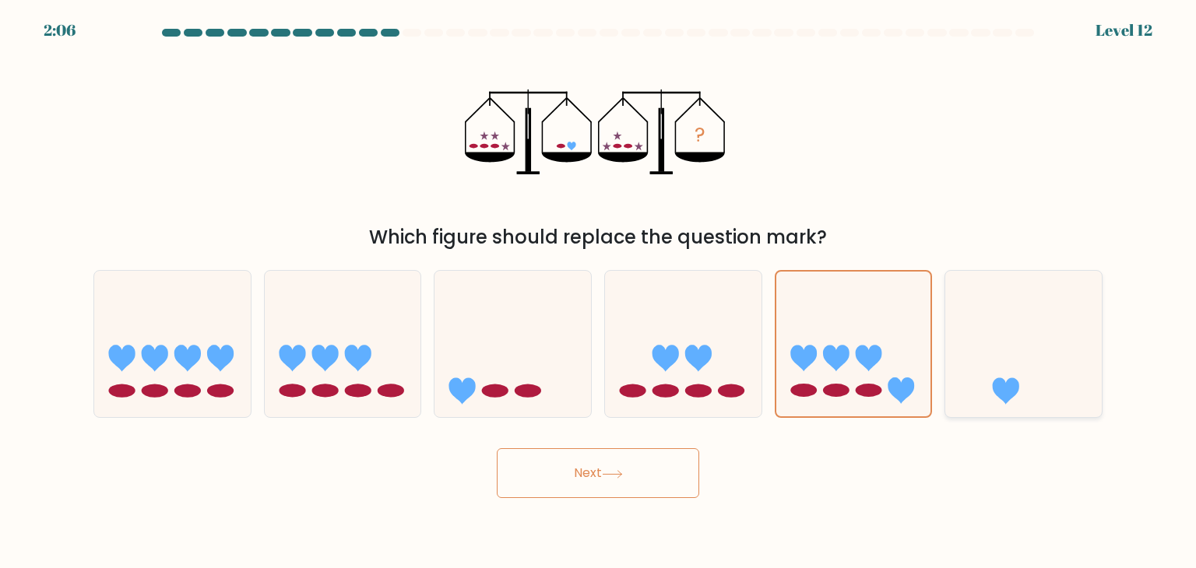
click at [976, 352] on icon at bounding box center [1023, 343] width 156 height 129
click at [599, 292] on input "f." at bounding box center [598, 288] width 1 height 8
radio input "true"
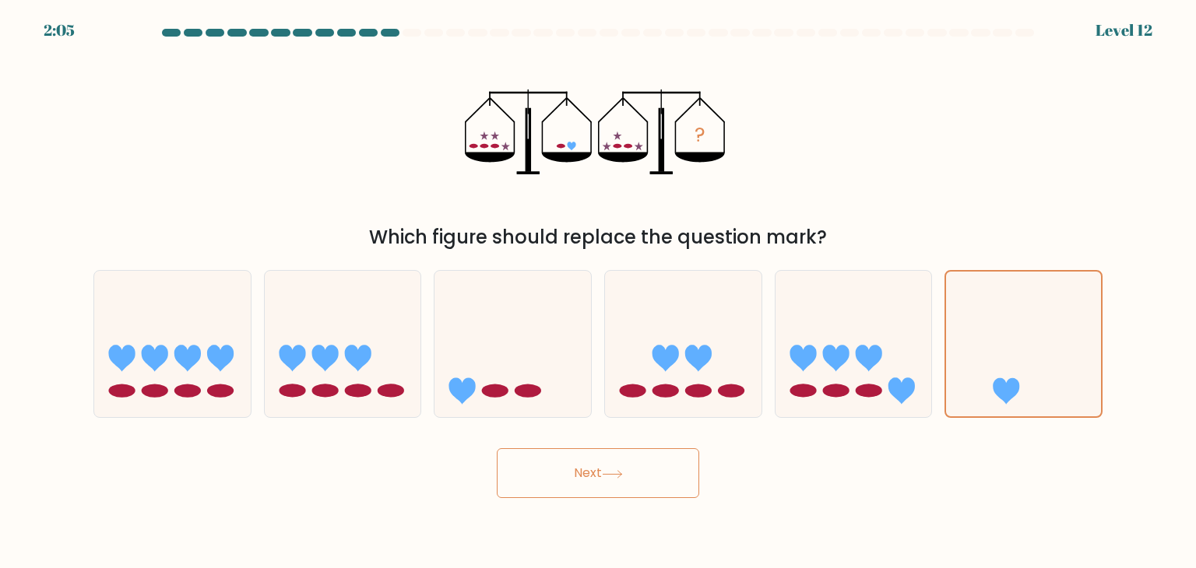
click at [671, 460] on button "Next" at bounding box center [598, 473] width 202 height 50
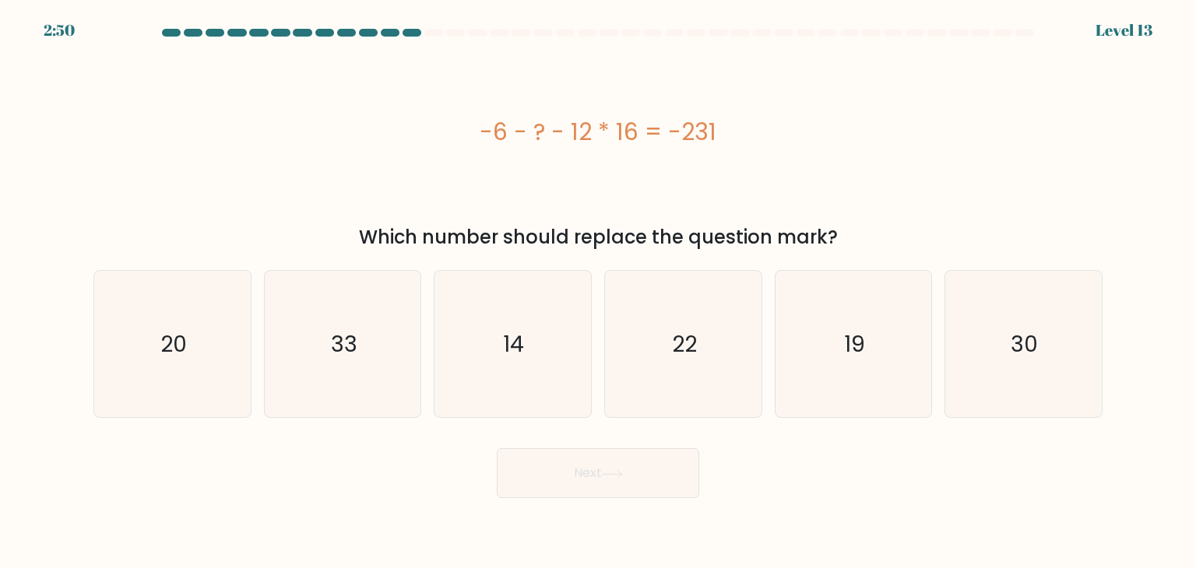
click at [799, 126] on div "-6 - ? - 12 * 16 = -231" at bounding box center [597, 131] width 1009 height 35
click at [841, 311] on icon "19" at bounding box center [853, 344] width 146 height 146
click at [599, 292] on input "e. 19" at bounding box center [598, 288] width 1 height 8
radio input "true"
click at [662, 479] on button "Next" at bounding box center [598, 473] width 202 height 50
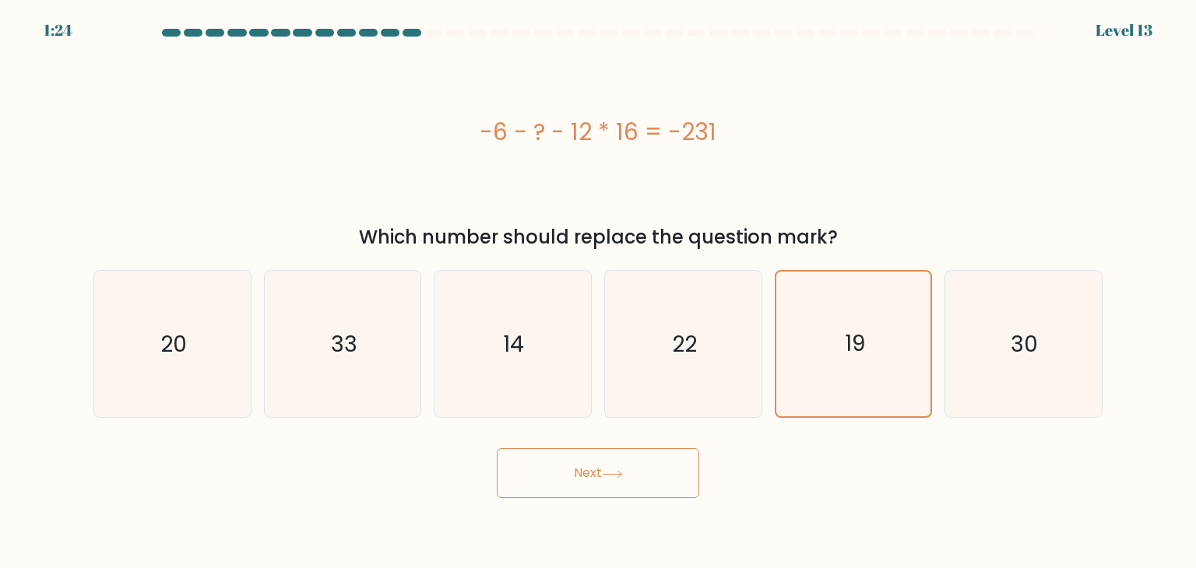
click at [662, 479] on button "Next" at bounding box center [598, 473] width 202 height 50
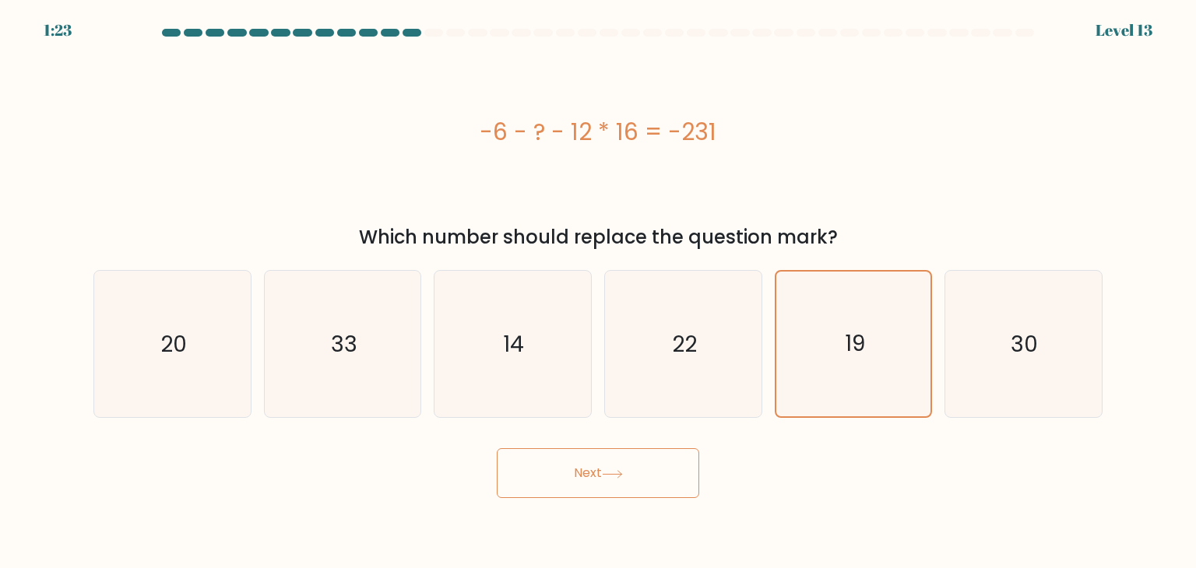
click at [662, 479] on button "Next" at bounding box center [598, 473] width 202 height 50
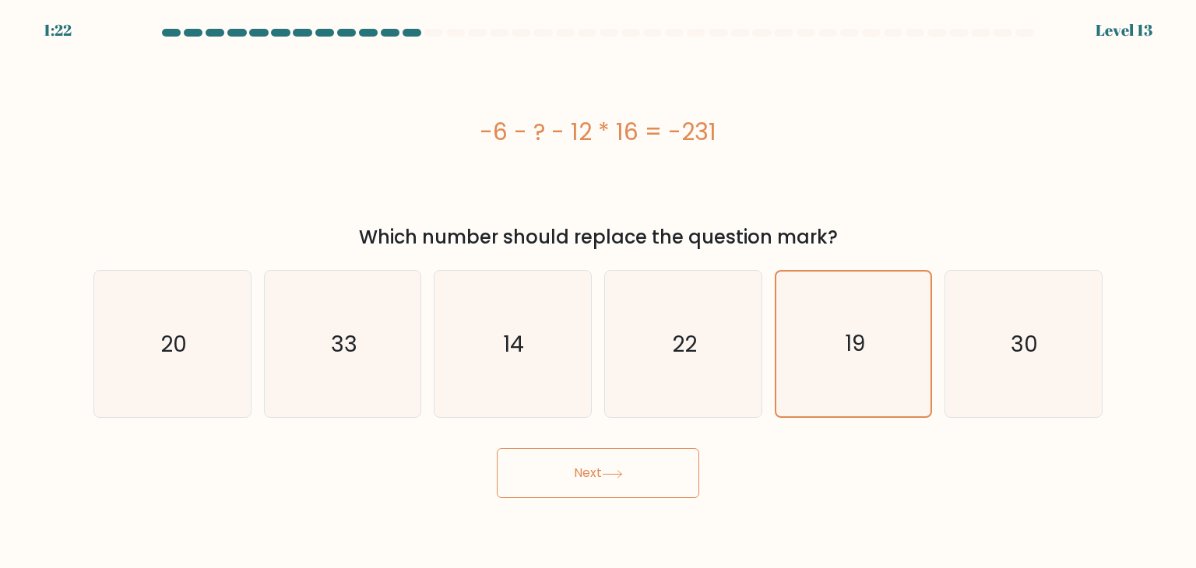
click at [662, 479] on button "Next" at bounding box center [598, 473] width 202 height 50
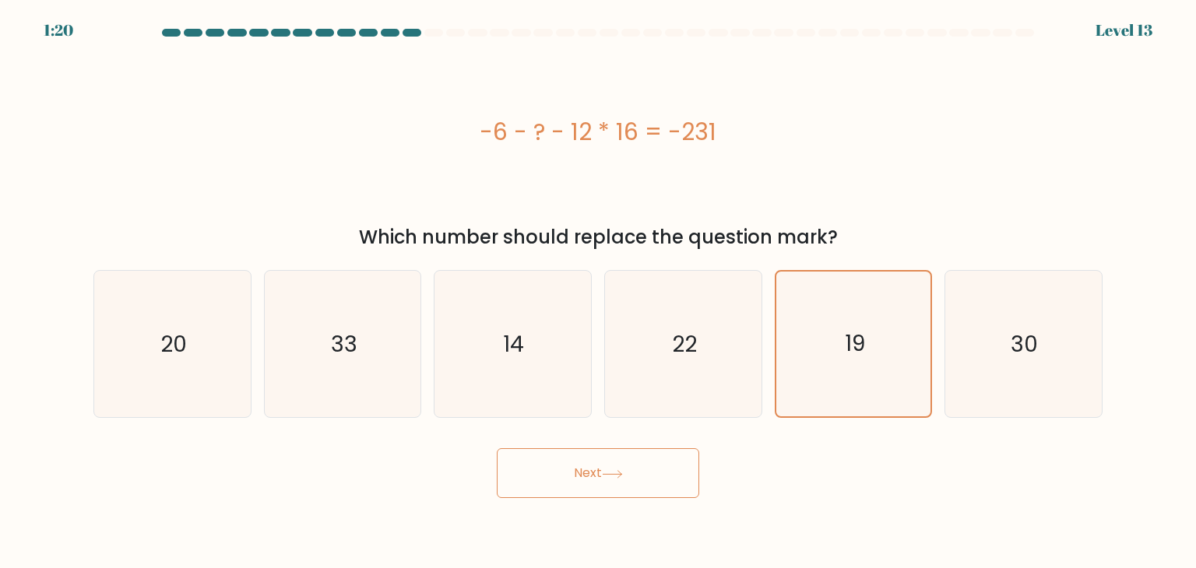
click at [662, 479] on button "Next" at bounding box center [598, 473] width 202 height 50
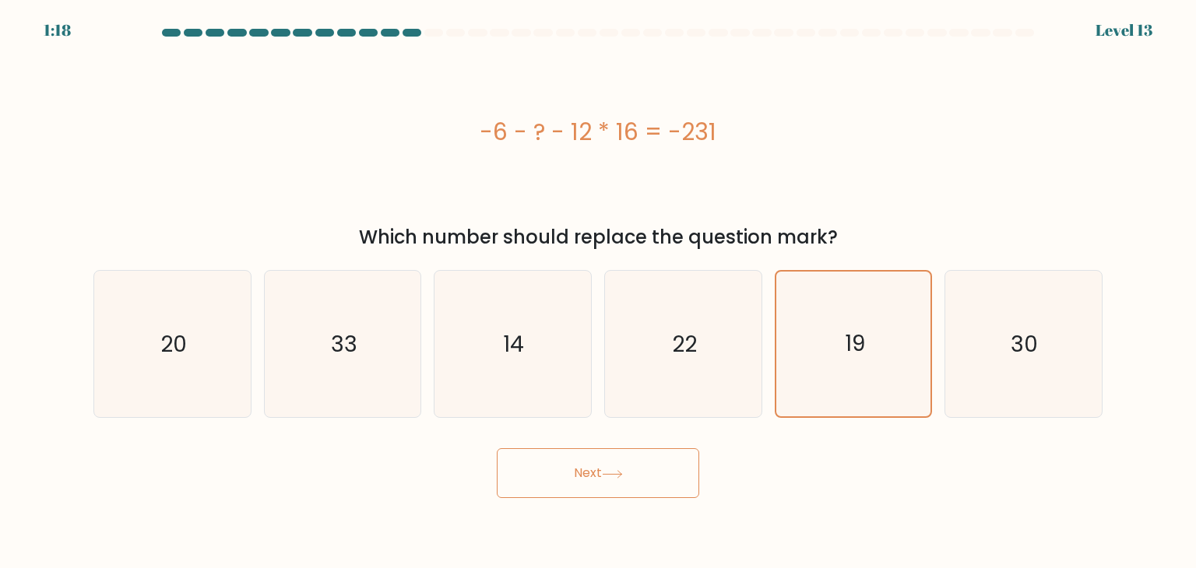
click at [662, 479] on button "Next" at bounding box center [598, 473] width 202 height 50
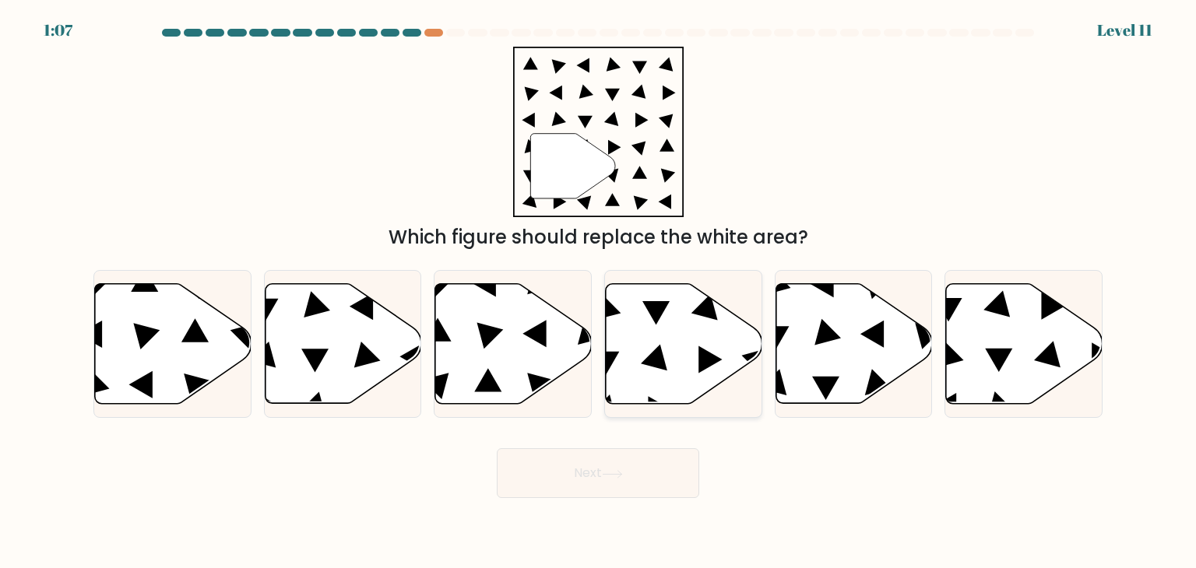
click at [648, 380] on icon at bounding box center [684, 344] width 156 height 120
click at [599, 292] on input "d." at bounding box center [598, 288] width 1 height 8
radio input "true"
click at [535, 473] on button "Next" at bounding box center [598, 473] width 202 height 50
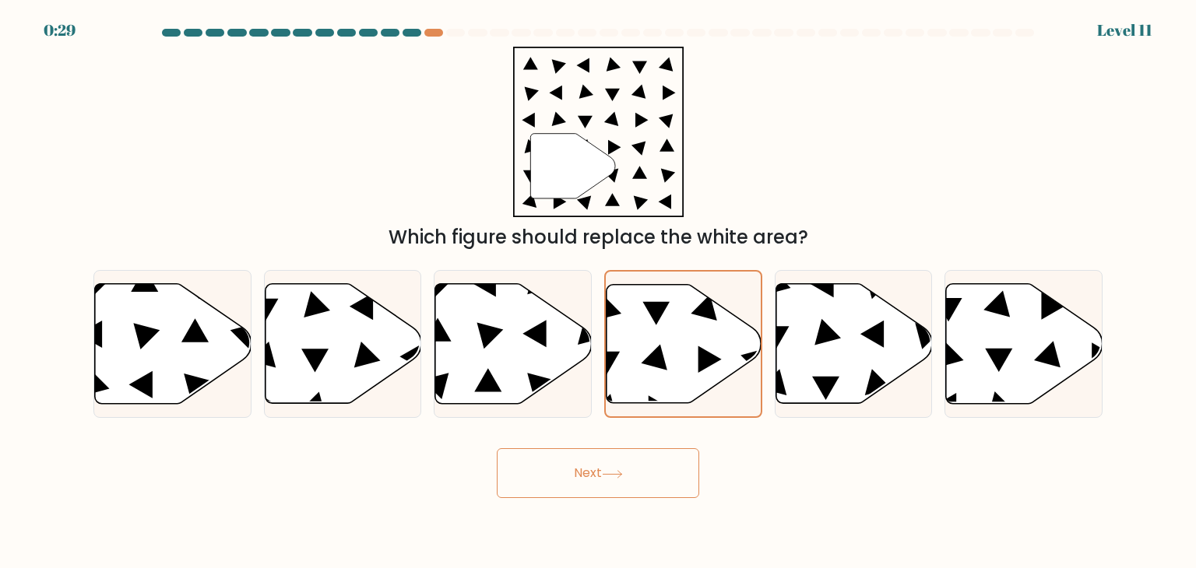
click at [535, 473] on button "Next" at bounding box center [598, 473] width 202 height 50
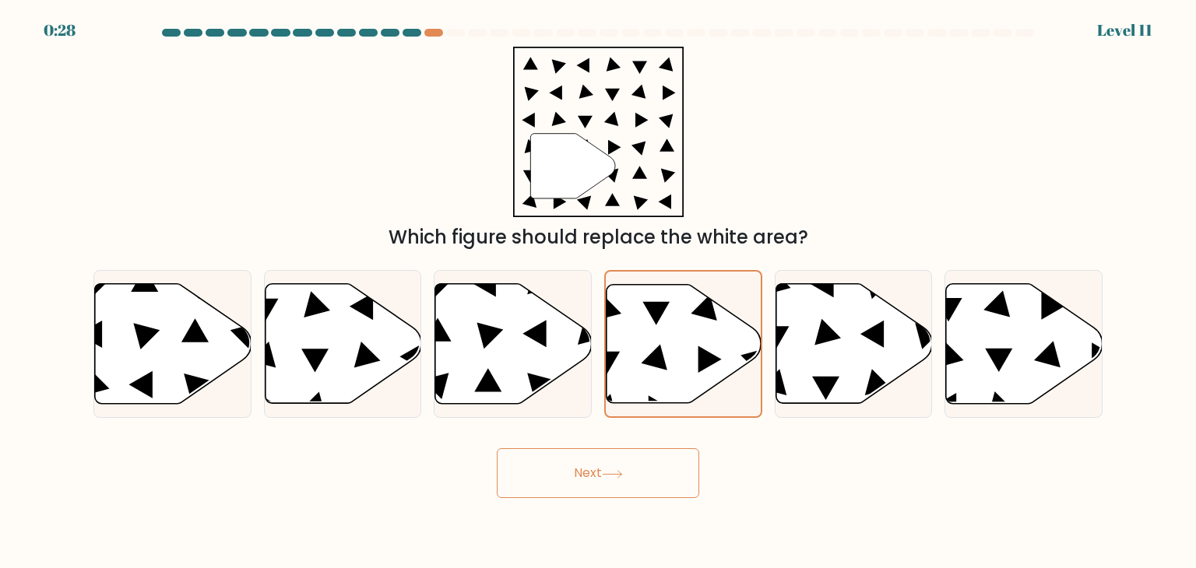
click at [535, 473] on button "Next" at bounding box center [598, 473] width 202 height 50
click at [534, 473] on button "Next" at bounding box center [598, 473] width 202 height 50
click at [533, 472] on button "Next" at bounding box center [598, 473] width 202 height 50
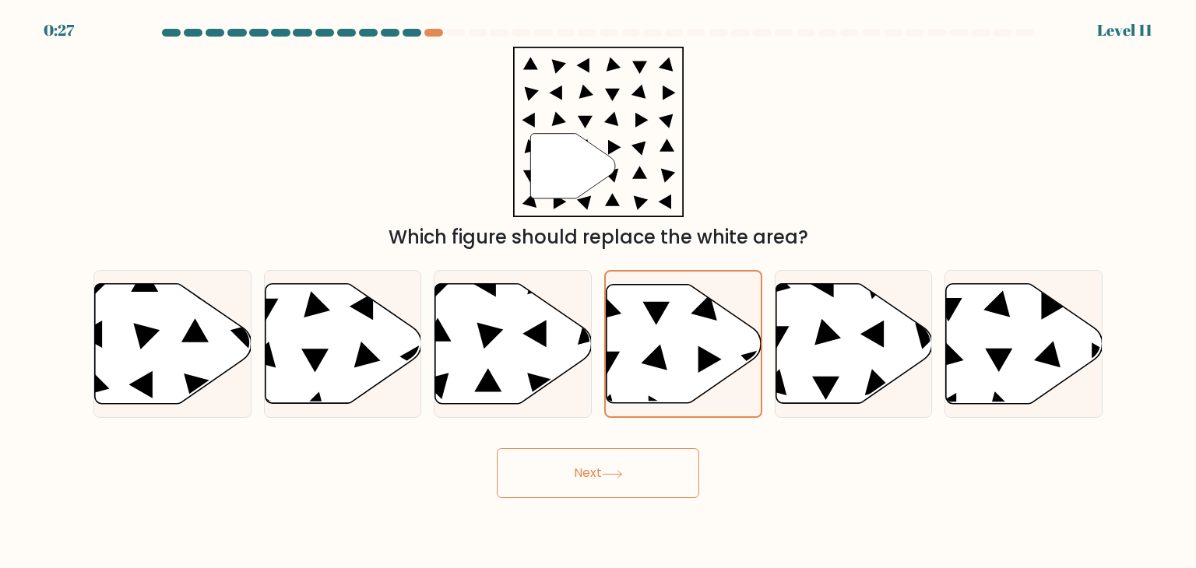
click at [526, 465] on button "Next" at bounding box center [598, 473] width 202 height 50
click at [527, 465] on button "Next" at bounding box center [598, 473] width 202 height 50
click at [528, 465] on button "Next" at bounding box center [598, 473] width 202 height 50
click at [532, 465] on button "Next" at bounding box center [598, 473] width 202 height 50
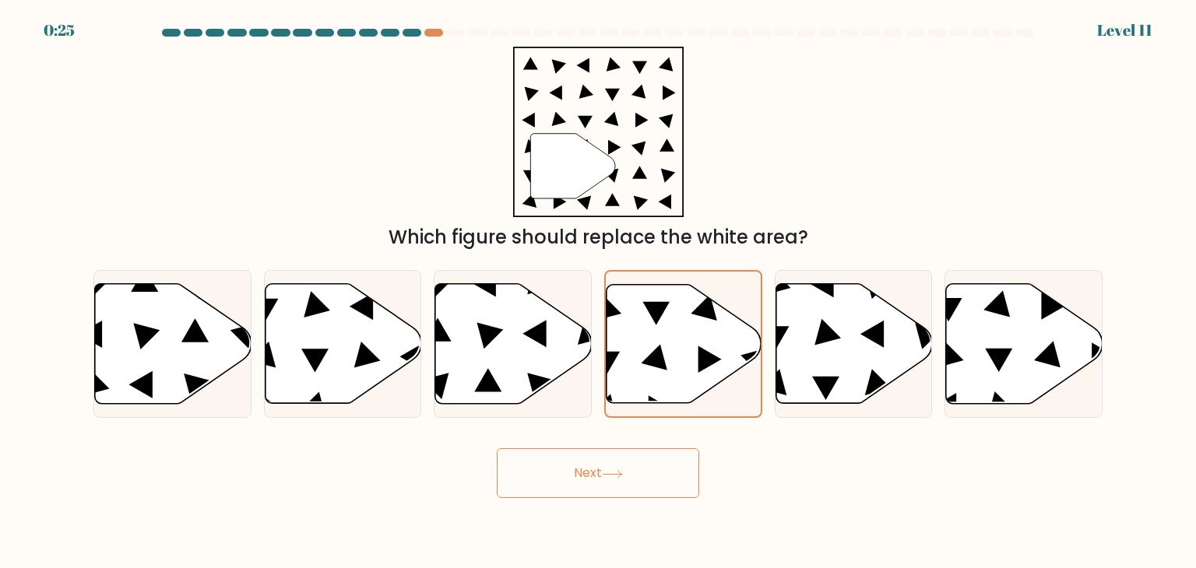
click at [532, 465] on button "Next" at bounding box center [598, 473] width 202 height 50
click at [532, 463] on button "Next" at bounding box center [598, 473] width 202 height 50
click at [881, 337] on icon at bounding box center [871, 334] width 23 height 27
click at [599, 292] on input "e." at bounding box center [598, 288] width 1 height 8
radio input "true"
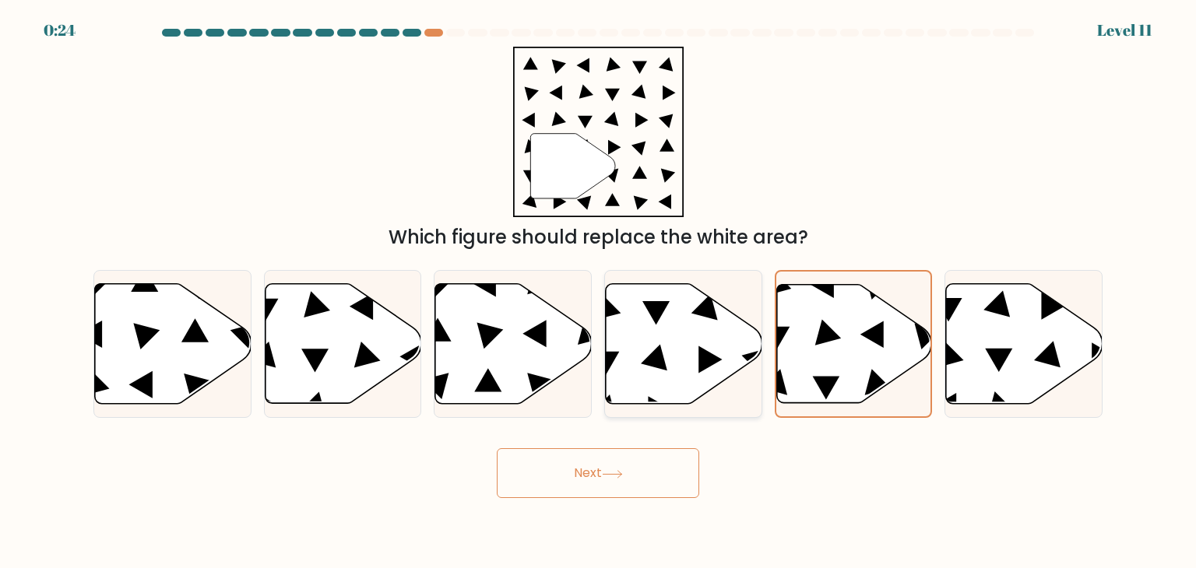
click at [696, 346] on icon at bounding box center [684, 344] width 156 height 120
click at [599, 292] on input "d." at bounding box center [598, 288] width 1 height 8
radio input "true"
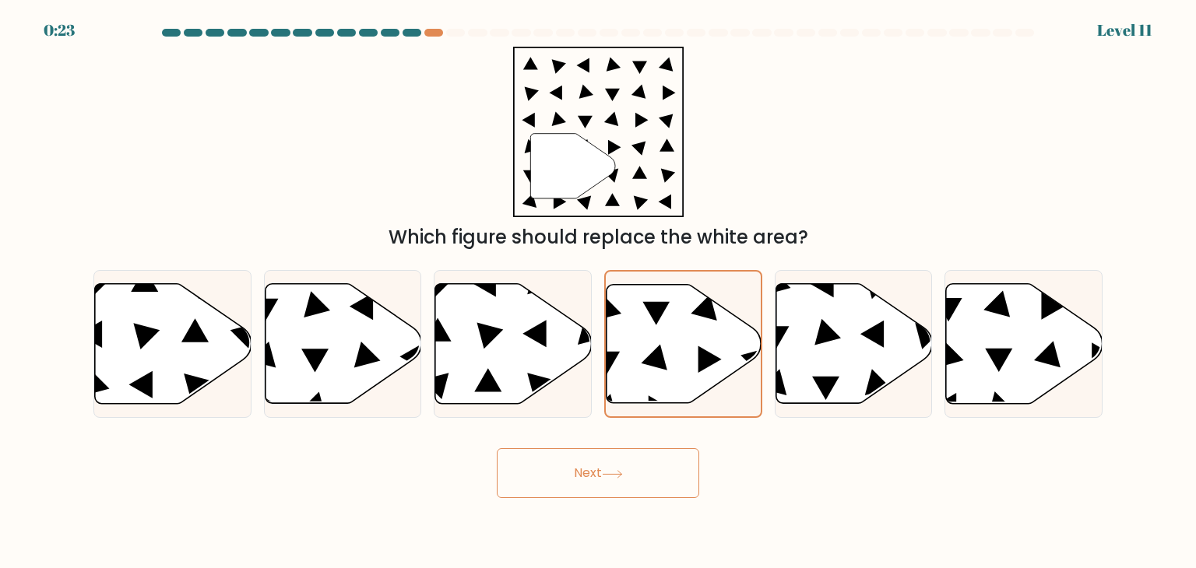
click at [640, 455] on button "Next" at bounding box center [598, 473] width 202 height 50
click at [641, 454] on button "Next" at bounding box center [598, 473] width 202 height 50
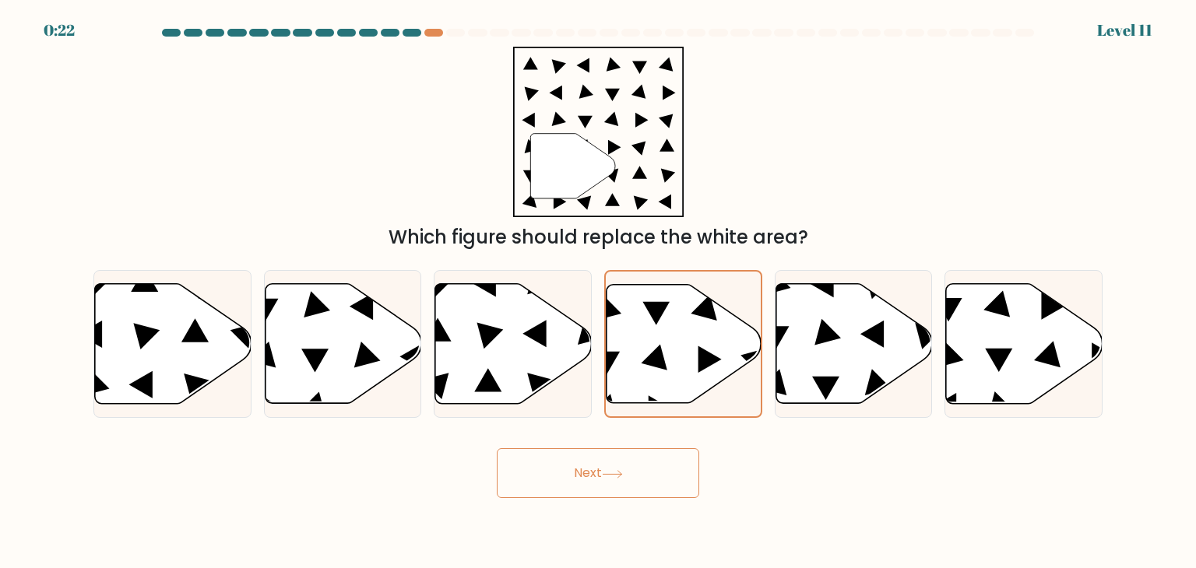
click at [641, 454] on button "Next" at bounding box center [598, 473] width 202 height 50
click at [641, 456] on button "Next" at bounding box center [598, 473] width 202 height 50
click at [648, 465] on button "Next" at bounding box center [598, 473] width 202 height 50
click at [653, 465] on button "Next" at bounding box center [598, 473] width 202 height 50
click at [660, 464] on button "Next" at bounding box center [598, 473] width 202 height 50
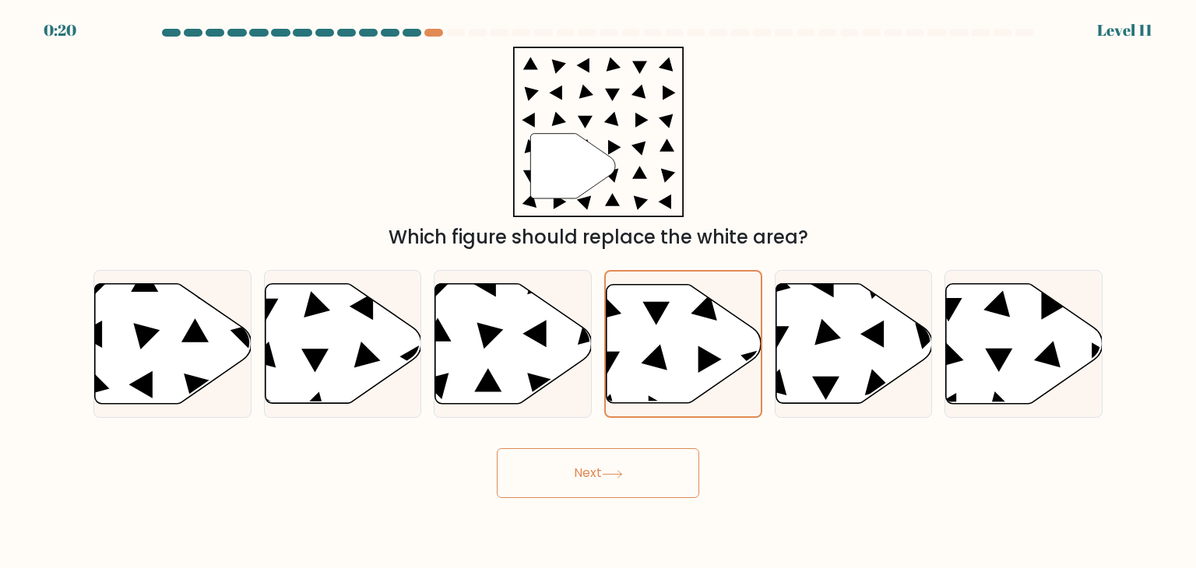
click at [661, 464] on button "Next" at bounding box center [598, 473] width 202 height 50
click at [687, 458] on button "Next" at bounding box center [598, 473] width 202 height 50
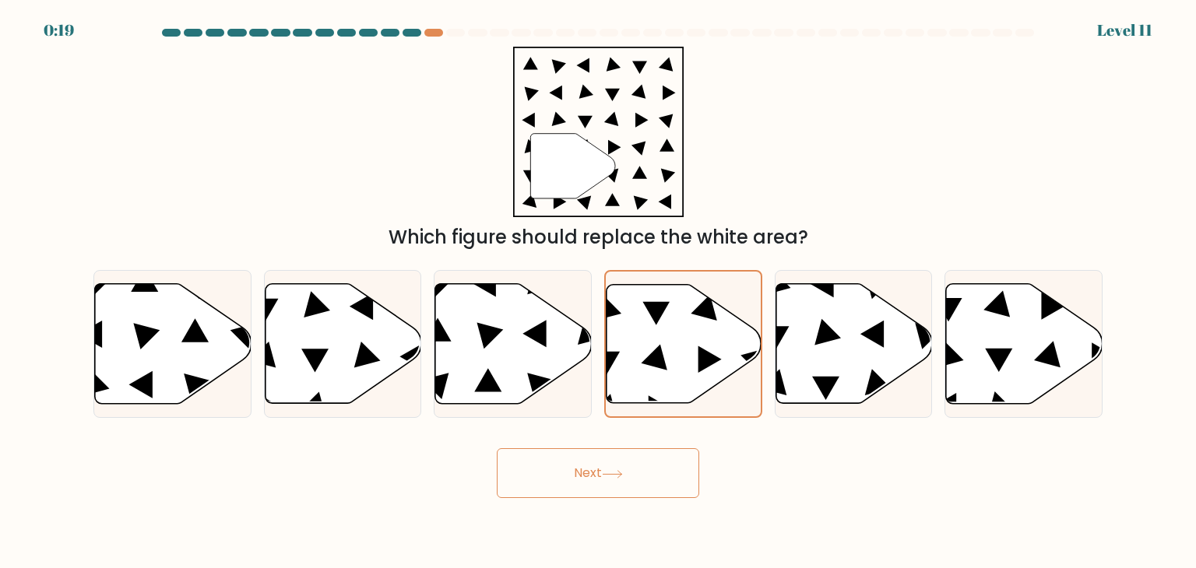
click at [675, 455] on button "Next" at bounding box center [598, 473] width 202 height 50
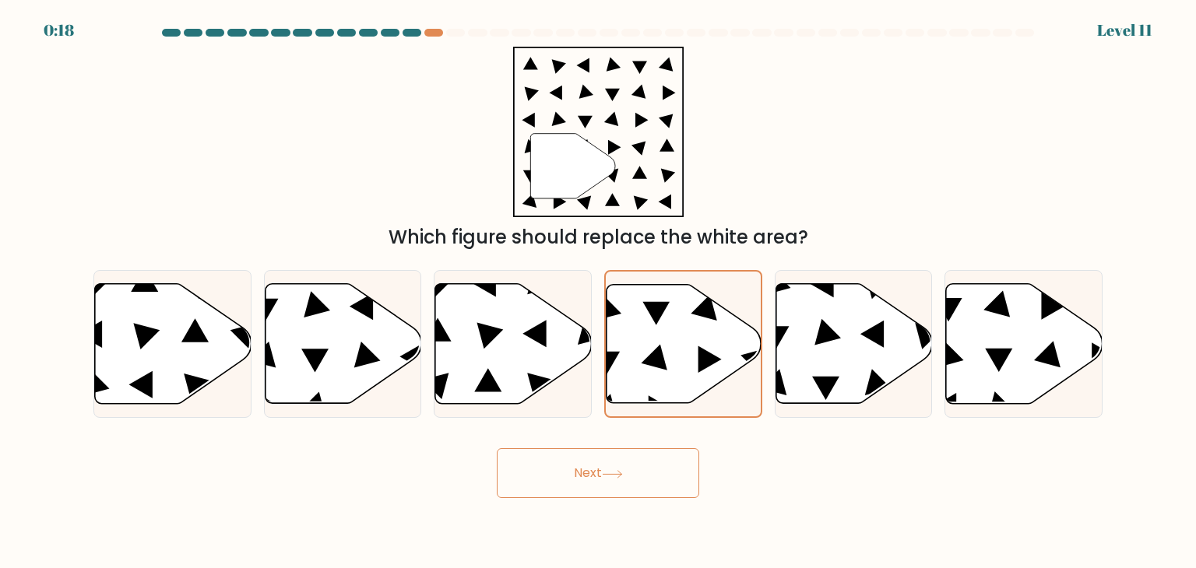
click at [675, 455] on button "Next" at bounding box center [598, 473] width 202 height 50
click at [673, 455] on button "Next" at bounding box center [598, 473] width 202 height 50
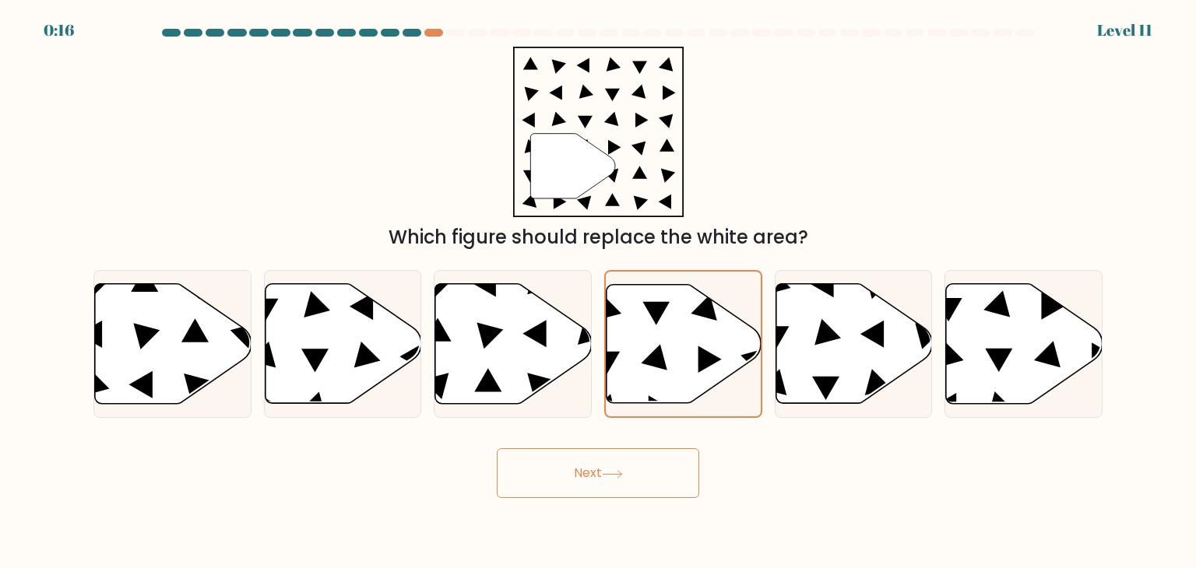
click at [673, 455] on button "Next" at bounding box center [598, 473] width 202 height 50
click at [553, 392] on icon at bounding box center [512, 344] width 156 height 122
click at [598, 292] on input "c." at bounding box center [598, 288] width 1 height 8
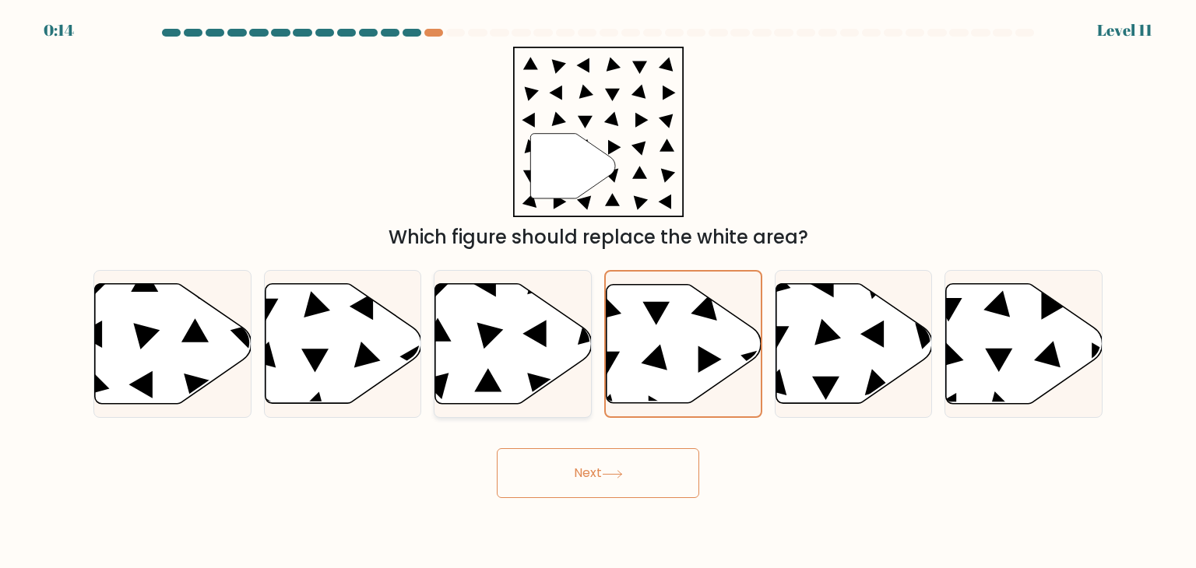
radio input "true"
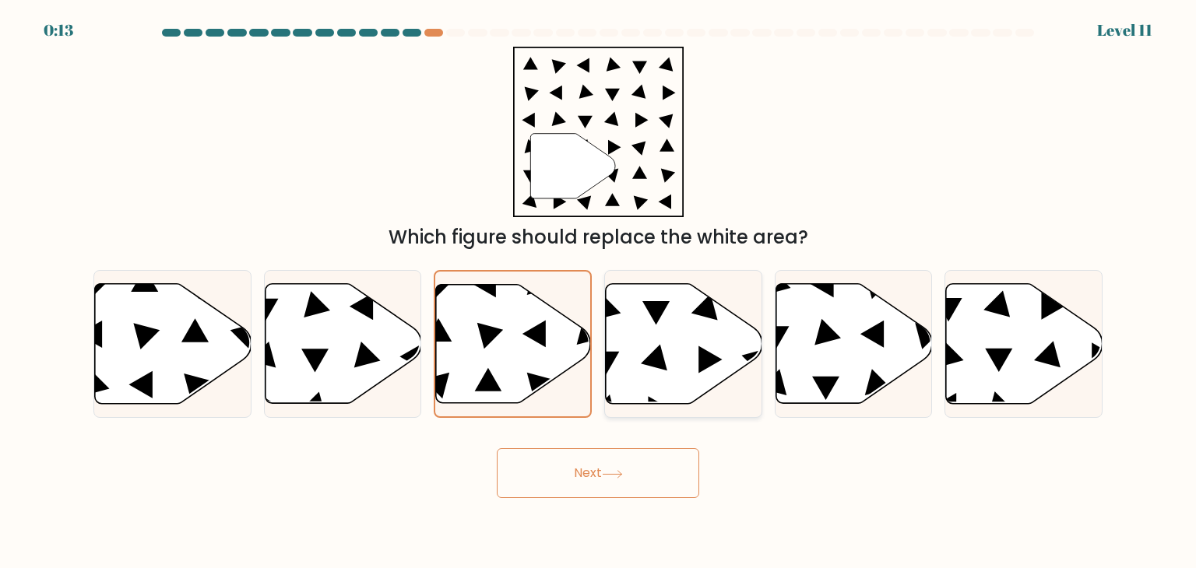
click at [697, 336] on icon at bounding box center [684, 344] width 156 height 120
click at [599, 292] on input "d." at bounding box center [598, 288] width 1 height 8
radio input "true"
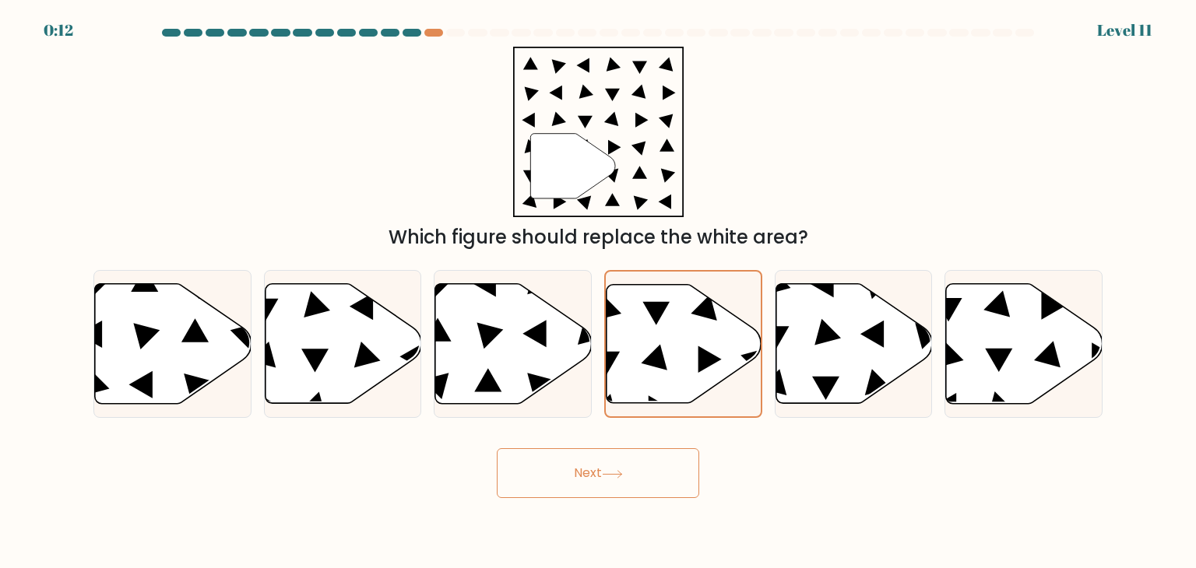
click at [641, 479] on button "Next" at bounding box center [598, 473] width 202 height 50
click at [640, 477] on button "Next" at bounding box center [598, 473] width 202 height 50
click at [639, 476] on button "Next" at bounding box center [598, 473] width 202 height 50
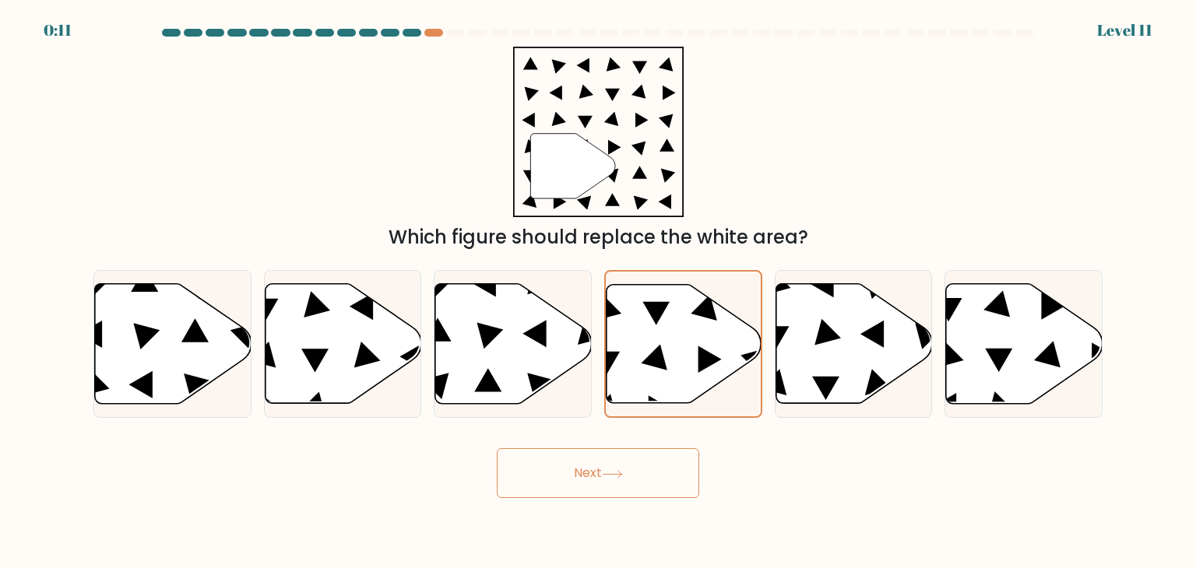
click at [639, 476] on button "Next" at bounding box center [598, 473] width 202 height 50
click at [640, 476] on button "Next" at bounding box center [598, 473] width 202 height 50
click at [641, 476] on button "Next" at bounding box center [598, 473] width 202 height 50
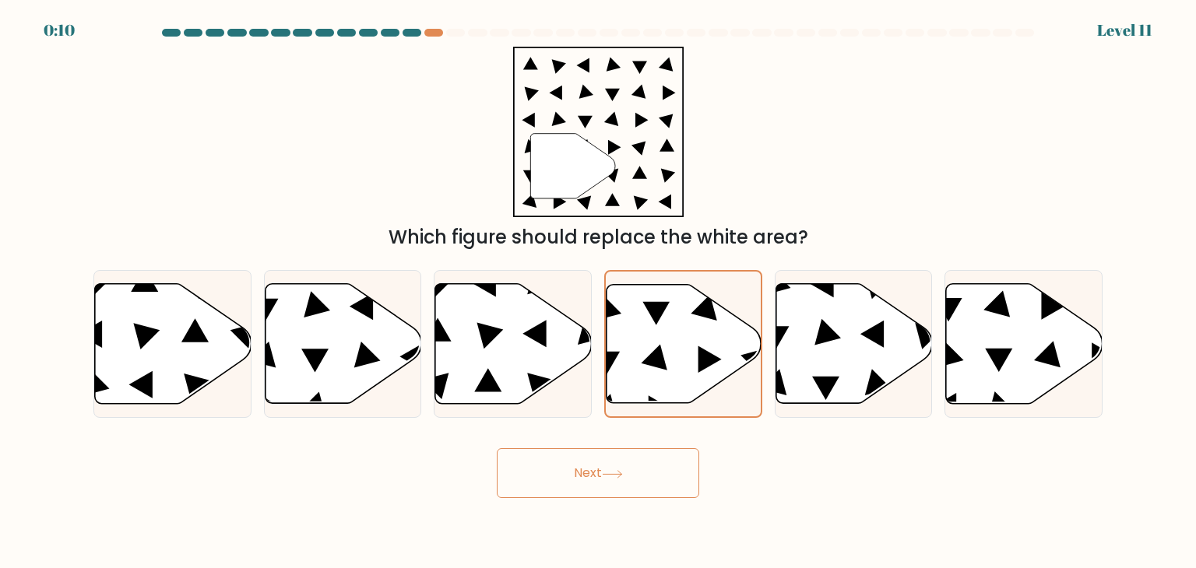
click at [640, 476] on button "Next" at bounding box center [598, 473] width 202 height 50
click at [637, 478] on button "Next" at bounding box center [598, 473] width 202 height 50
click at [635, 478] on button "Next" at bounding box center [598, 473] width 202 height 50
click at [545, 355] on icon at bounding box center [513, 344] width 156 height 120
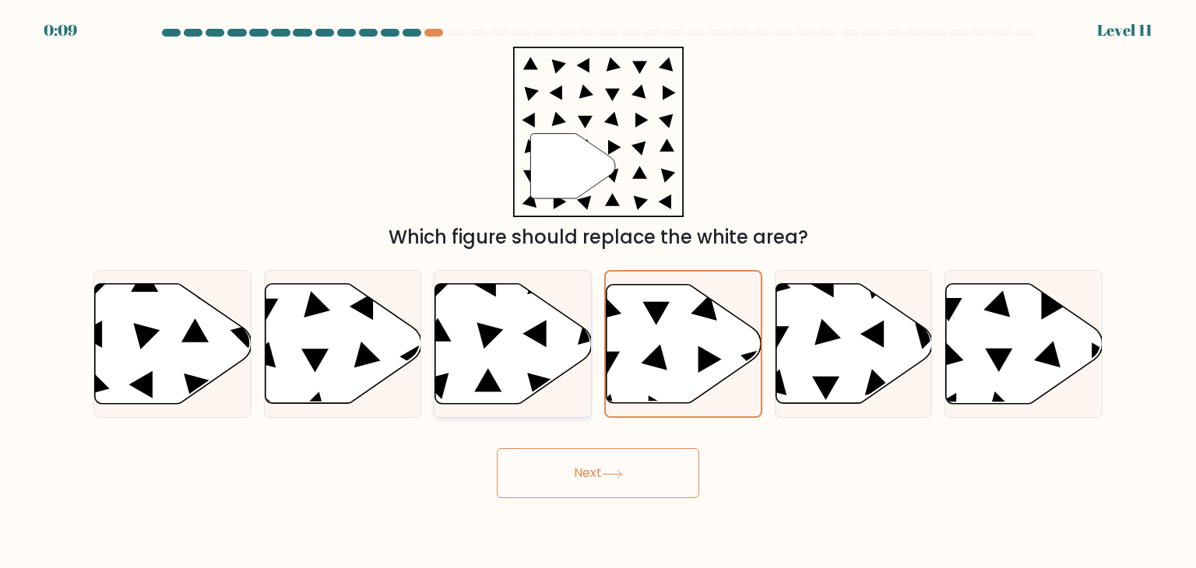
click at [598, 292] on input "c." at bounding box center [598, 288] width 1 height 8
radio input "true"
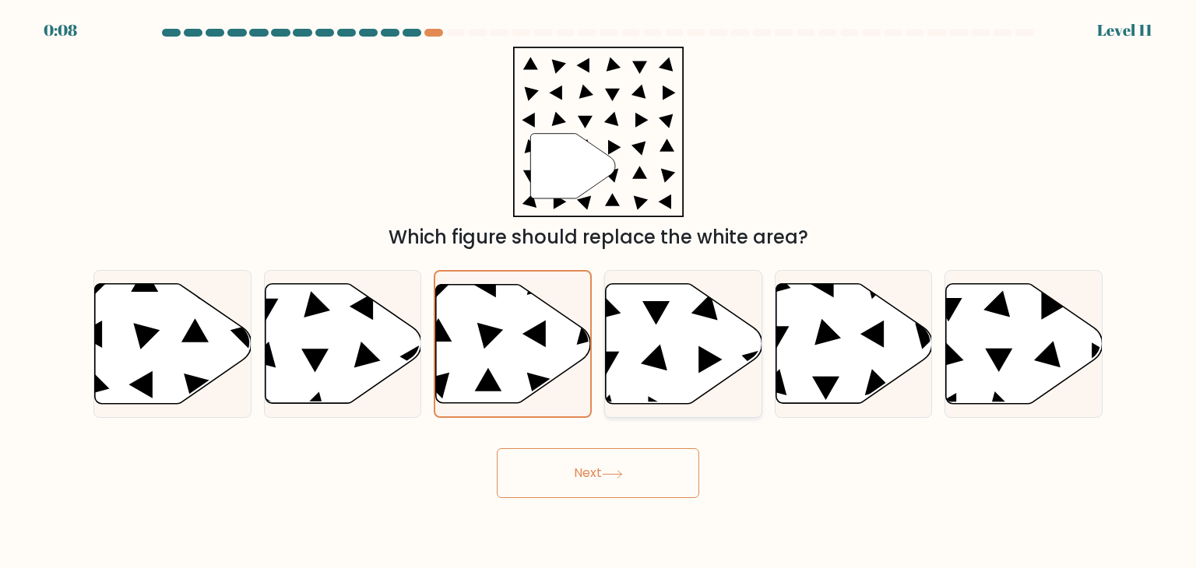
click at [657, 353] on icon at bounding box center [654, 357] width 26 height 26
click at [599, 292] on input "d." at bounding box center [598, 288] width 1 height 8
radio input "true"
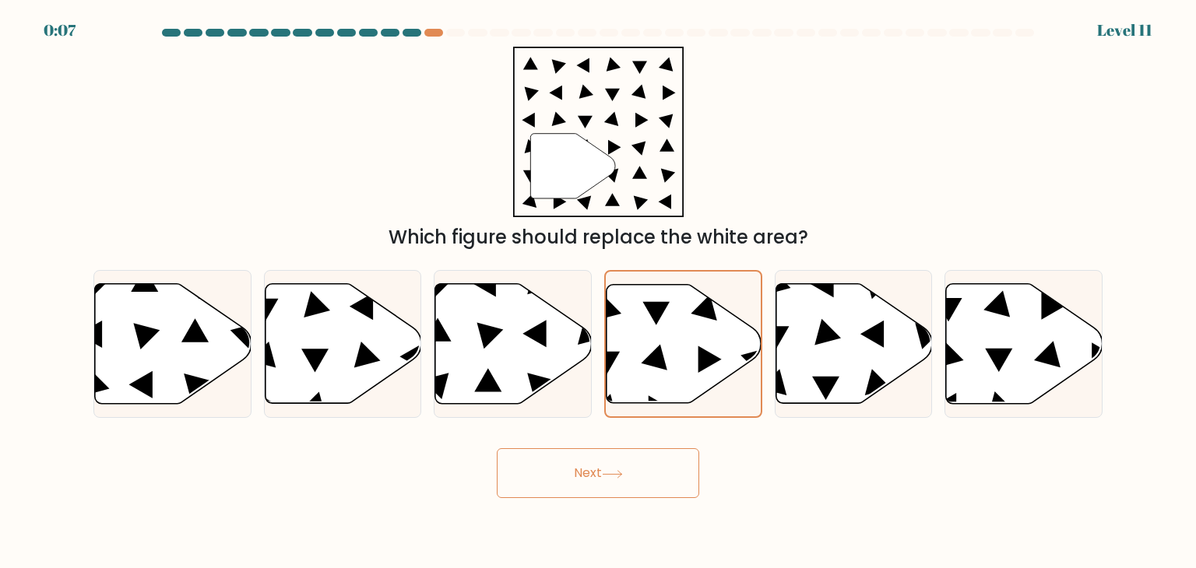
click at [571, 464] on button "Next" at bounding box center [598, 473] width 202 height 50
click at [568, 459] on button "Next" at bounding box center [598, 473] width 202 height 50
click at [568, 460] on button "Next" at bounding box center [598, 473] width 202 height 50
click at [573, 461] on button "Next" at bounding box center [598, 473] width 202 height 50
click at [577, 461] on button "Next" at bounding box center [598, 473] width 202 height 50
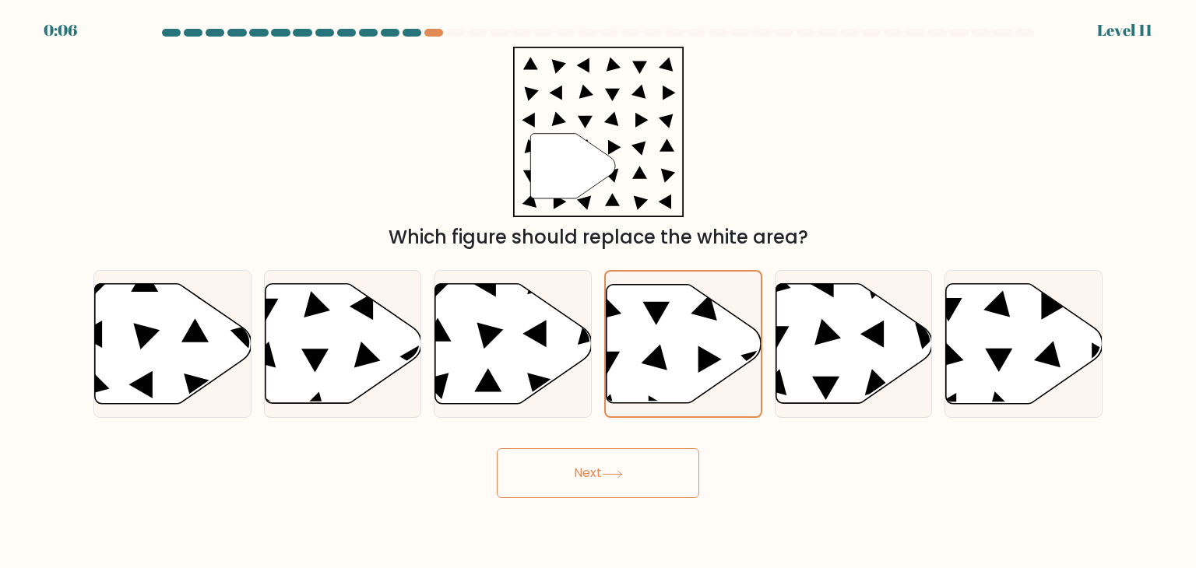
click at [584, 462] on button "Next" at bounding box center [598, 473] width 202 height 50
click at [588, 466] on button "Next" at bounding box center [598, 473] width 202 height 50
click at [589, 467] on button "Next" at bounding box center [598, 473] width 202 height 50
click at [590, 467] on button "Next" at bounding box center [598, 473] width 202 height 50
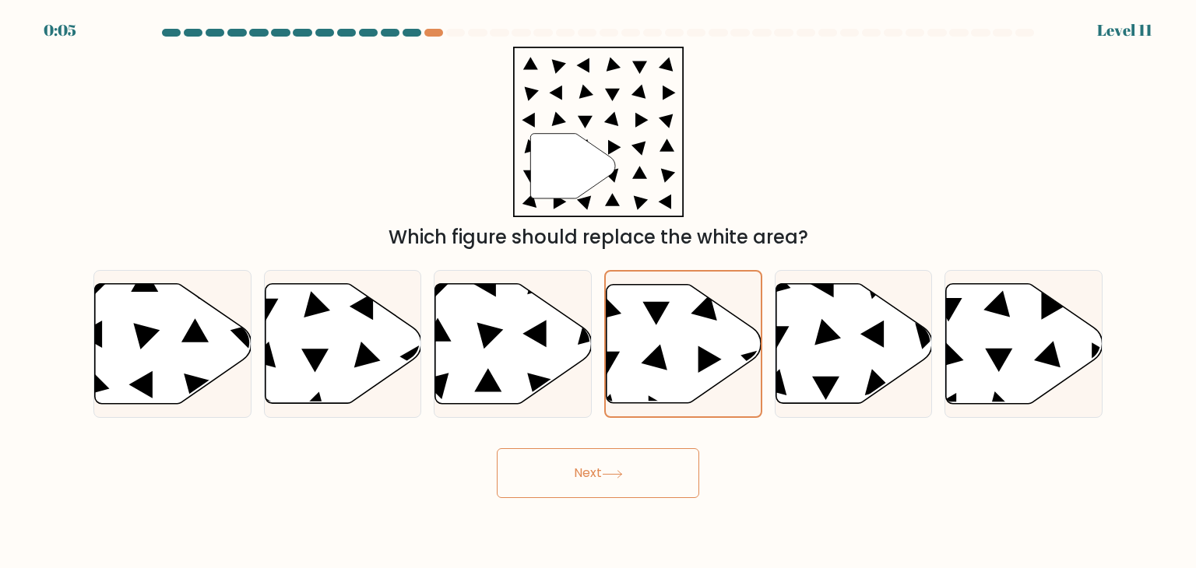
click at [590, 467] on button "Next" at bounding box center [598, 473] width 202 height 50
click at [592, 467] on button "Next" at bounding box center [598, 473] width 202 height 50
click at [592, 468] on button "Next" at bounding box center [598, 473] width 202 height 50
click at [593, 468] on button "Next" at bounding box center [598, 473] width 202 height 50
click at [592, 468] on button "Next" at bounding box center [598, 473] width 202 height 50
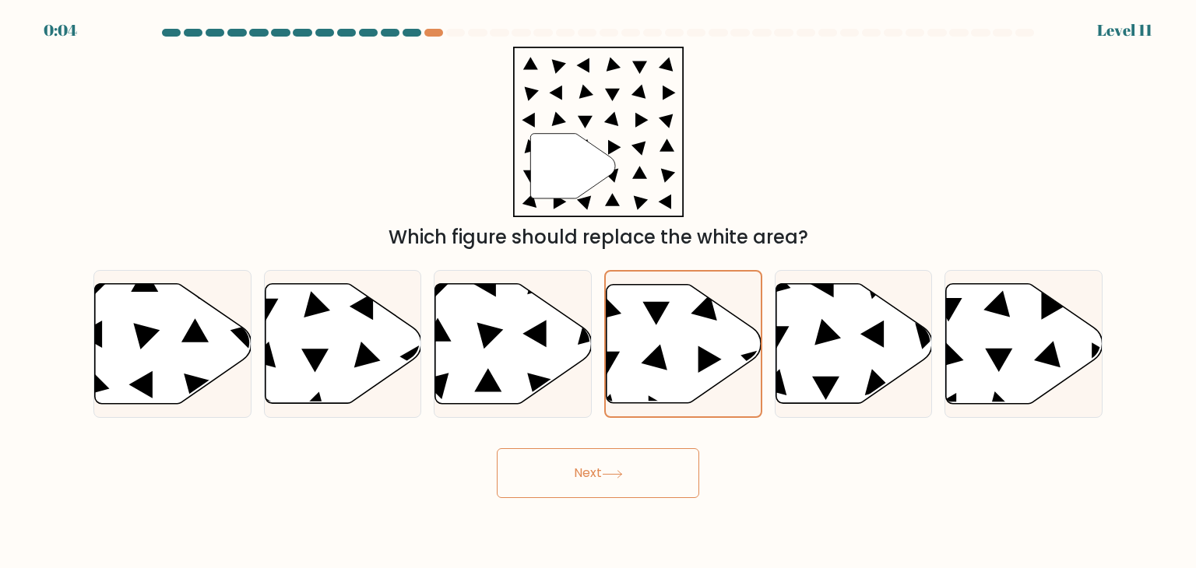
click at [592, 469] on button "Next" at bounding box center [598, 473] width 202 height 50
click at [590, 468] on button "Next" at bounding box center [598, 473] width 202 height 50
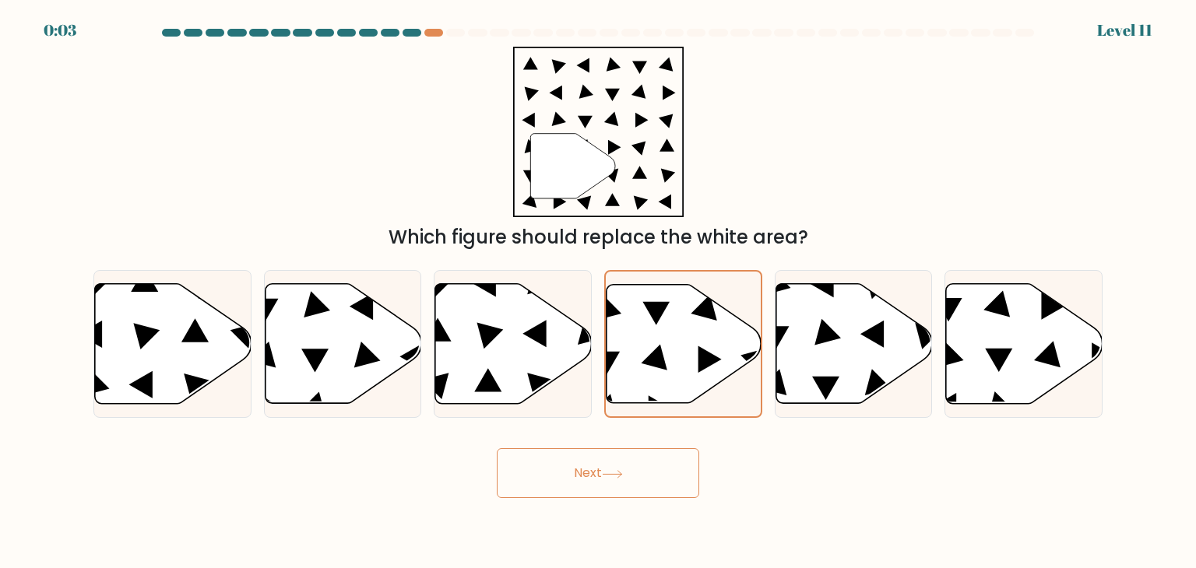
click at [591, 468] on button "Next" at bounding box center [598, 473] width 202 height 50
click at [593, 466] on button "Next" at bounding box center [598, 473] width 202 height 50
click at [595, 466] on button "Next" at bounding box center [598, 473] width 202 height 50
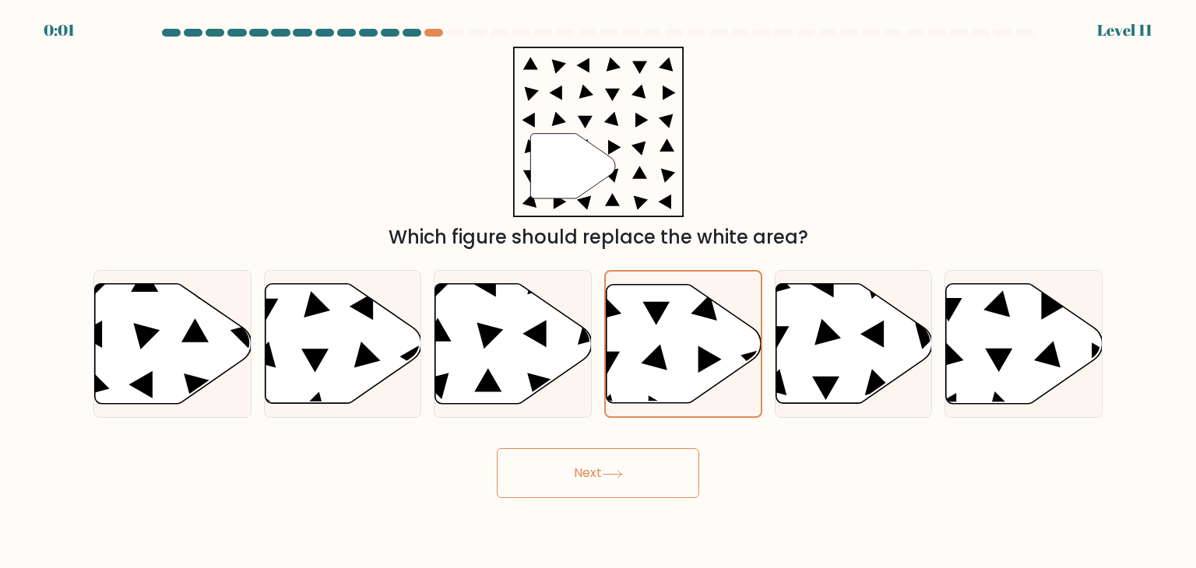
click at [588, 468] on button "Next" at bounding box center [598, 473] width 202 height 50
click at [599, 467] on button "Next" at bounding box center [598, 473] width 202 height 50
click at [599, 465] on button "Next" at bounding box center [598, 473] width 202 height 50
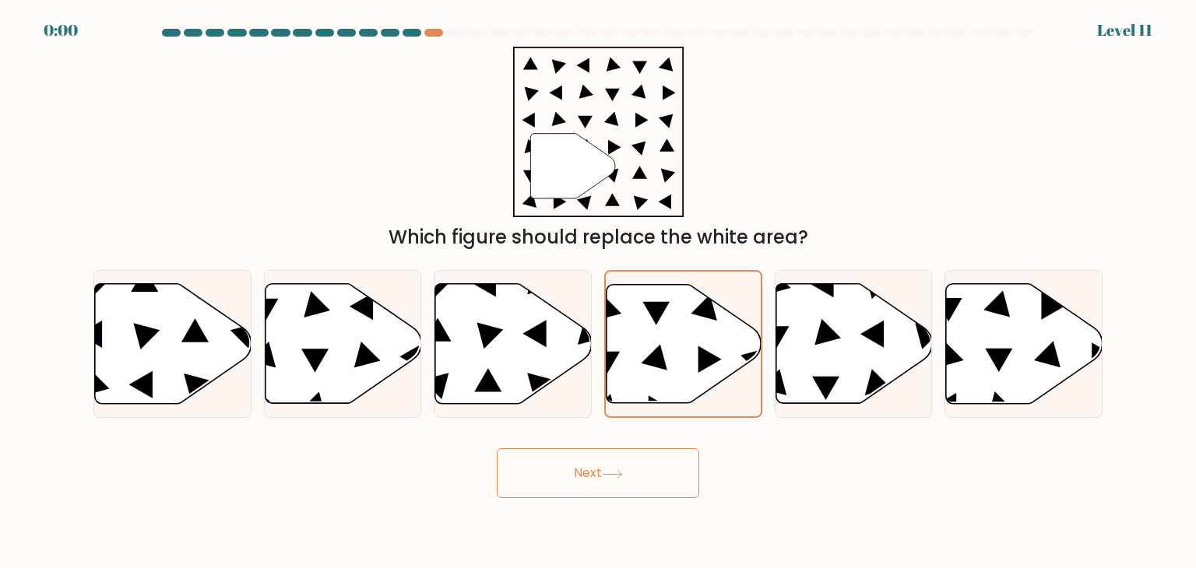
click at [599, 466] on button "Next" at bounding box center [598, 473] width 202 height 50
click at [599, 467] on div "Next" at bounding box center [597, 467] width 1027 height 61
click at [597, 468] on div "Next" at bounding box center [597, 467] width 1027 height 61
click at [597, 466] on div "Next" at bounding box center [597, 467] width 1027 height 61
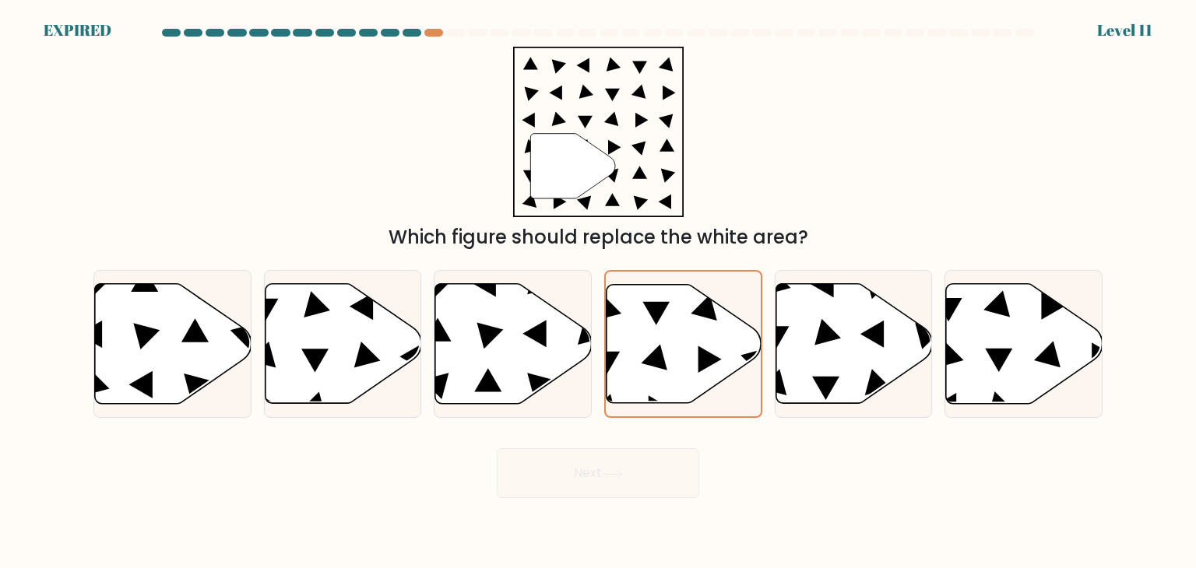
click at [597, 466] on div "Next" at bounding box center [597, 467] width 1027 height 61
click at [597, 465] on div "Next" at bounding box center [597, 467] width 1027 height 61
click at [595, 458] on div "Next" at bounding box center [597, 467] width 1027 height 61
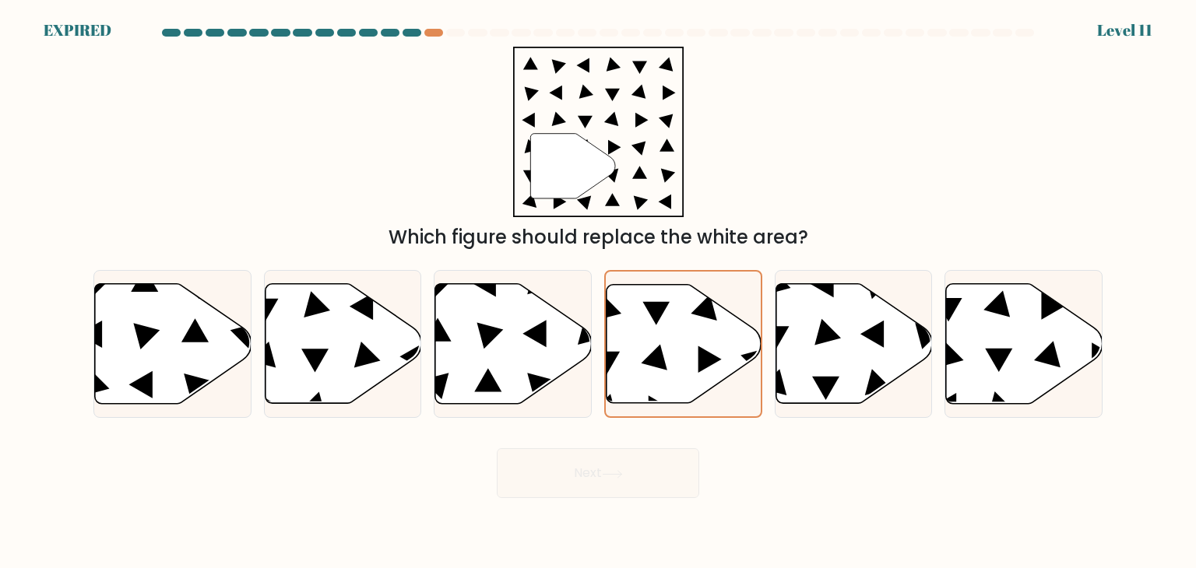
click at [595, 458] on div "Next" at bounding box center [597, 467] width 1027 height 61
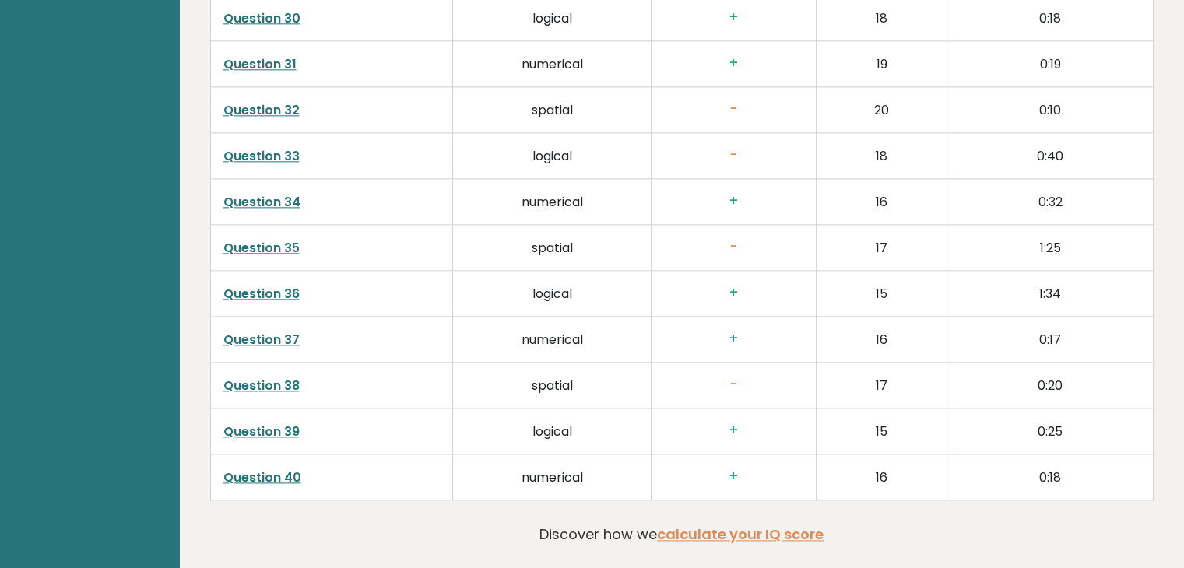
scroll to position [2086, 0]
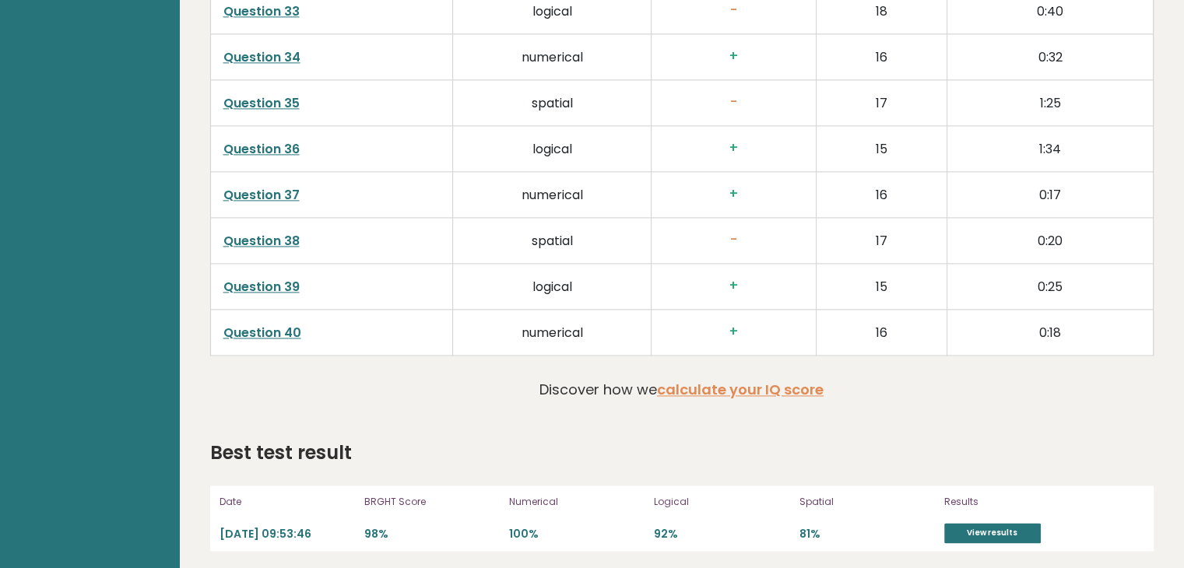
drag, startPoint x: 1195, startPoint y: 85, endPoint x: 1137, endPoint y: 577, distance: 495.3
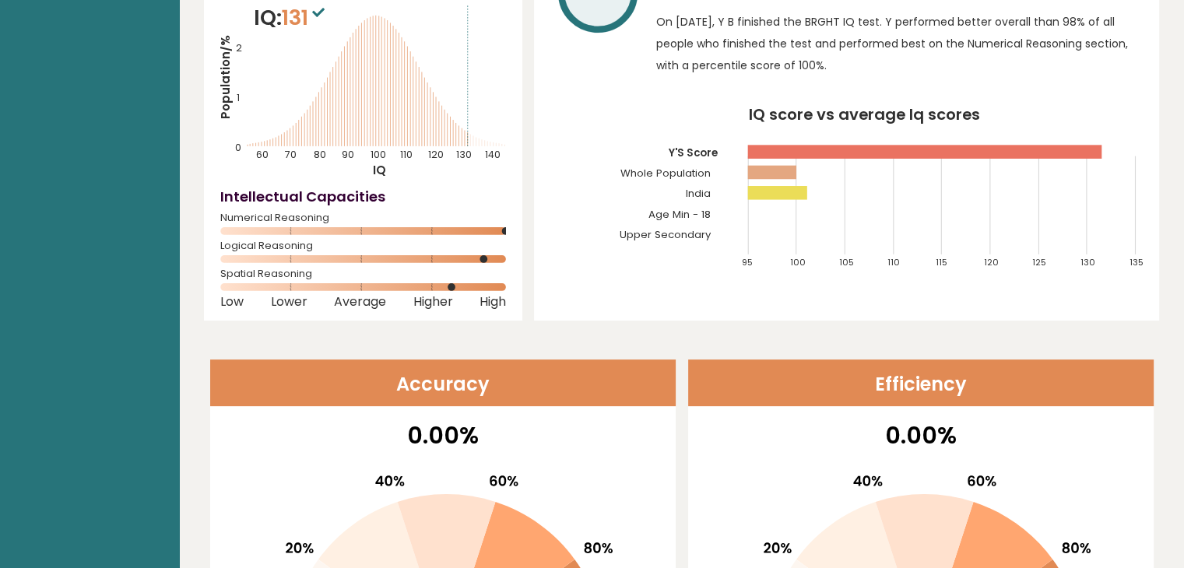
scroll to position [0, 0]
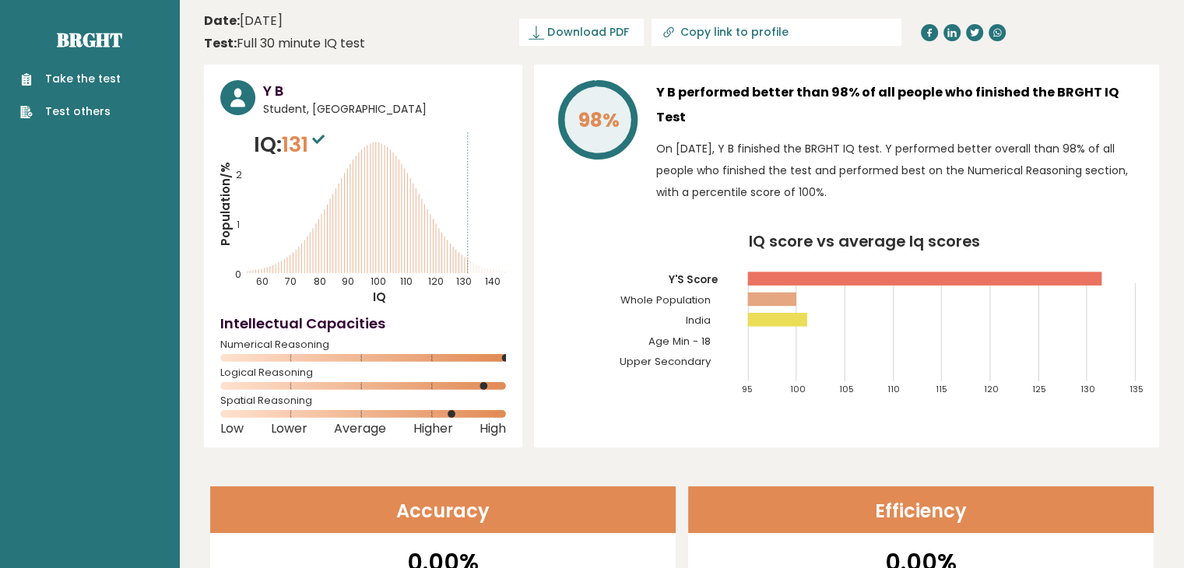
click at [84, 74] on link "Take the test" at bounding box center [70, 79] width 100 height 16
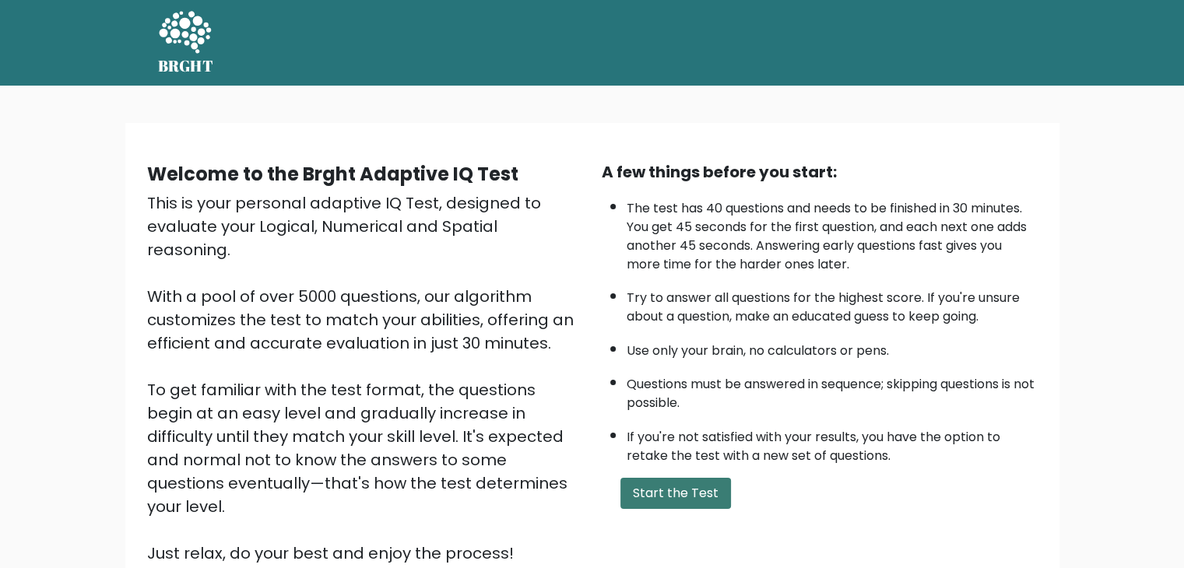
click at [640, 490] on button "Start the Test" at bounding box center [675, 493] width 111 height 31
click at [661, 479] on button "Start the Test" at bounding box center [675, 493] width 111 height 31
click at [658, 481] on button "Start the Test" at bounding box center [675, 493] width 111 height 31
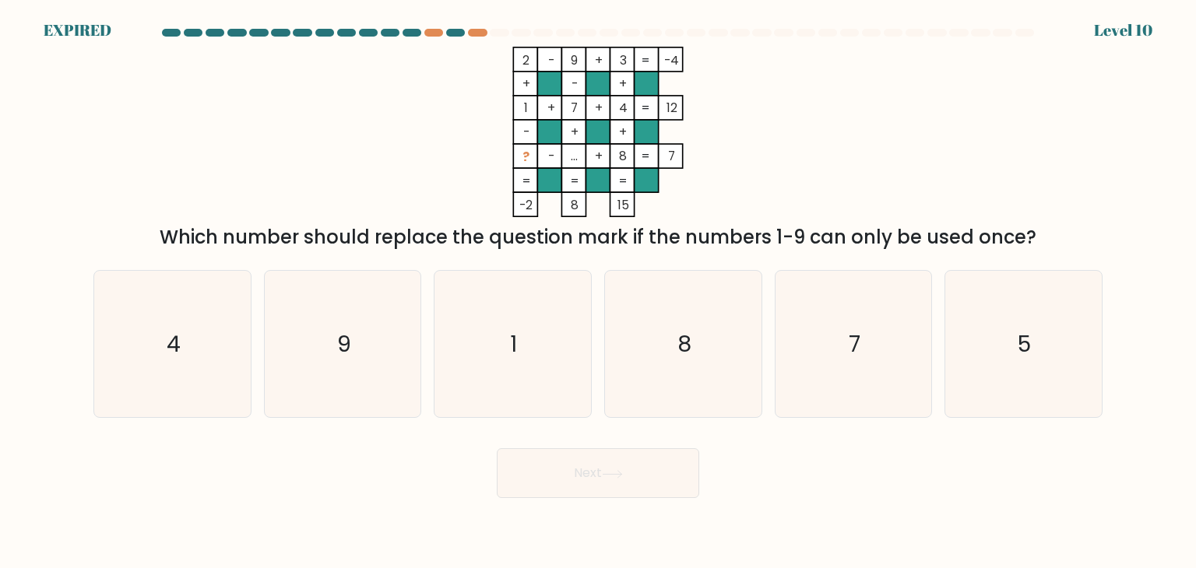
click at [287, 490] on div "Next" at bounding box center [597, 467] width 1027 height 61
click at [985, 364] on icon "5" at bounding box center [1023, 344] width 146 height 146
click at [599, 292] on input "f. 5" at bounding box center [598, 288] width 1 height 8
radio input "true"
click at [620, 465] on button "Next" at bounding box center [598, 473] width 202 height 50
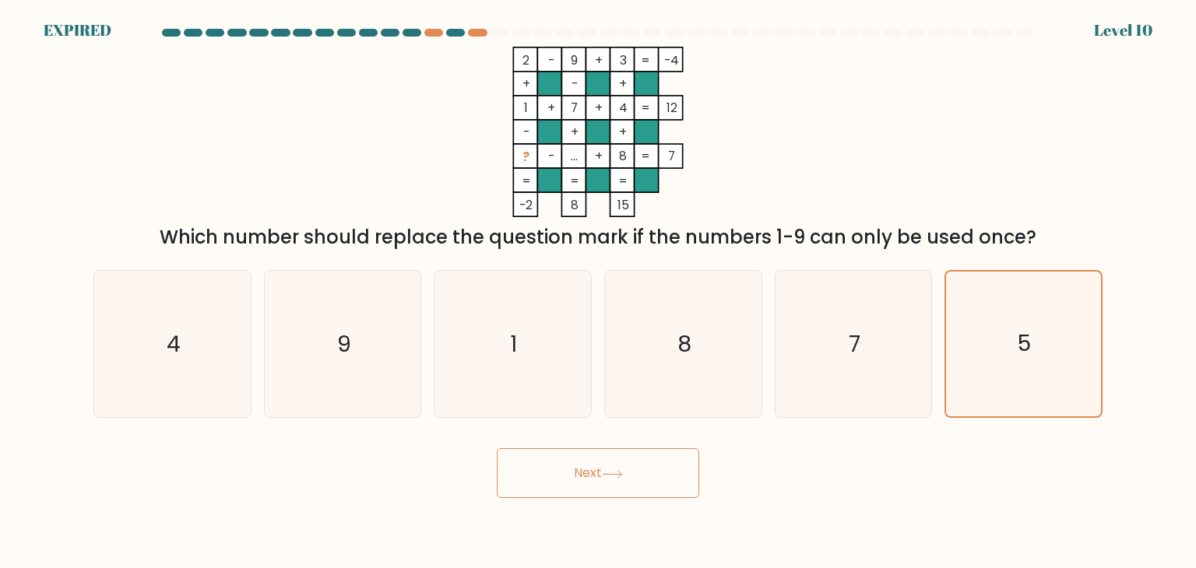
click at [620, 465] on button "Next" at bounding box center [598, 473] width 202 height 50
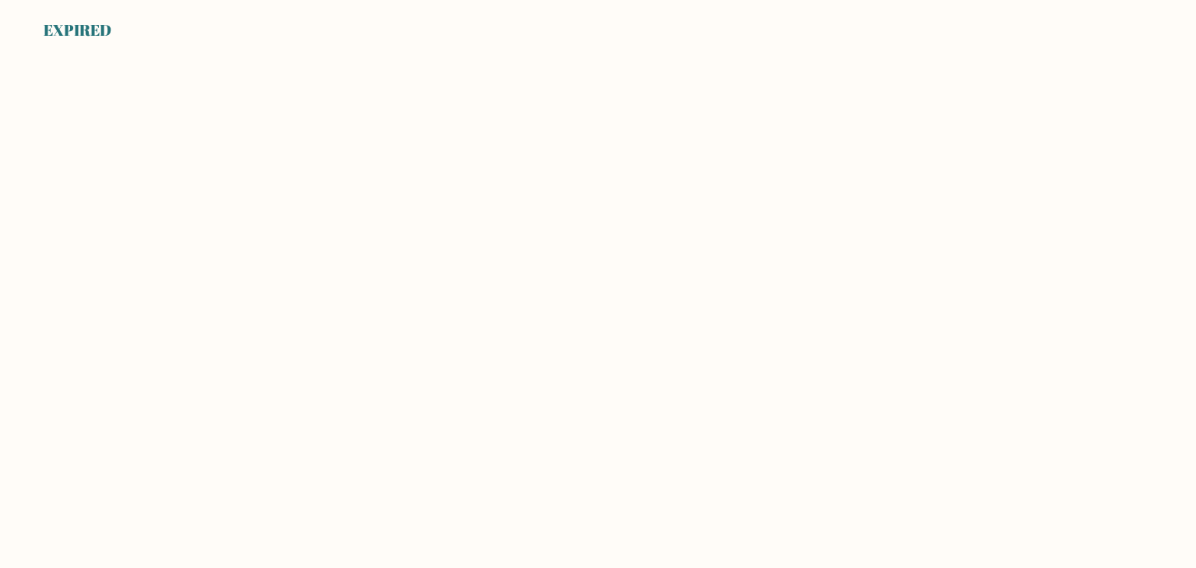
click at [599, 434] on body "EXPIRED" at bounding box center [598, 284] width 1196 height 568
click at [44, 465] on body "EXPIRED" at bounding box center [598, 284] width 1196 height 568
click at [258, 343] on body "EXPIRED" at bounding box center [598, 284] width 1196 height 568
